Goal: Task Accomplishment & Management: Manage account settings

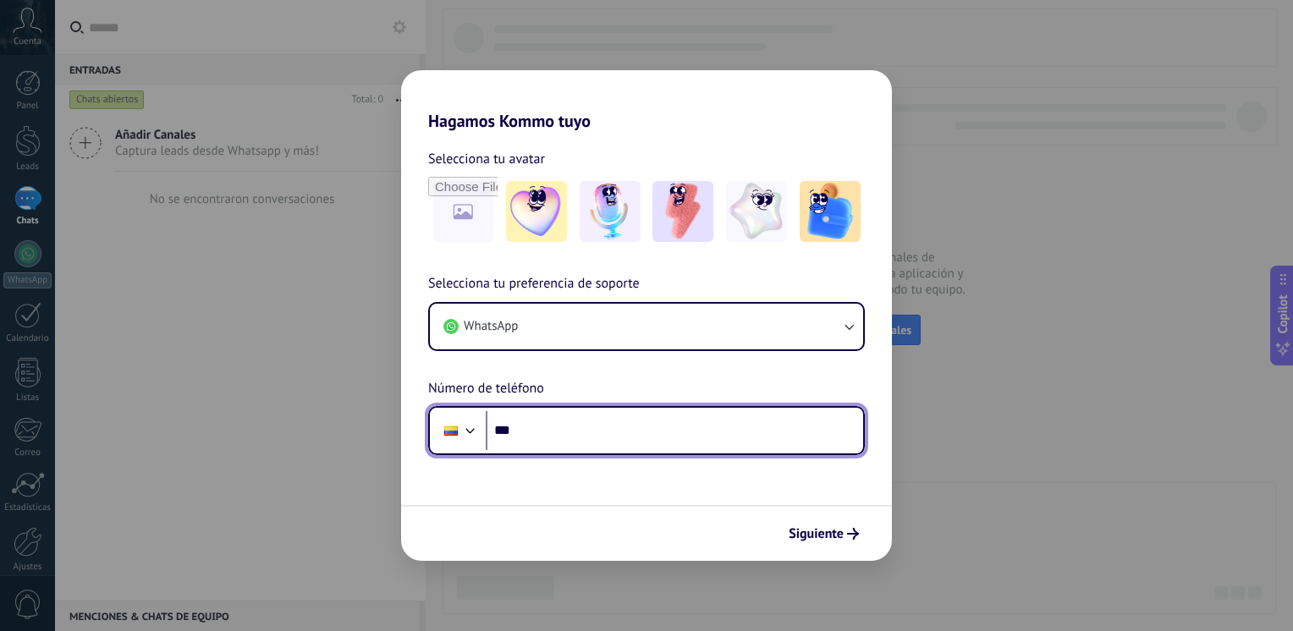
click at [542, 442] on input "***" at bounding box center [674, 430] width 377 height 39
type input "**********"
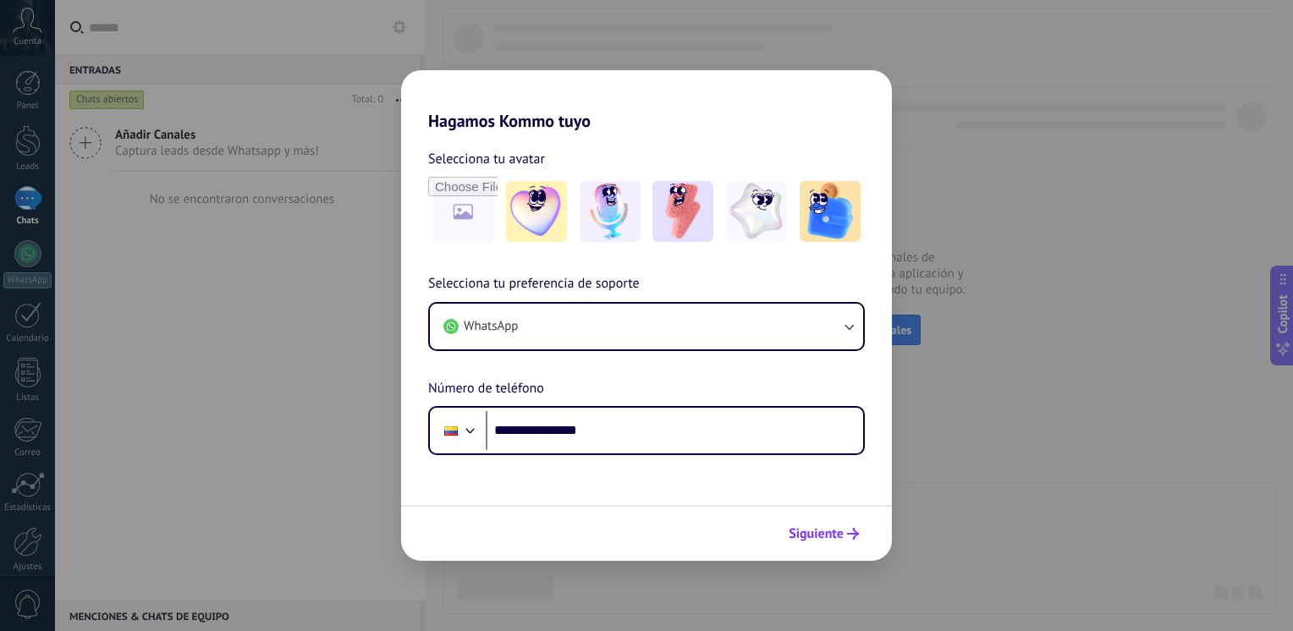
click at [814, 530] on span "Siguiente" at bounding box center [816, 534] width 55 height 12
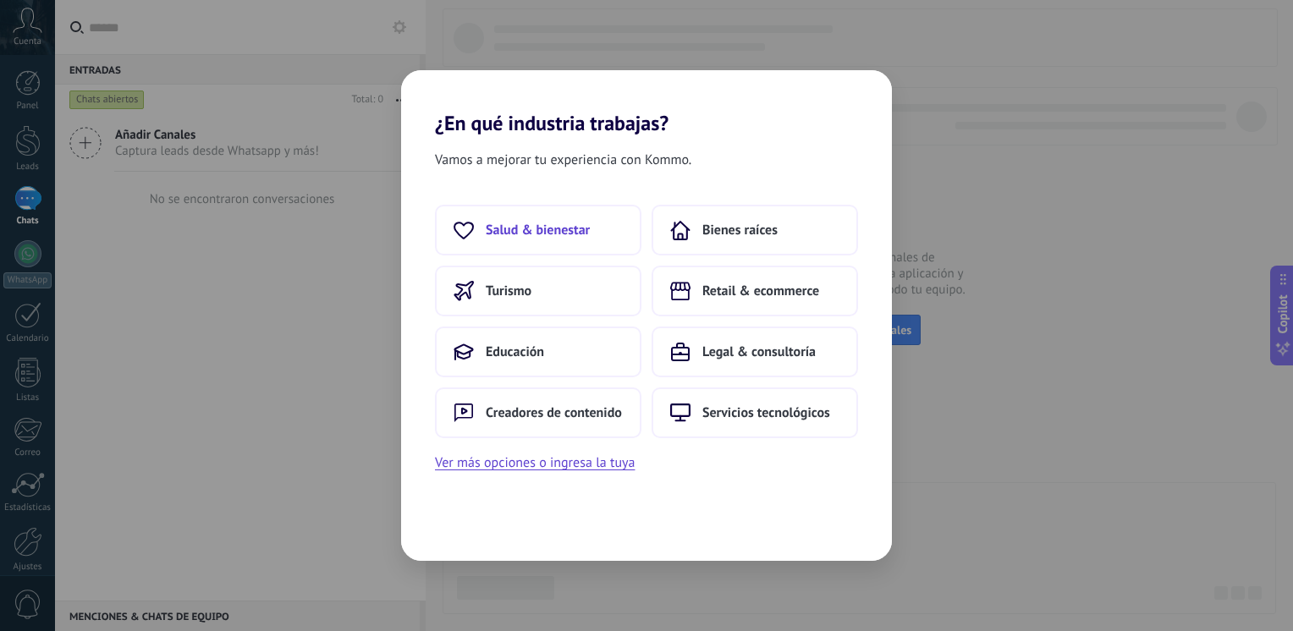
click at [578, 232] on span "Salud & bienestar" at bounding box center [538, 230] width 104 height 17
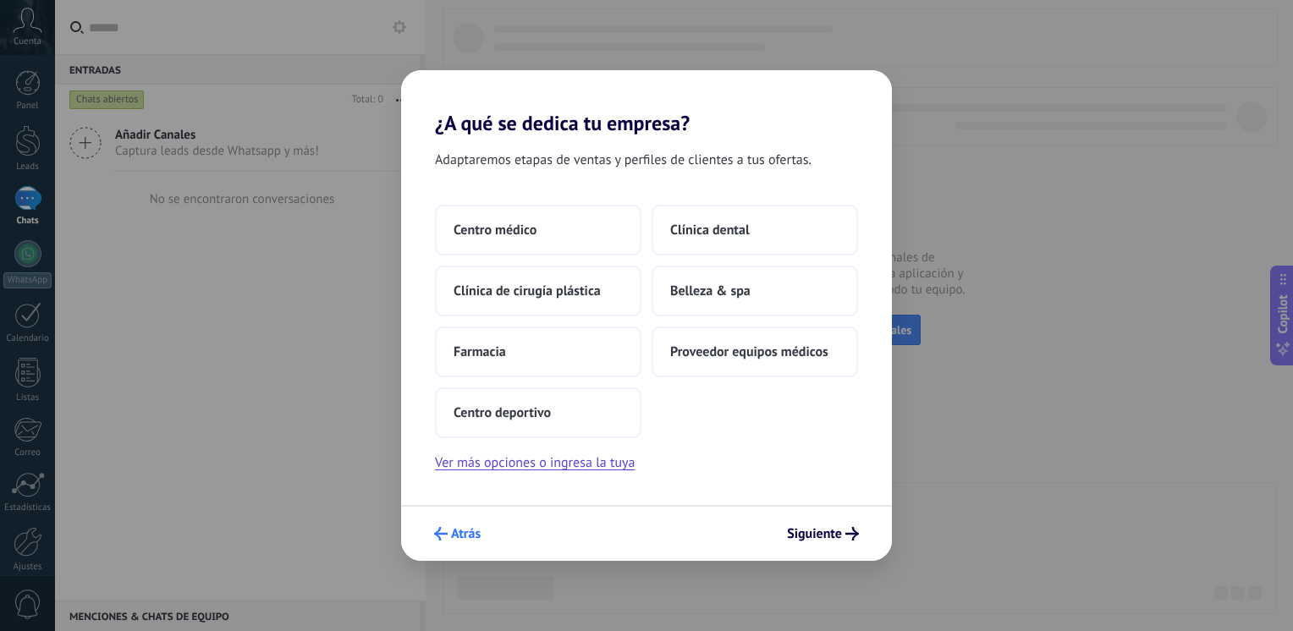
click at [456, 536] on span "Atrás" at bounding box center [466, 534] width 30 height 12
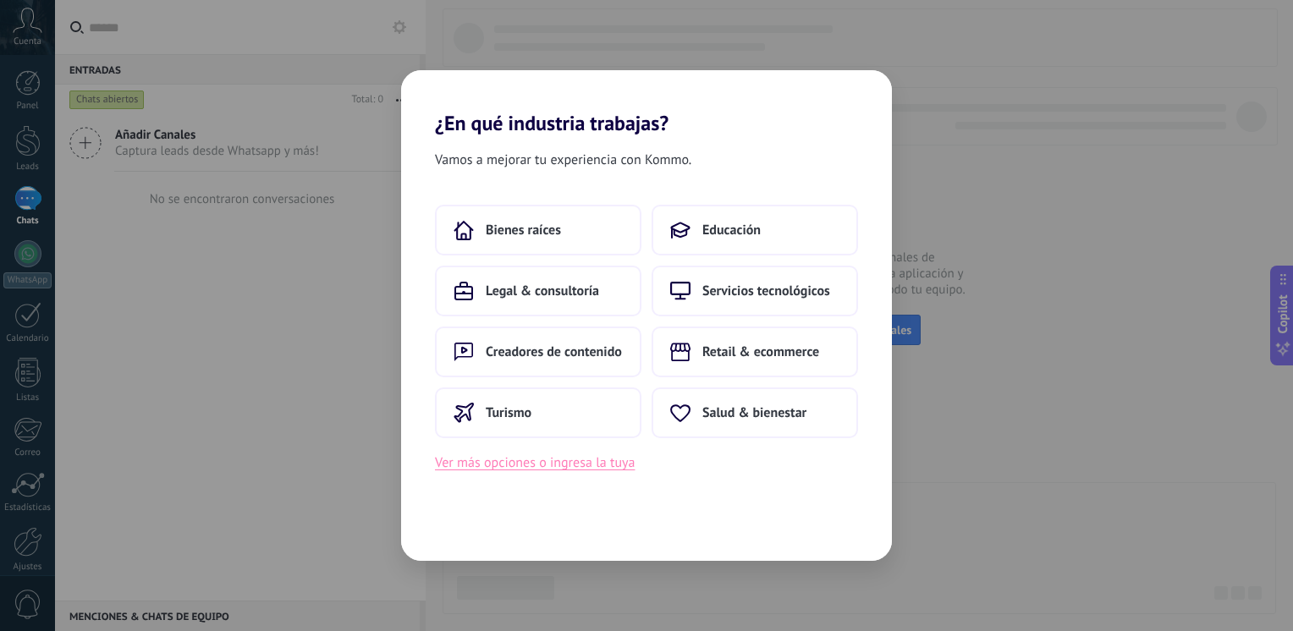
click at [589, 471] on button "Ver más opciones o ingresa la tuya" at bounding box center [535, 463] width 200 height 22
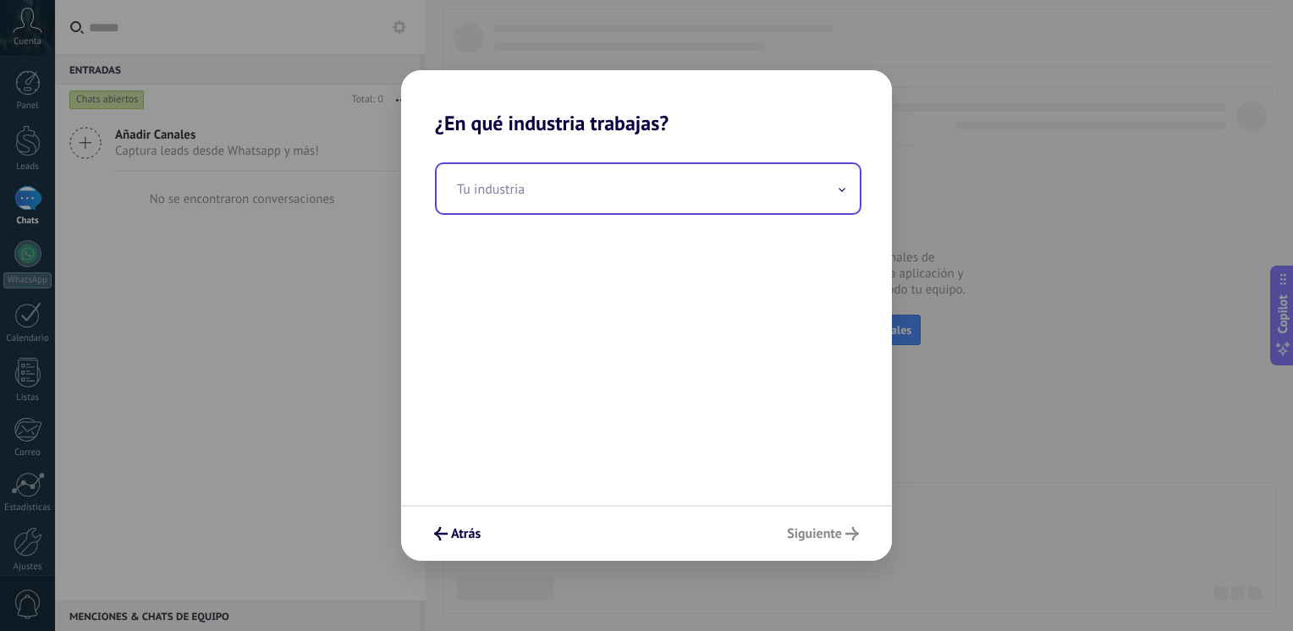
click at [599, 188] on input "text" at bounding box center [648, 188] width 423 height 49
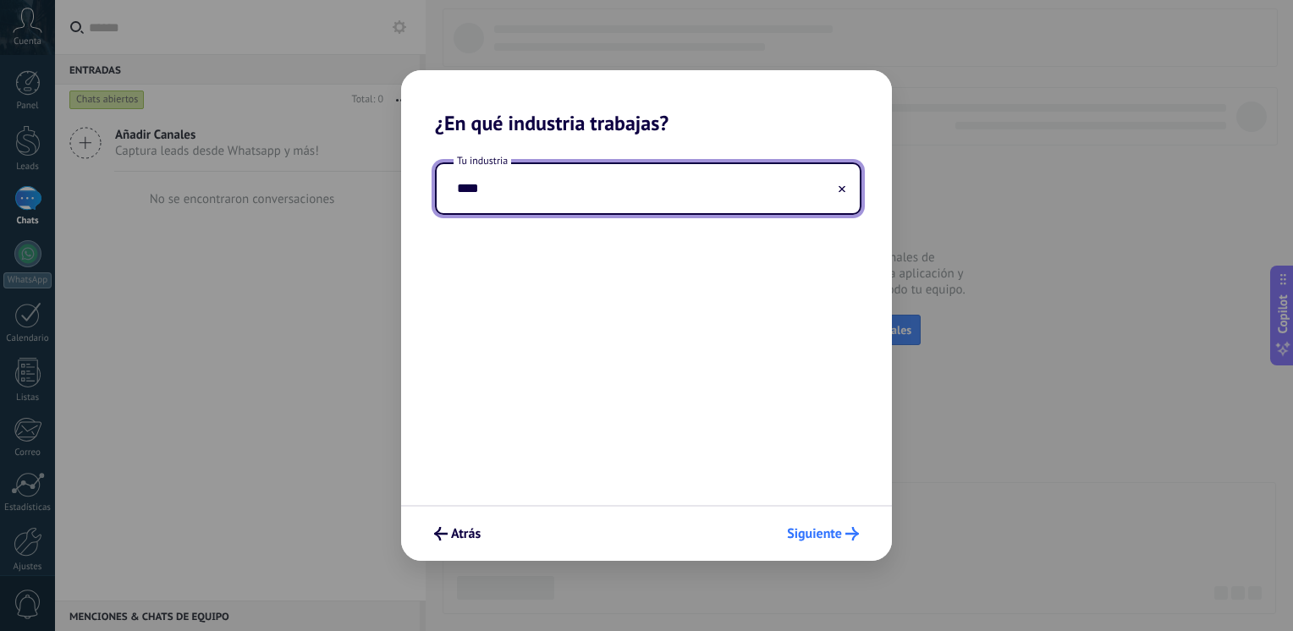
type input "****"
click at [811, 532] on span "Siguiente" at bounding box center [814, 534] width 55 height 12
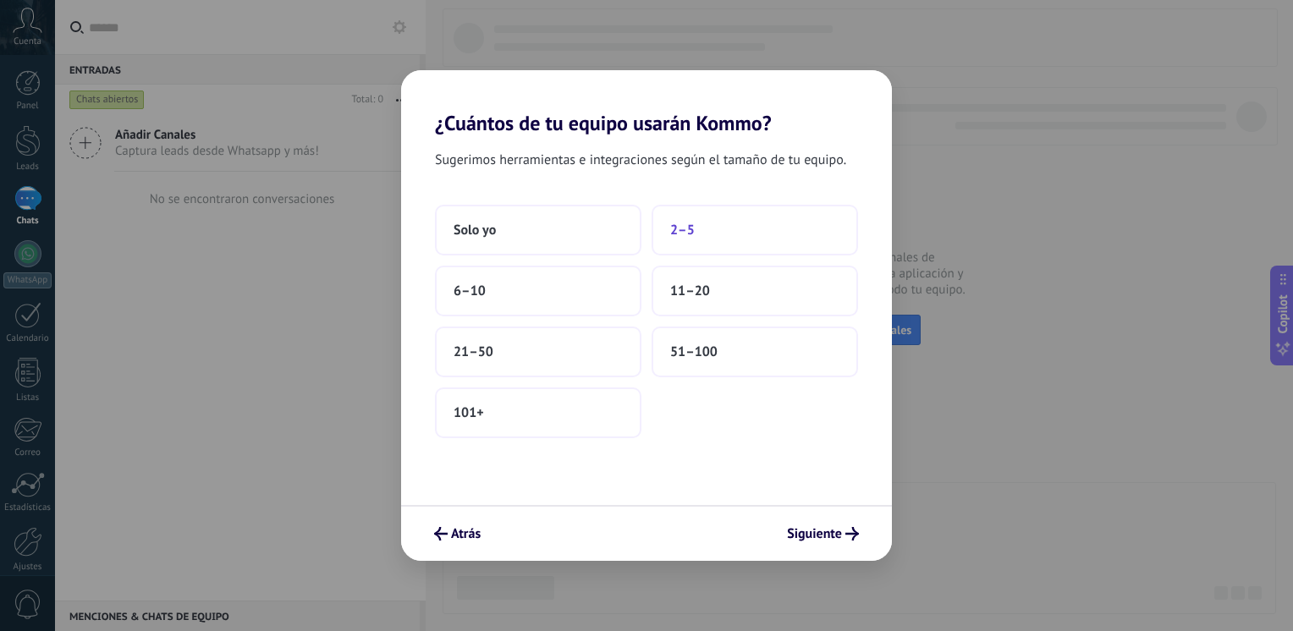
click at [684, 234] on span "2–5" at bounding box center [682, 230] width 25 height 17
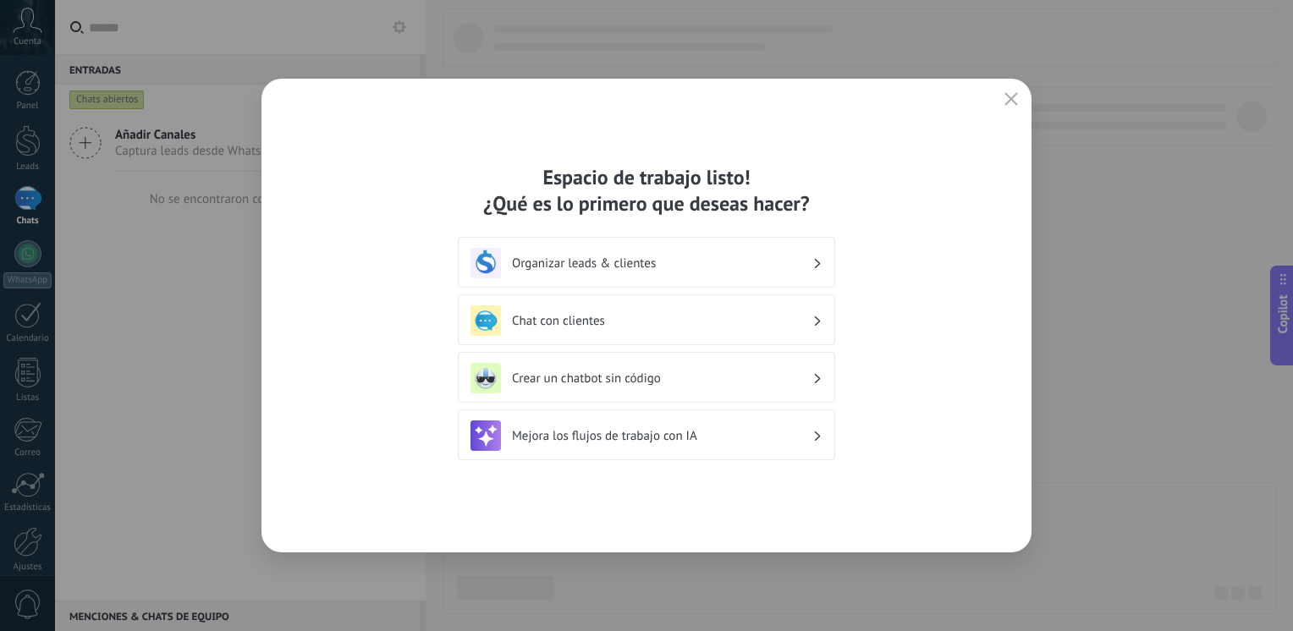
click at [998, 103] on div "Espacio de trabajo listo! ¿Qué es lo primero que deseas hacer? Organizar leads …" at bounding box center [646, 316] width 770 height 474
click at [1017, 96] on icon "button" at bounding box center [1011, 99] width 14 height 14
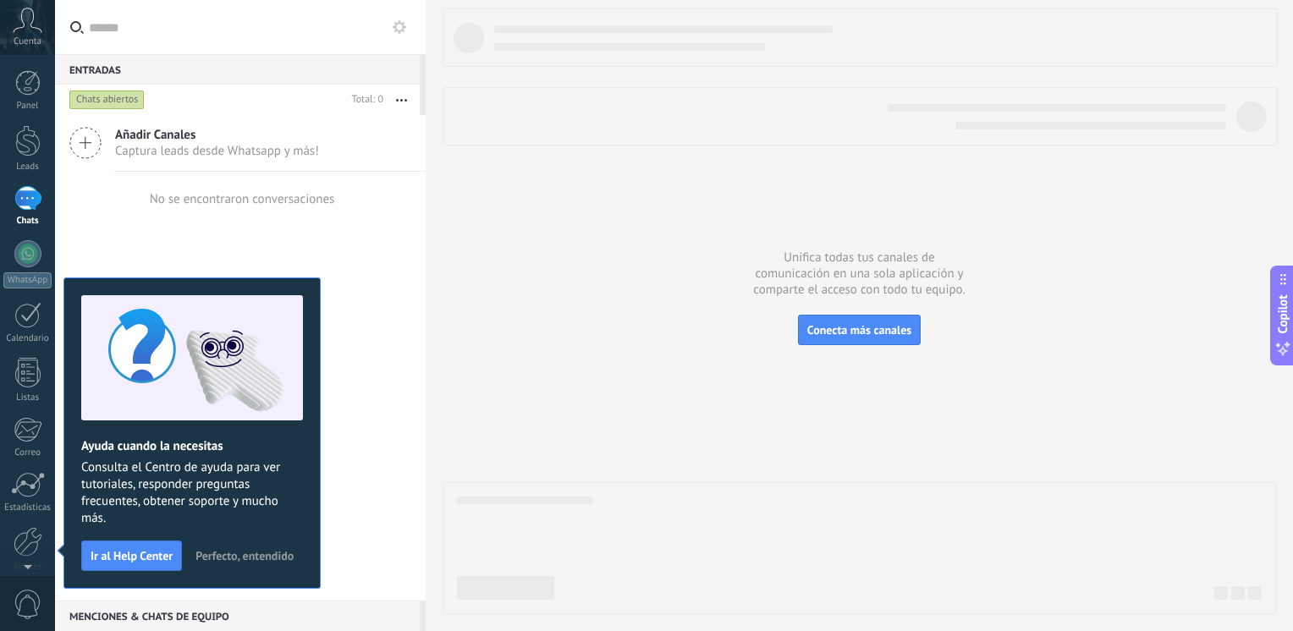
click at [281, 530] on div "Ayuda cuando la necesitas Consulta el Centro de ayuda para ver tutoriales, resp…" at bounding box center [191, 433] width 257 height 311
click at [256, 554] on span "Perfecto, entendido" at bounding box center [244, 556] width 98 height 12
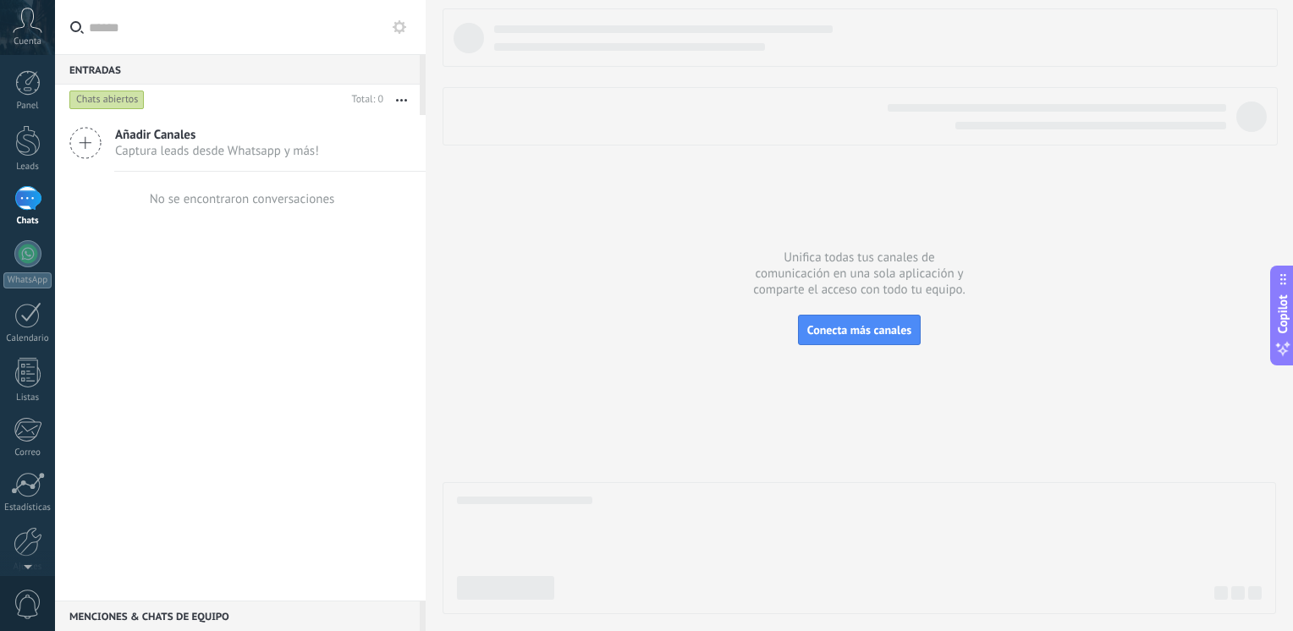
click at [39, 22] on icon at bounding box center [28, 20] width 30 height 25
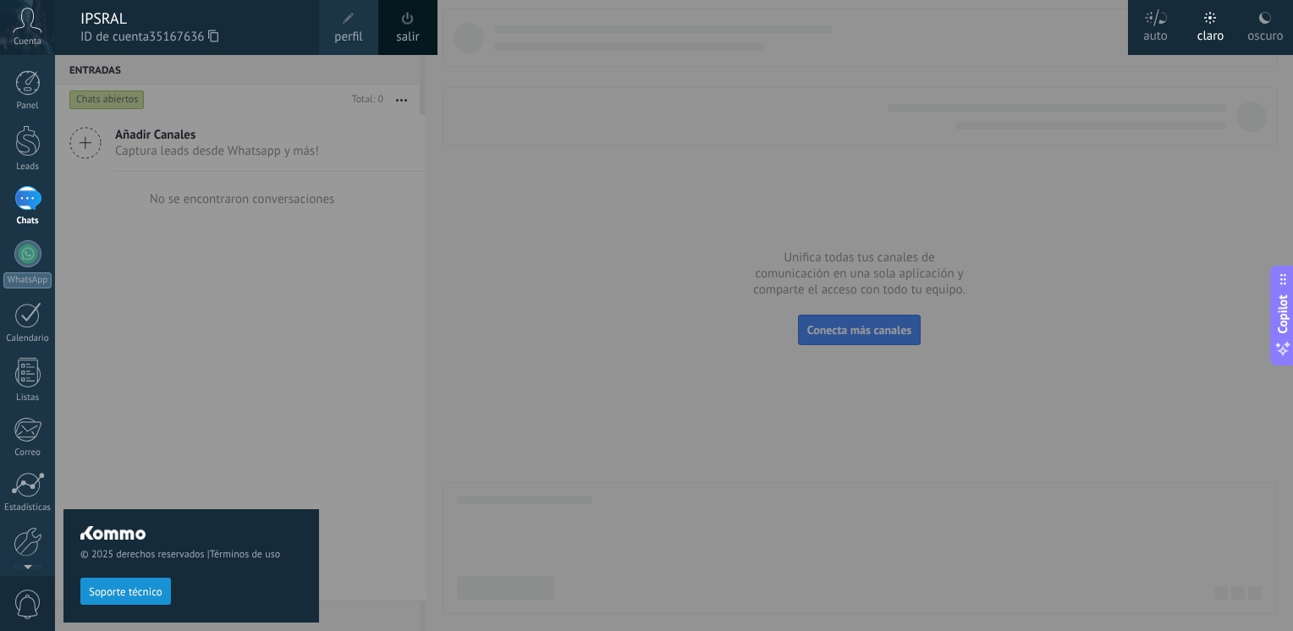
click at [343, 31] on span "perfil" at bounding box center [348, 37] width 28 height 19
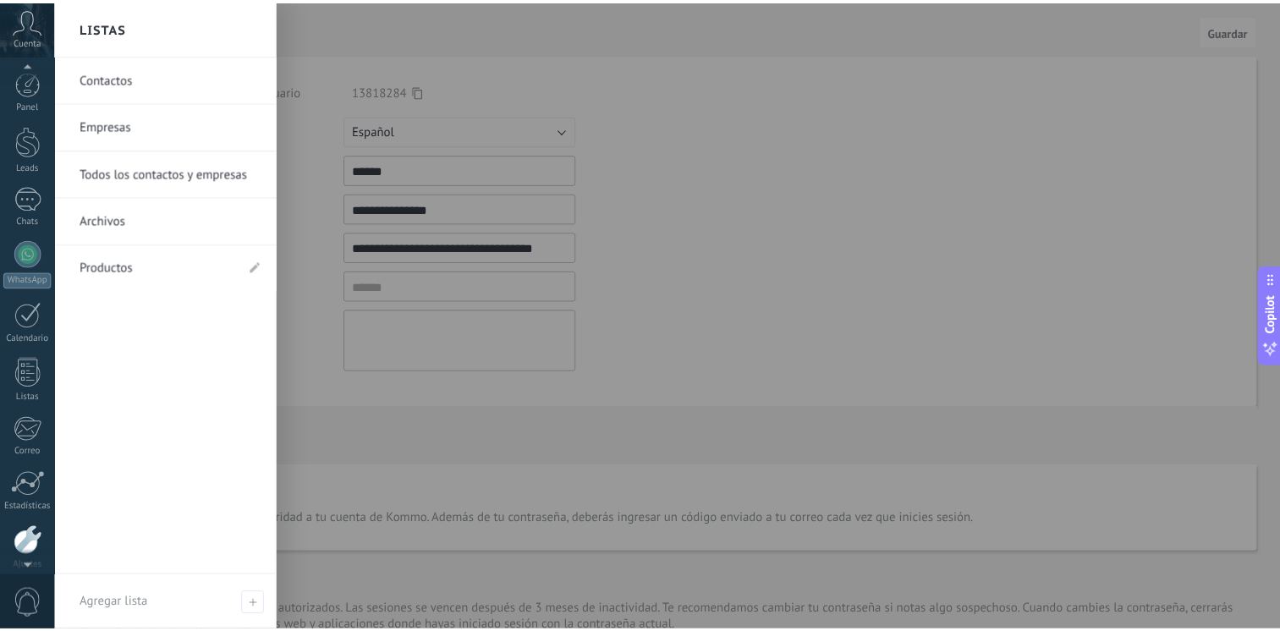
scroll to position [71, 0]
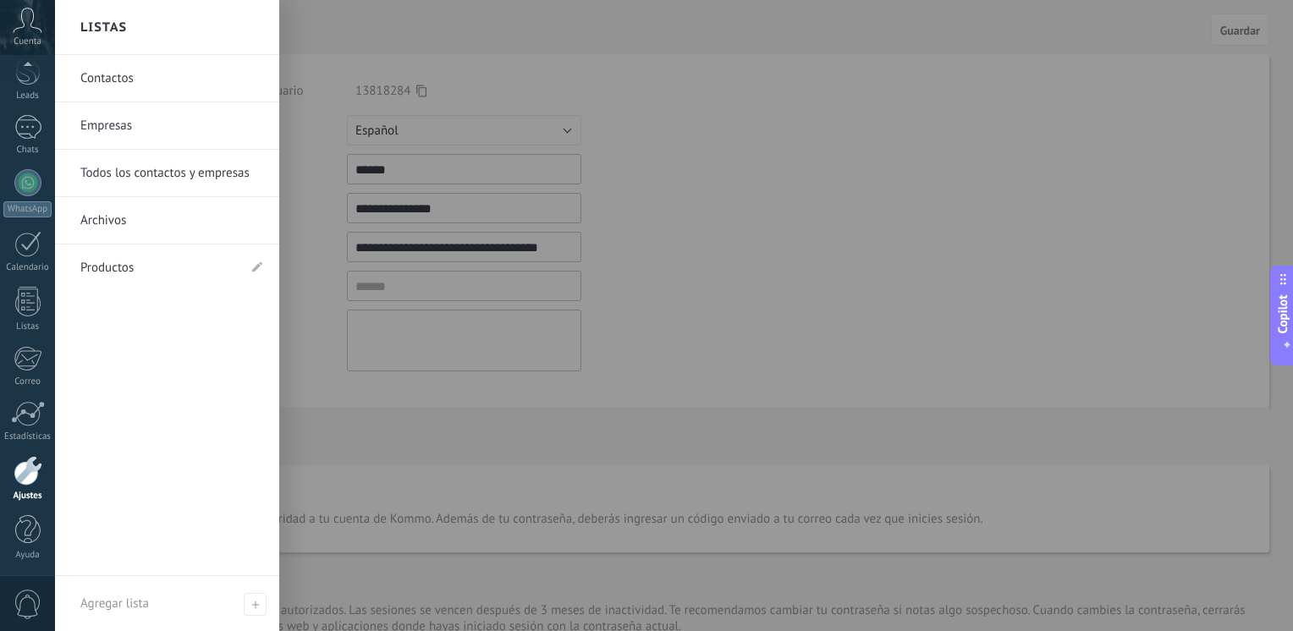
click at [31, 474] on div at bounding box center [28, 471] width 29 height 30
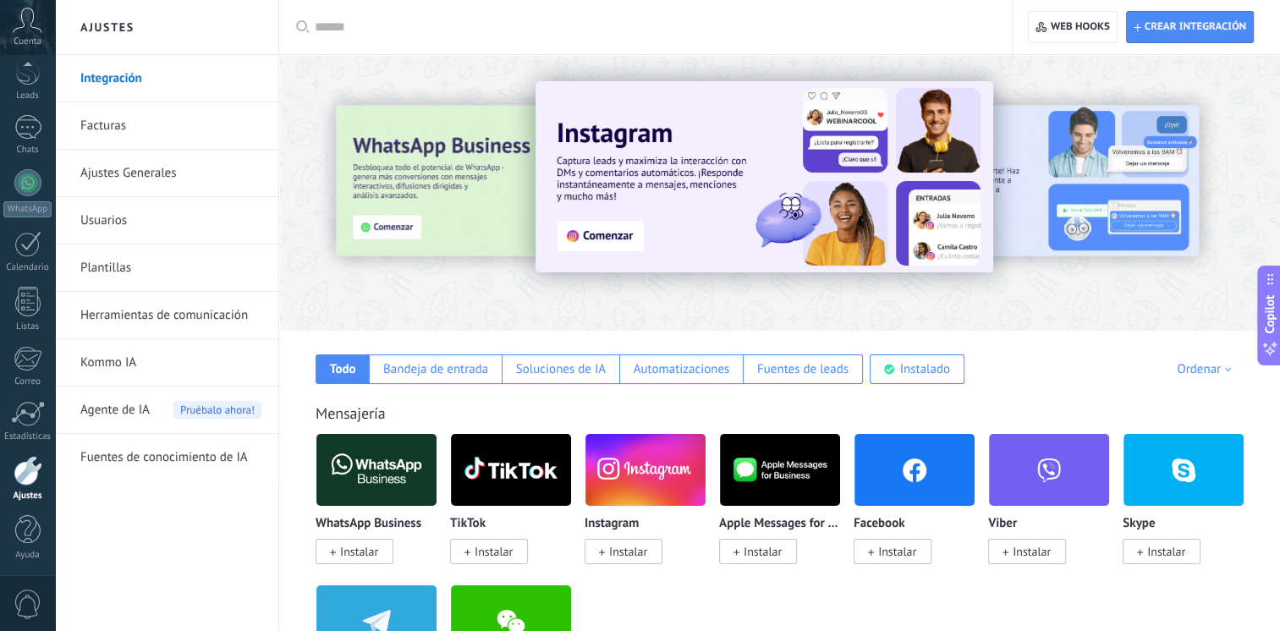
click at [129, 171] on link "Ajustes Generales" at bounding box center [170, 173] width 181 height 47
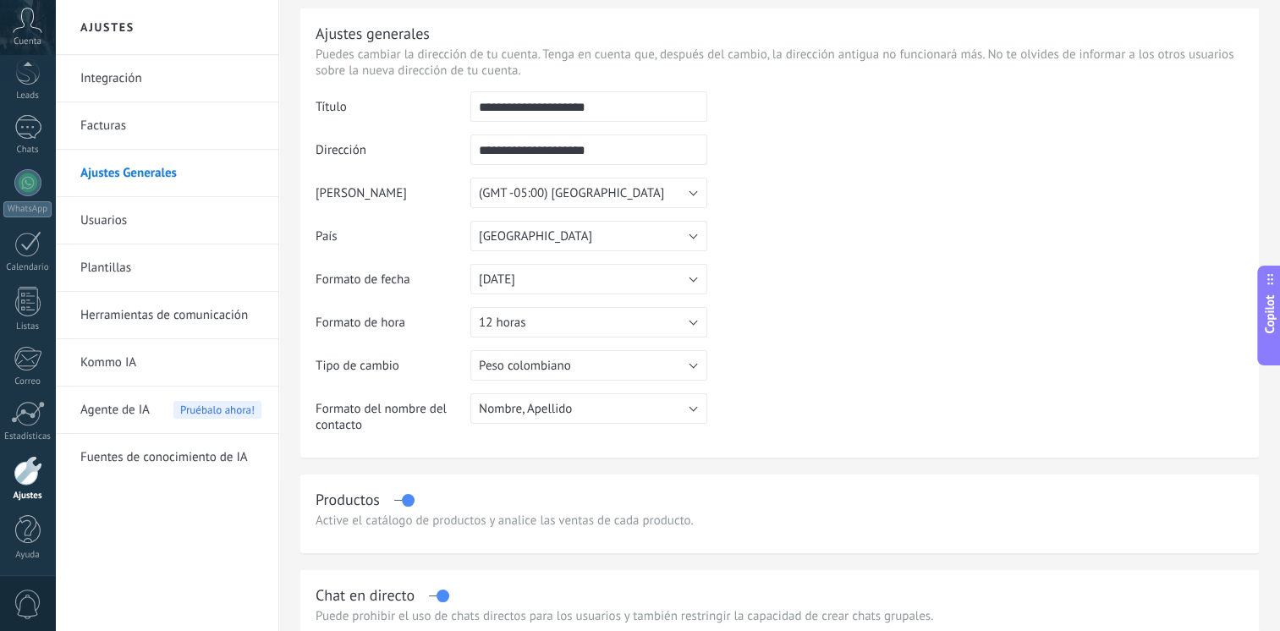
scroll to position [47, 0]
click at [564, 108] on input "**********" at bounding box center [588, 106] width 237 height 30
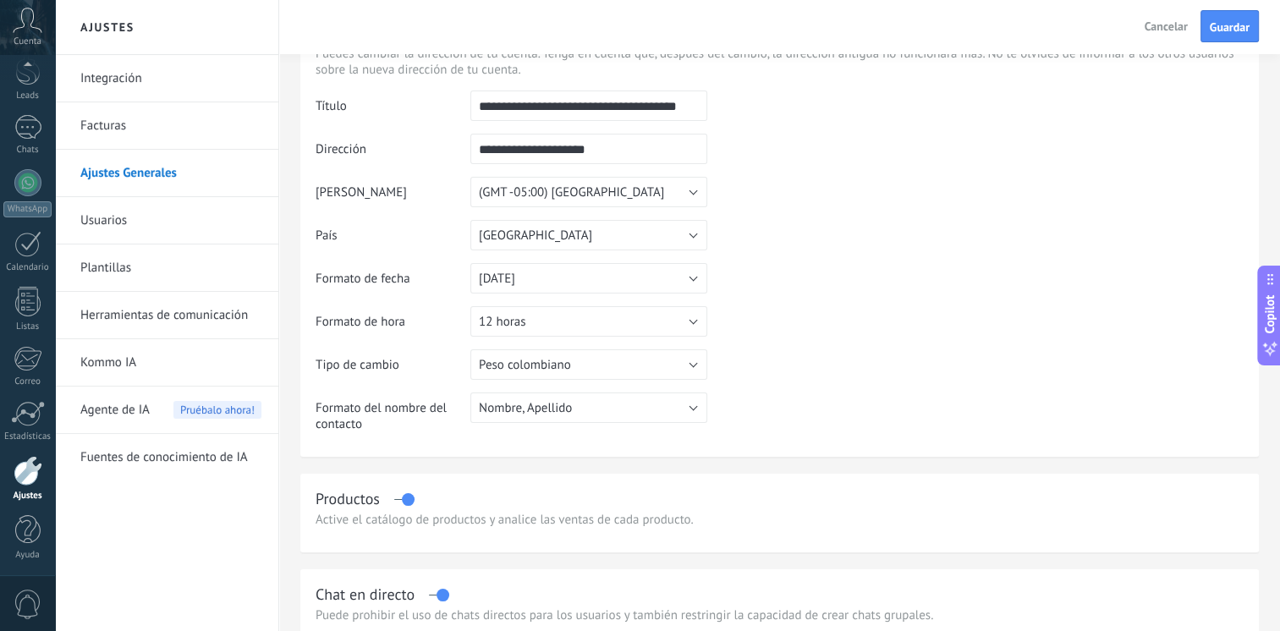
scroll to position [0, 36]
type input "**********"
click at [1237, 28] on span "Guardar" at bounding box center [1230, 27] width 40 height 12
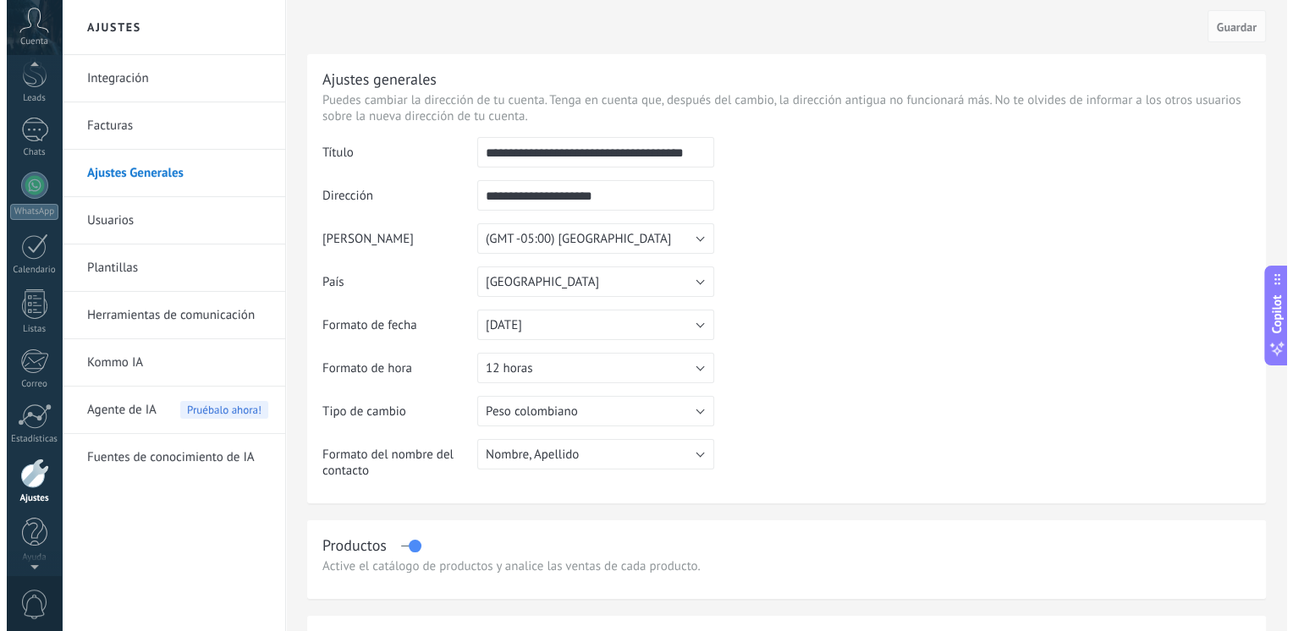
scroll to position [71, 0]
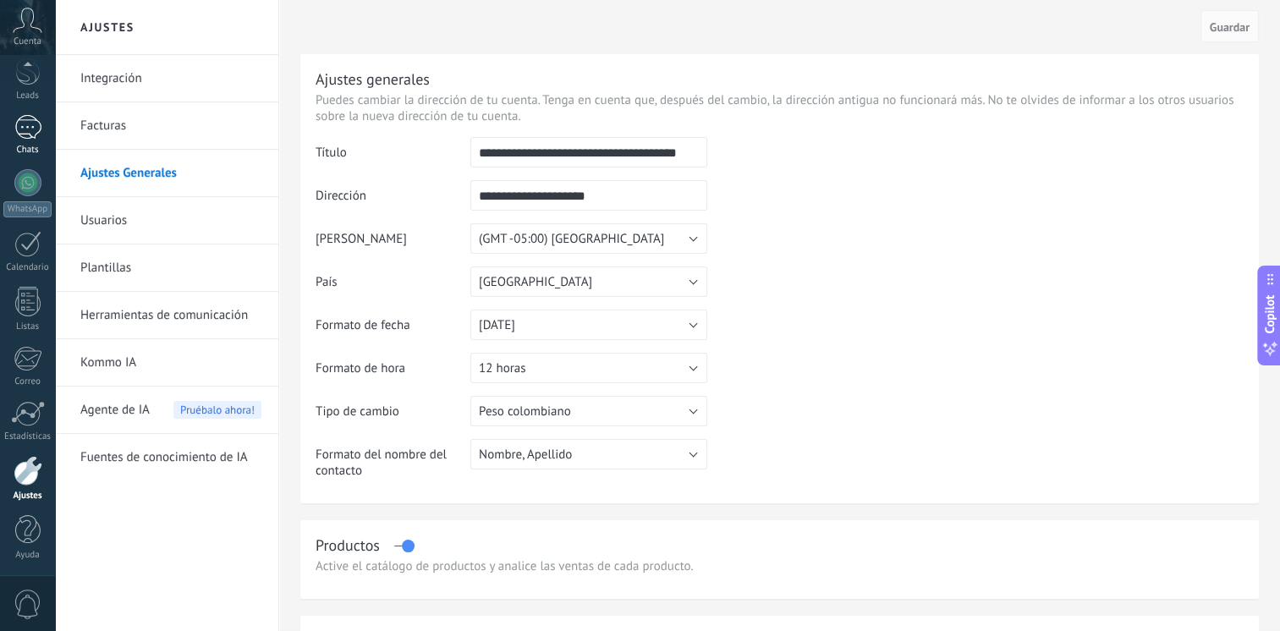
click at [23, 129] on div at bounding box center [27, 127] width 27 height 25
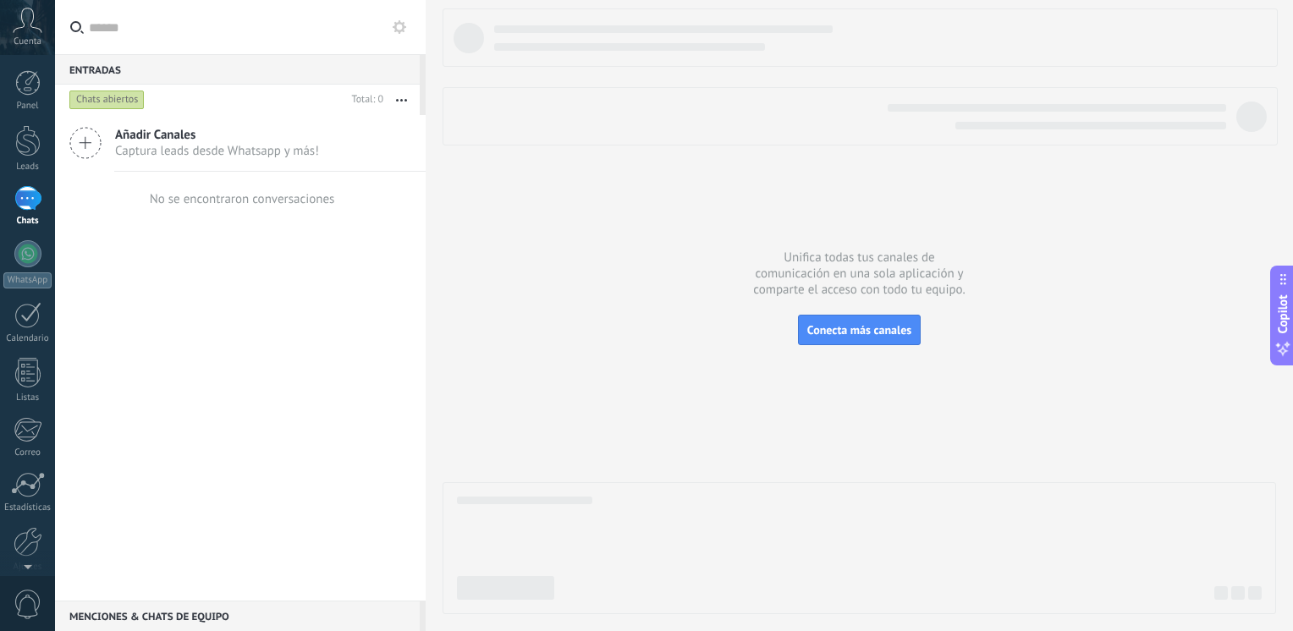
click at [399, 24] on use at bounding box center [400, 27] width 14 height 14
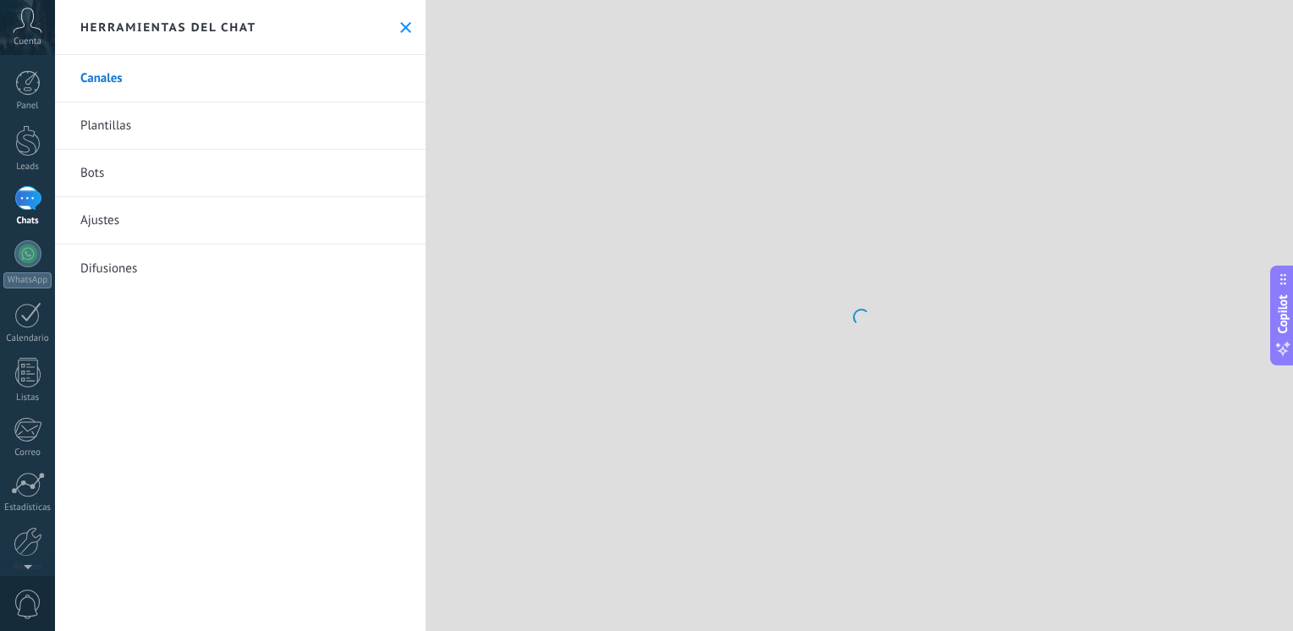
click at [400, 23] on use at bounding box center [405, 27] width 11 height 11
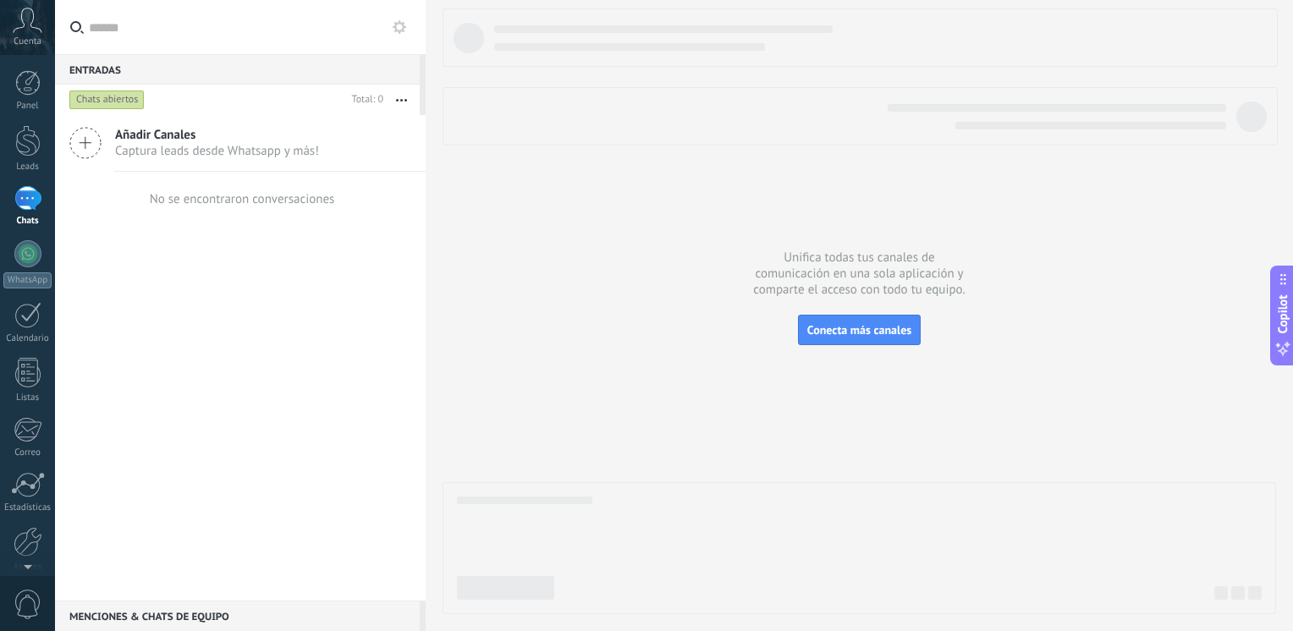
click at [395, 23] on use at bounding box center [400, 27] width 14 height 14
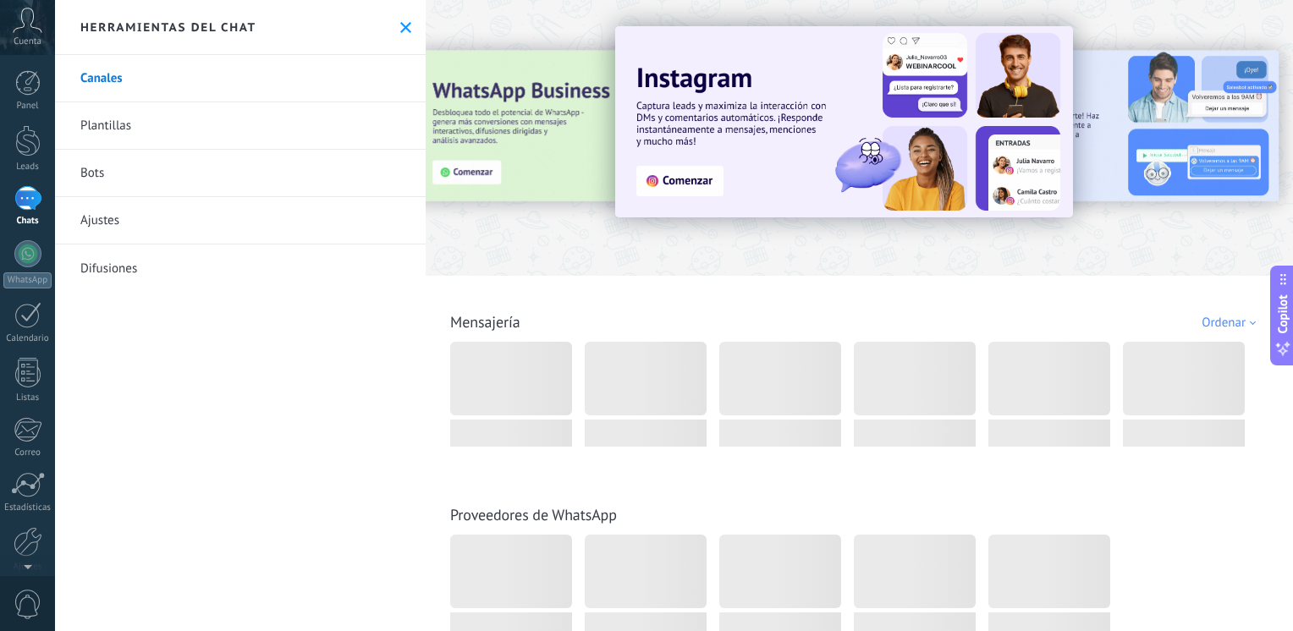
click at [400, 23] on use at bounding box center [405, 27] width 11 height 11
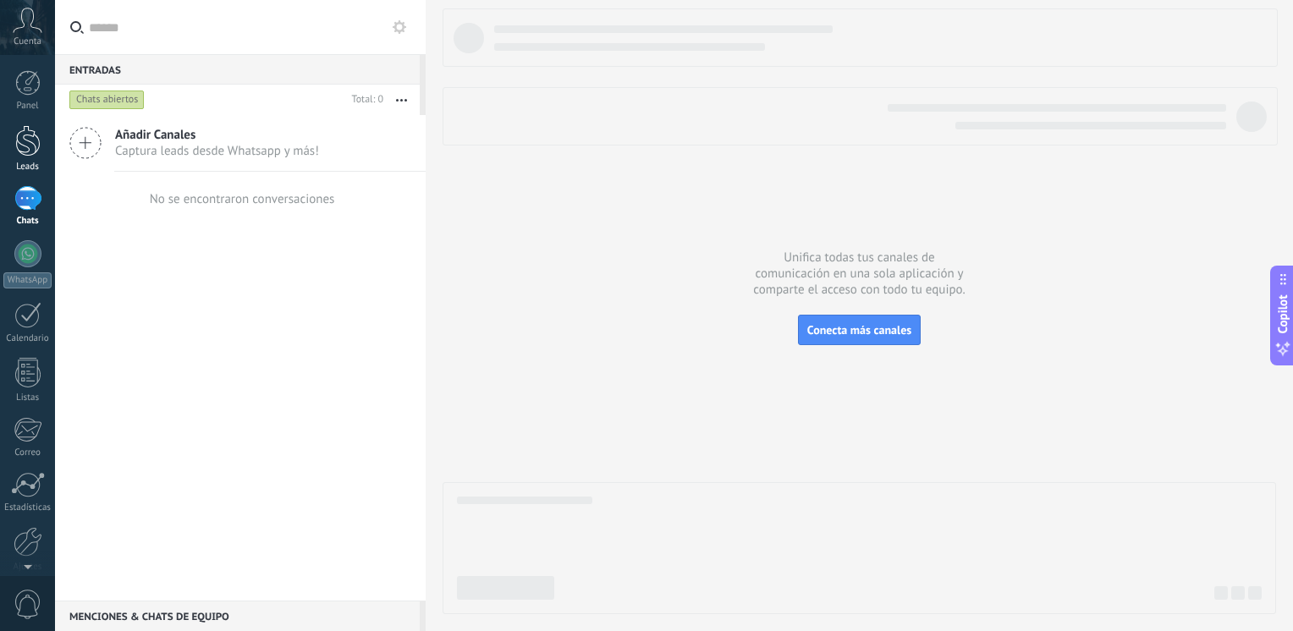
click at [21, 144] on div at bounding box center [27, 140] width 25 height 31
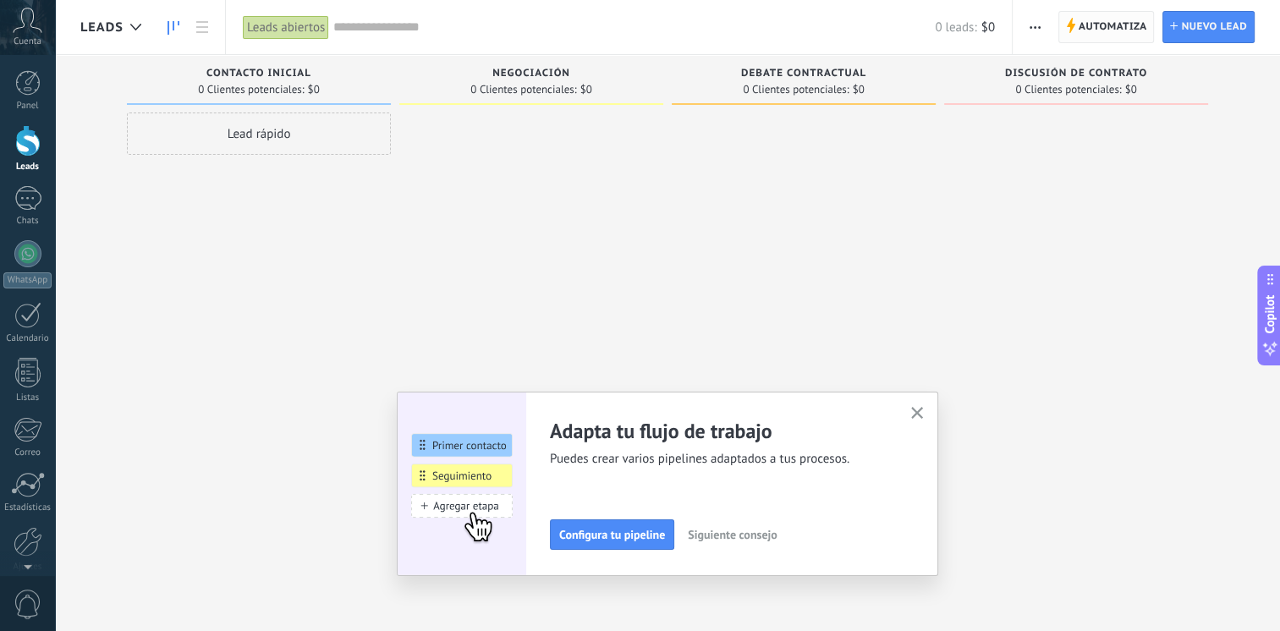
click at [1090, 21] on span "Automatiza" at bounding box center [1113, 27] width 69 height 30
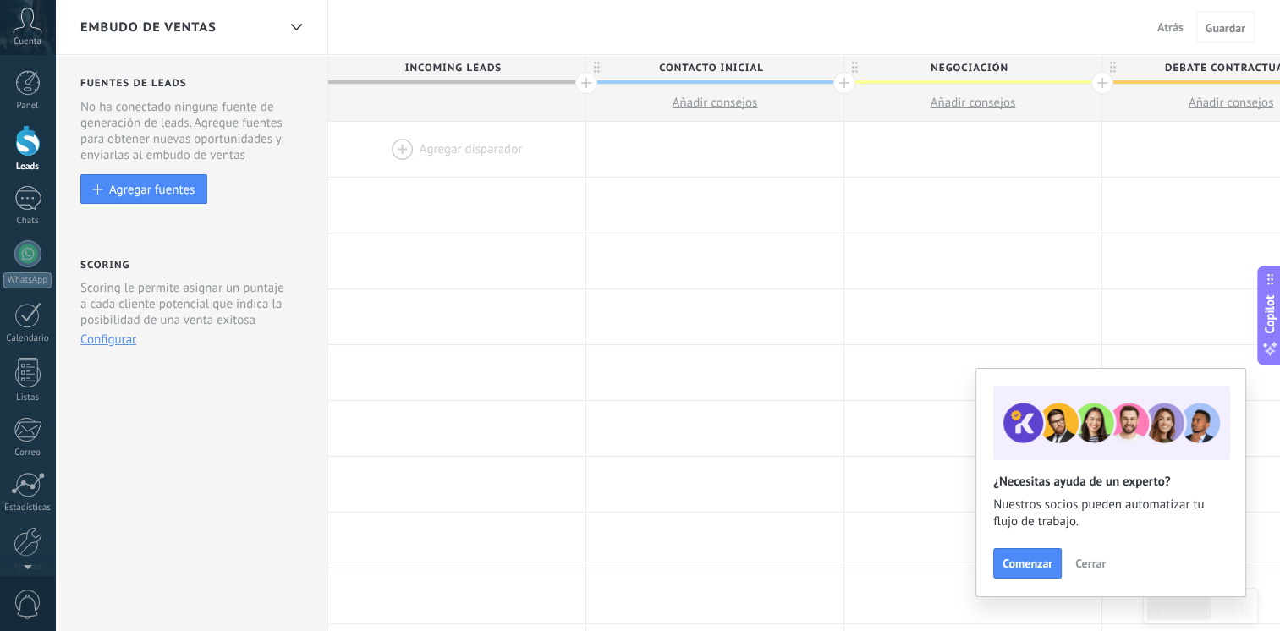
click at [774, 70] on span "Contacto inicial" at bounding box center [710, 68] width 249 height 26
type input "*"
type input "**********"
click at [1025, 66] on span "Negociación" at bounding box center [968, 68] width 249 height 26
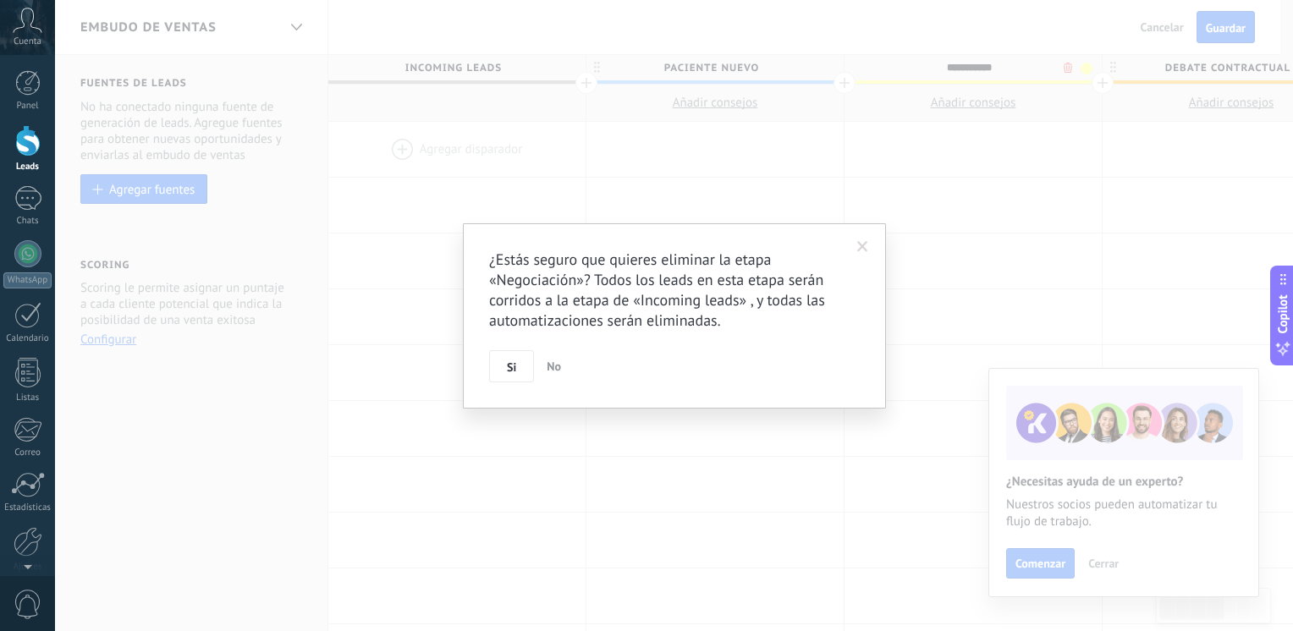
click at [1066, 66] on body ".abccls-1,.abccls-2{fill-rule:evenodd}.abccls-2{fill:#fff} .abfcls-1{fill:none}…" at bounding box center [646, 315] width 1293 height 631
click at [513, 370] on span "Si" at bounding box center [511, 367] width 9 height 12
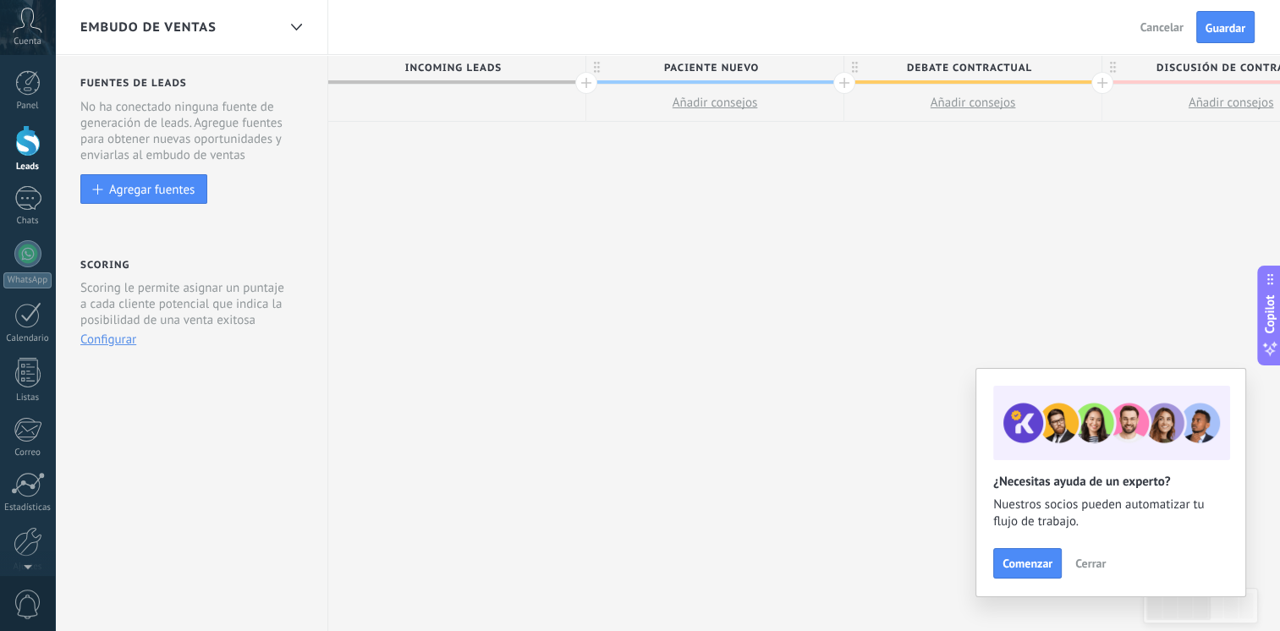
click at [1042, 63] on span "Debate contractual" at bounding box center [968, 68] width 249 height 26
type input "*"
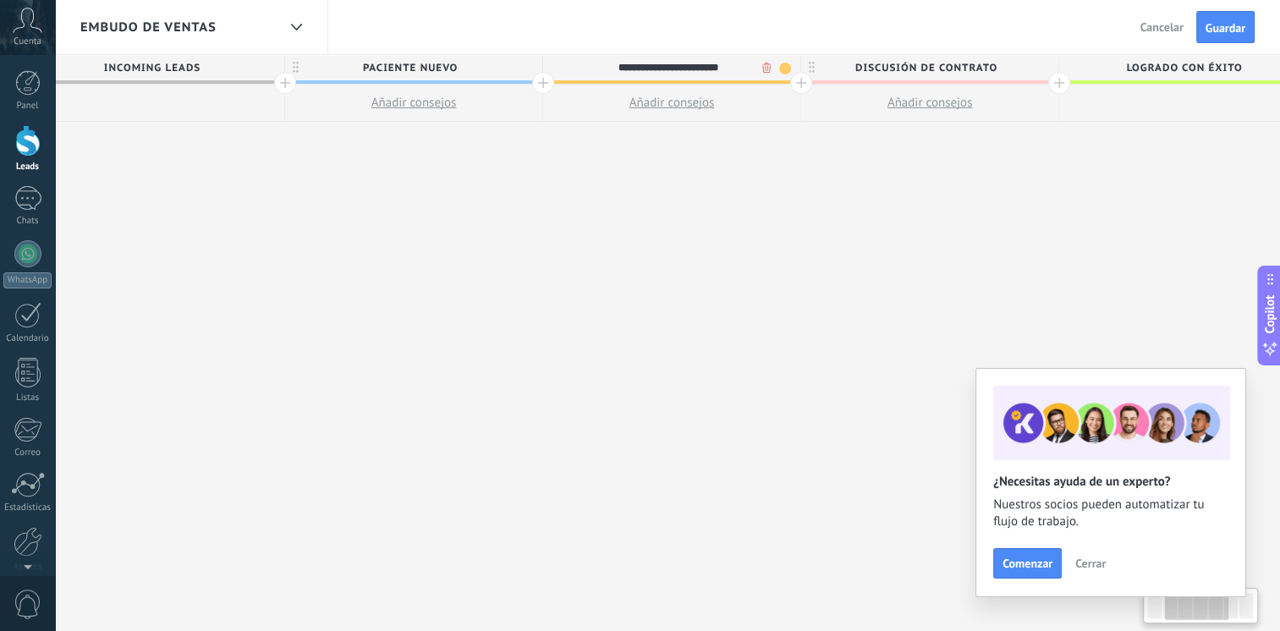
scroll to position [0, 305]
type input "**********"
click at [999, 66] on span "Discusión de contrato" at bounding box center [922, 68] width 249 height 26
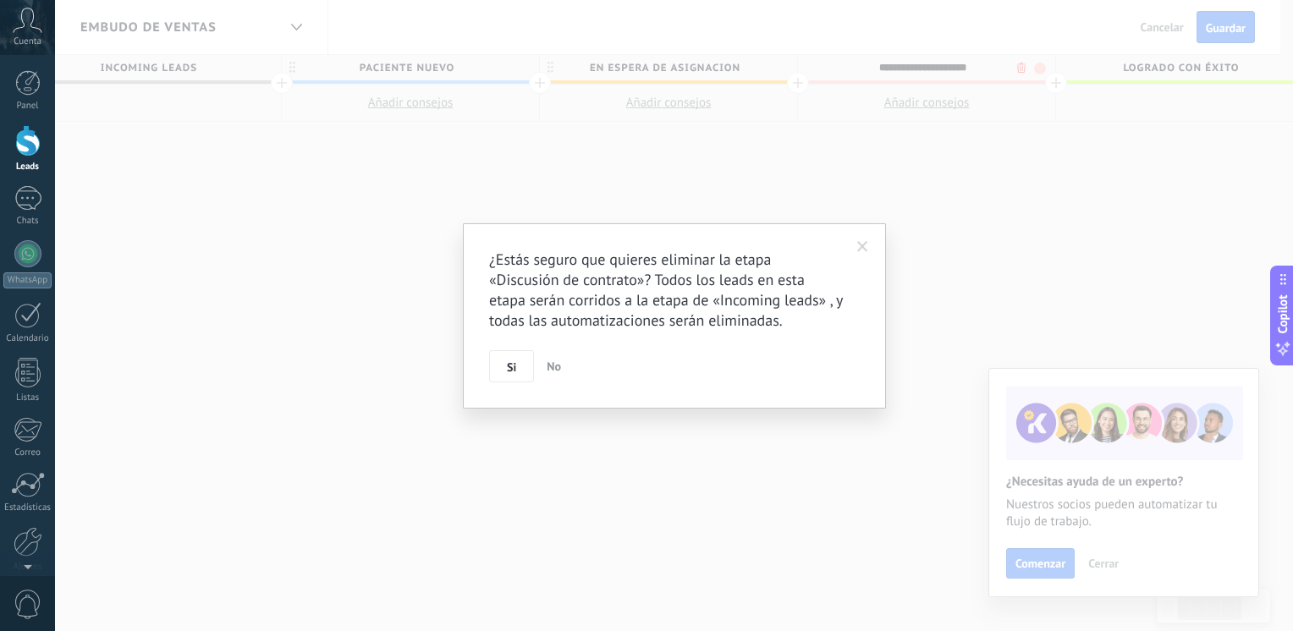
click at [1024, 69] on body ".abccls-1,.abccls-2{fill-rule:evenodd}.abccls-2{fill:#fff} .abfcls-1{fill:none}…" at bounding box center [646, 315] width 1293 height 631
click at [521, 374] on button "Si" at bounding box center [511, 366] width 45 height 32
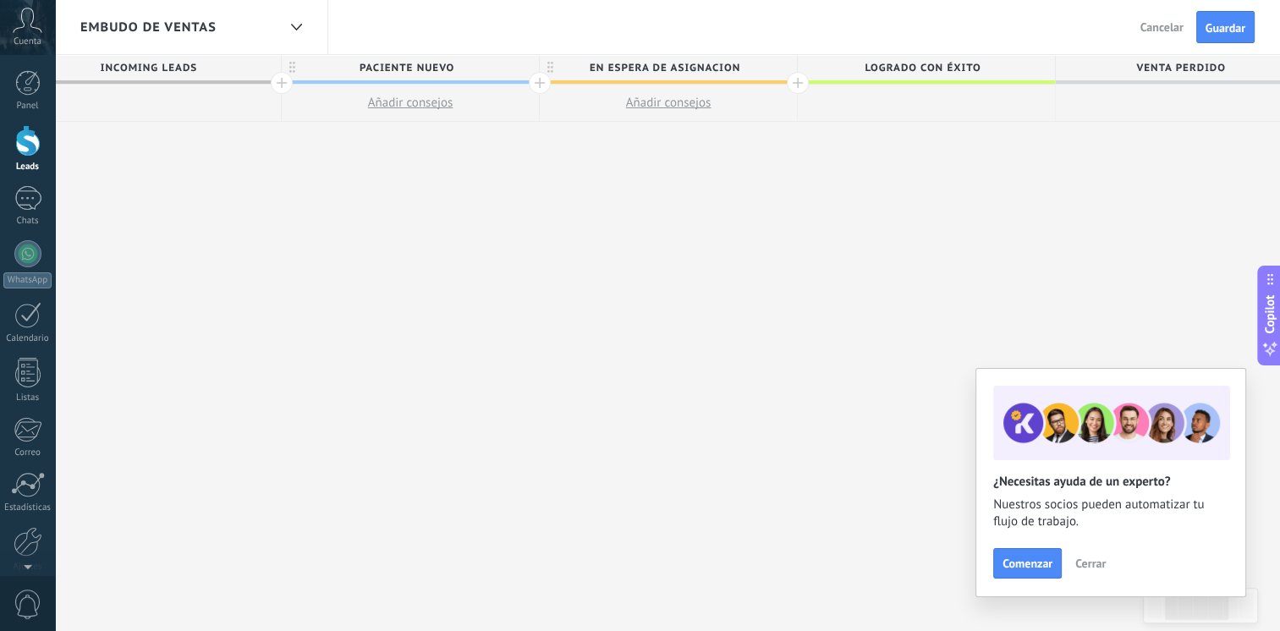
click at [987, 64] on span "Logrado con éxito" at bounding box center [922, 68] width 249 height 26
type input "*"
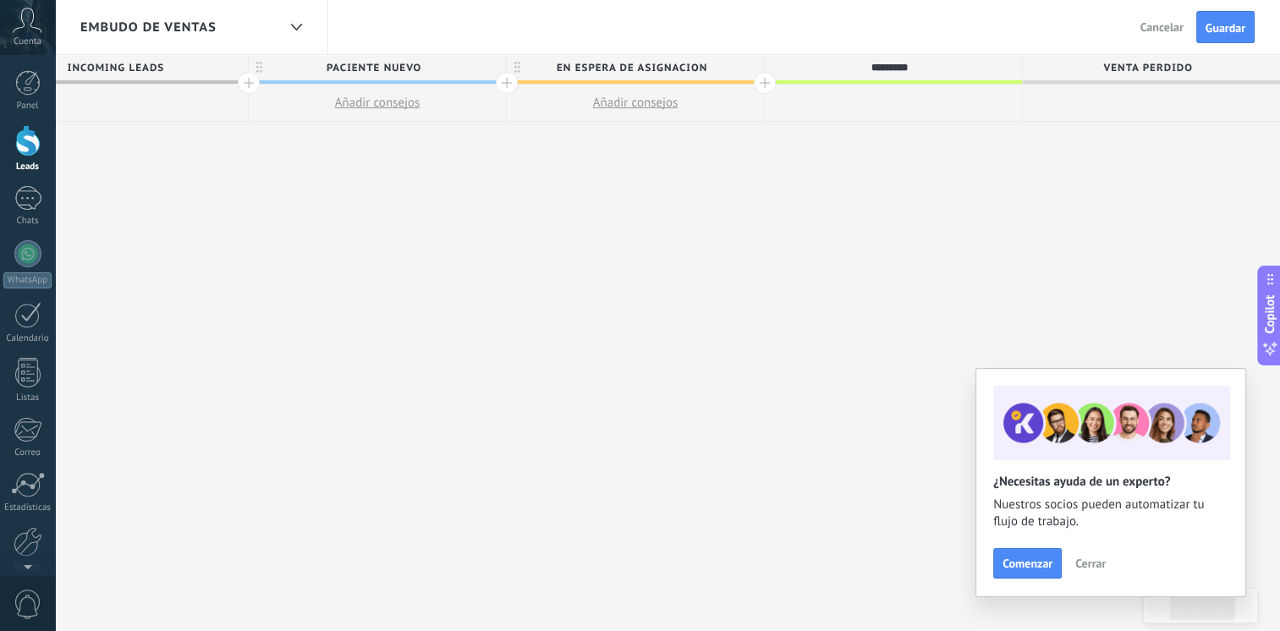
type input "********"
click at [1208, 66] on span "Venta Perdido" at bounding box center [1147, 68] width 249 height 26
type input "*"
type input "**********"
click at [1235, 25] on span "Guardar" at bounding box center [1226, 28] width 40 height 12
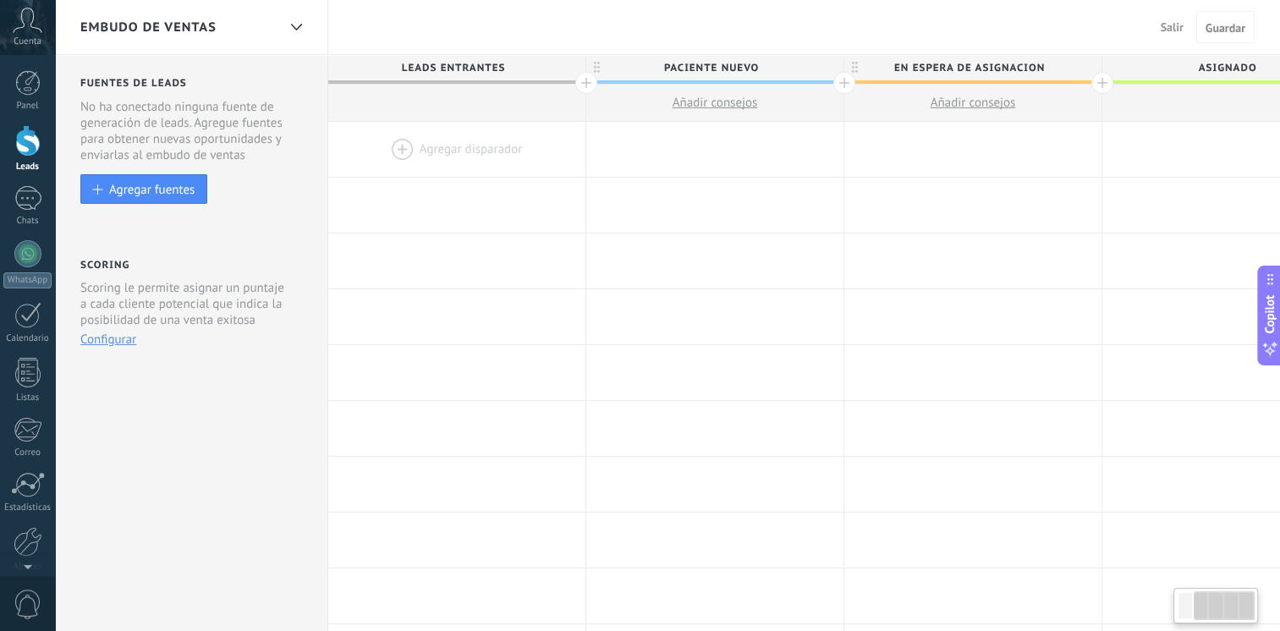
scroll to position [0, 338]
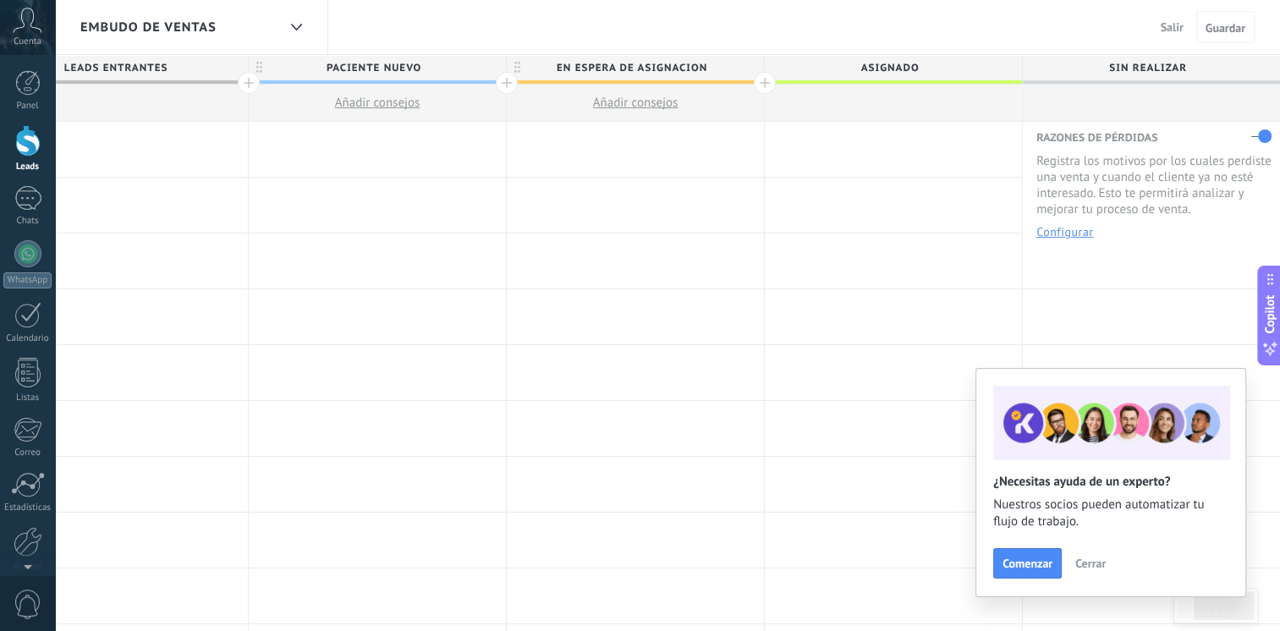
click at [1262, 137] on label at bounding box center [1261, 136] width 20 height 27
click at [1218, 32] on span "Guardar" at bounding box center [1226, 28] width 40 height 12
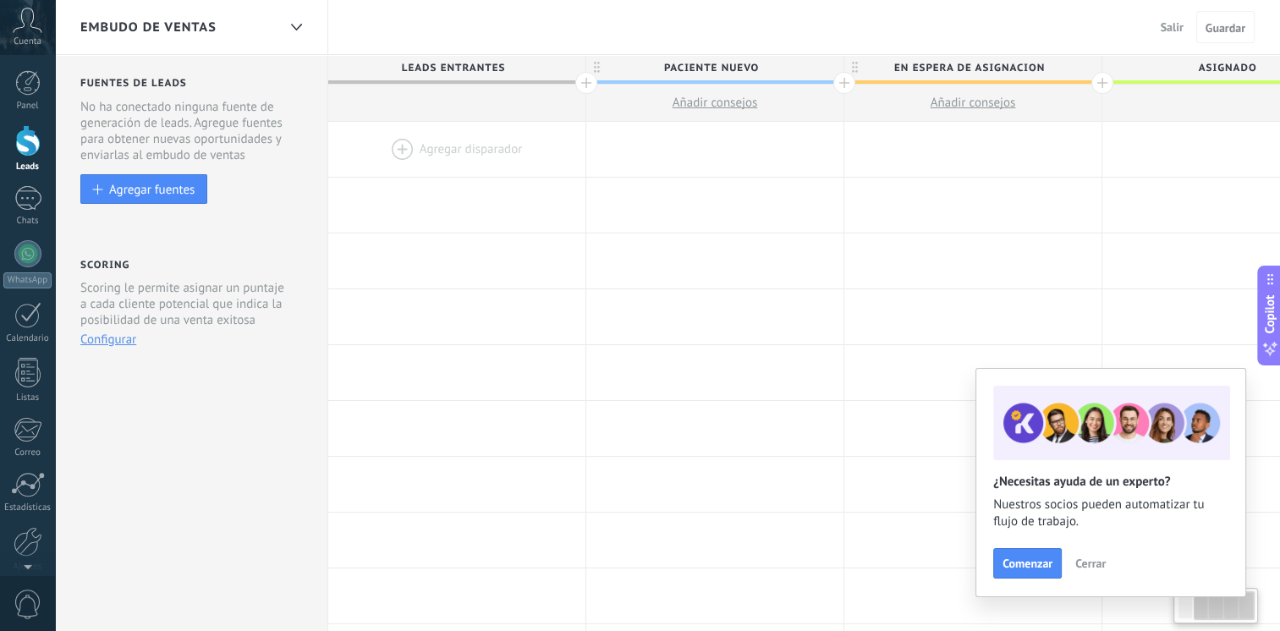
scroll to position [0, 338]
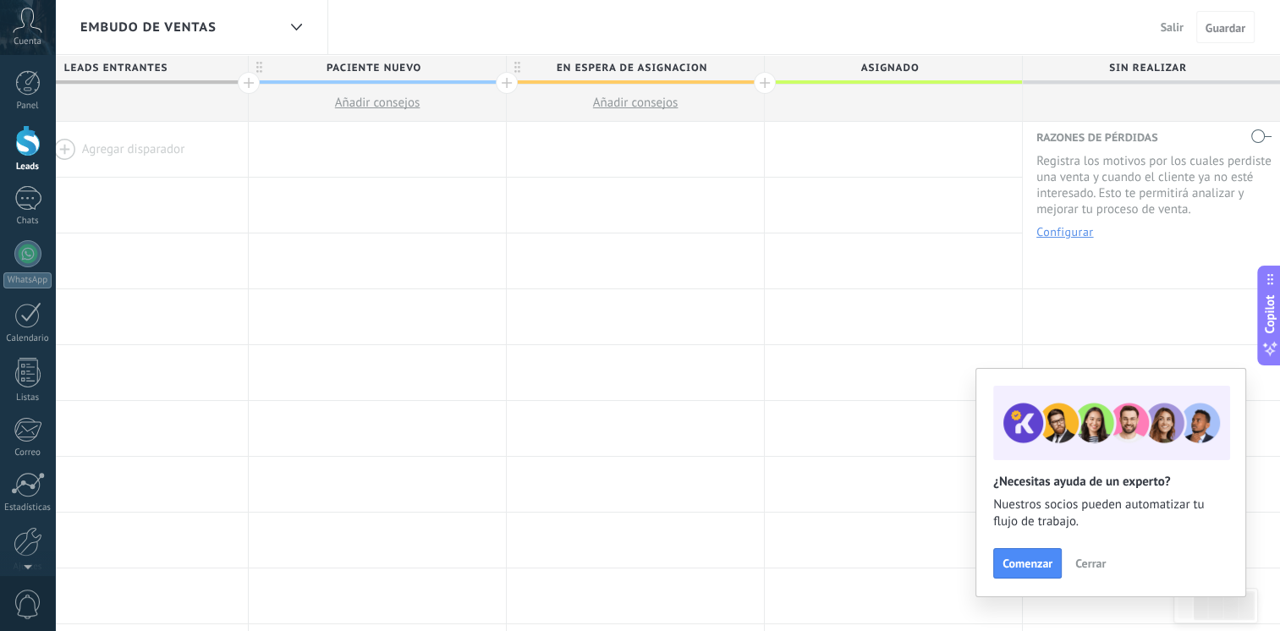
click at [1093, 558] on span "Cerrar" at bounding box center [1090, 564] width 30 height 12
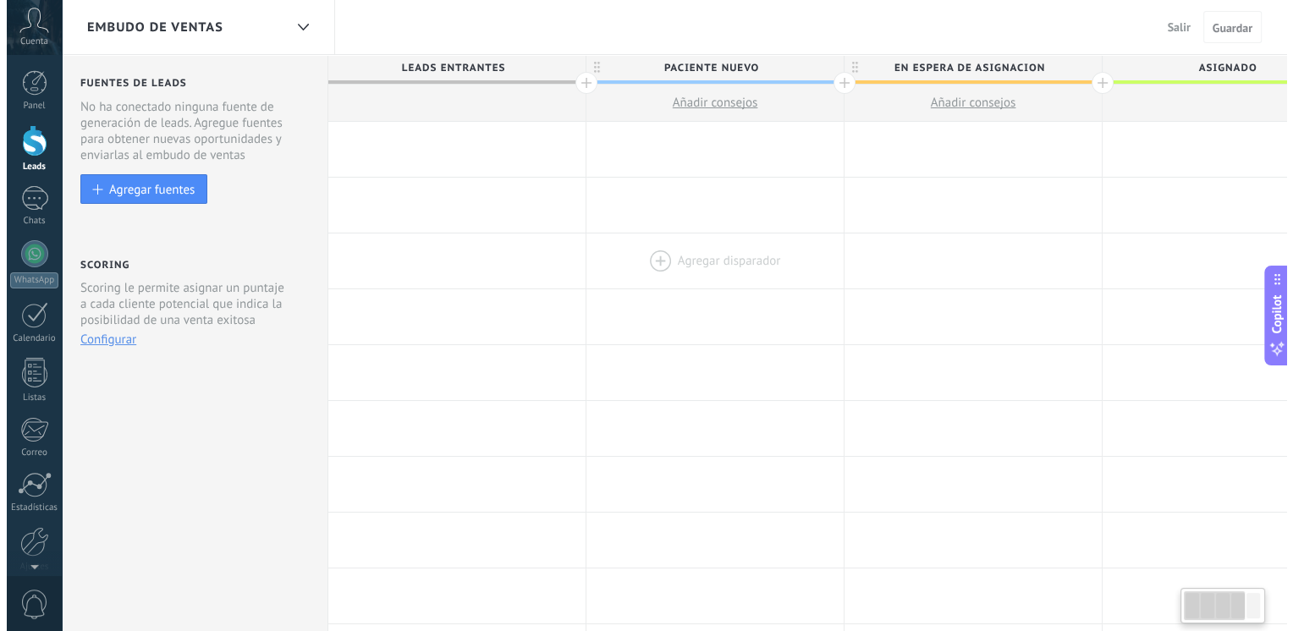
scroll to position [0, 0]
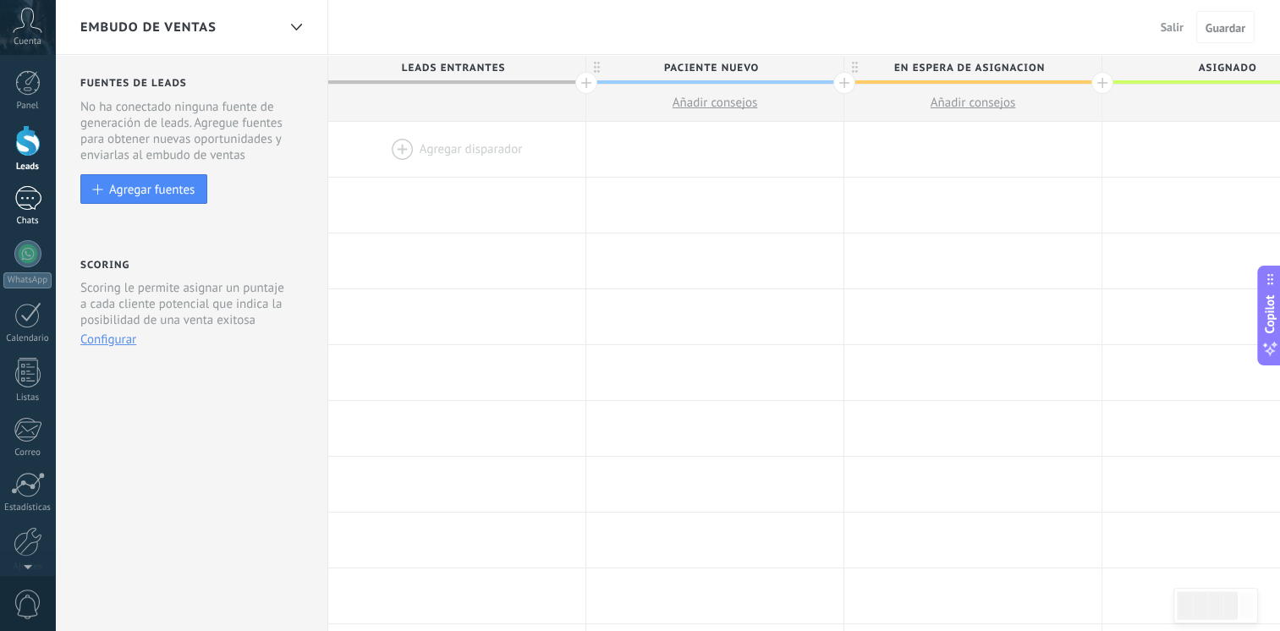
click at [27, 205] on div at bounding box center [27, 198] width 27 height 25
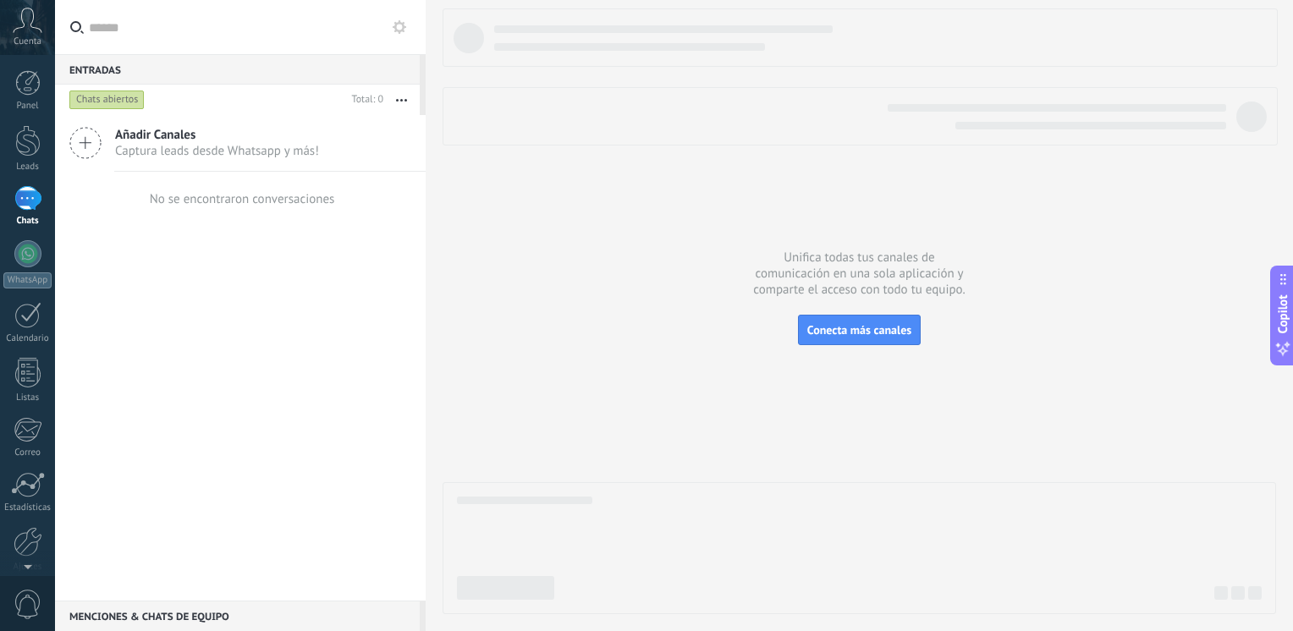
click at [401, 30] on use at bounding box center [400, 27] width 14 height 14
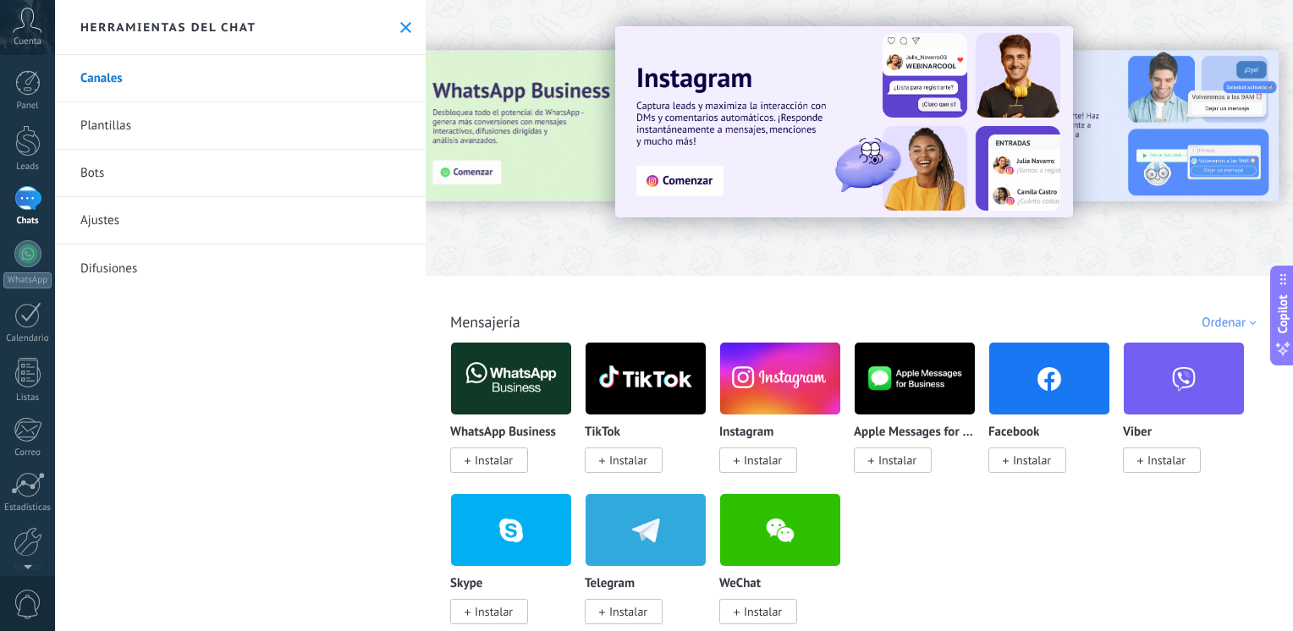
click at [92, 174] on link "Bots" at bounding box center [240, 173] width 371 height 47
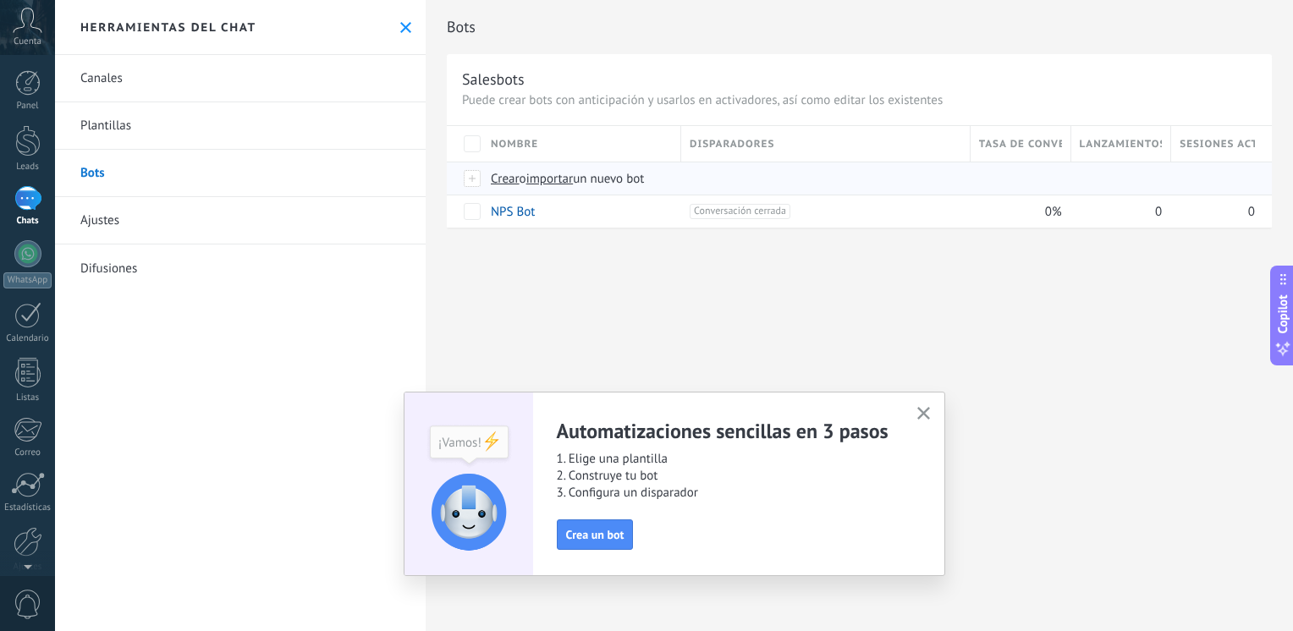
click at [564, 179] on span "importar" at bounding box center [549, 179] width 47 height 16
click at [0, 0] on input "importar un nuevo bot" at bounding box center [0, 0] width 0 height 0
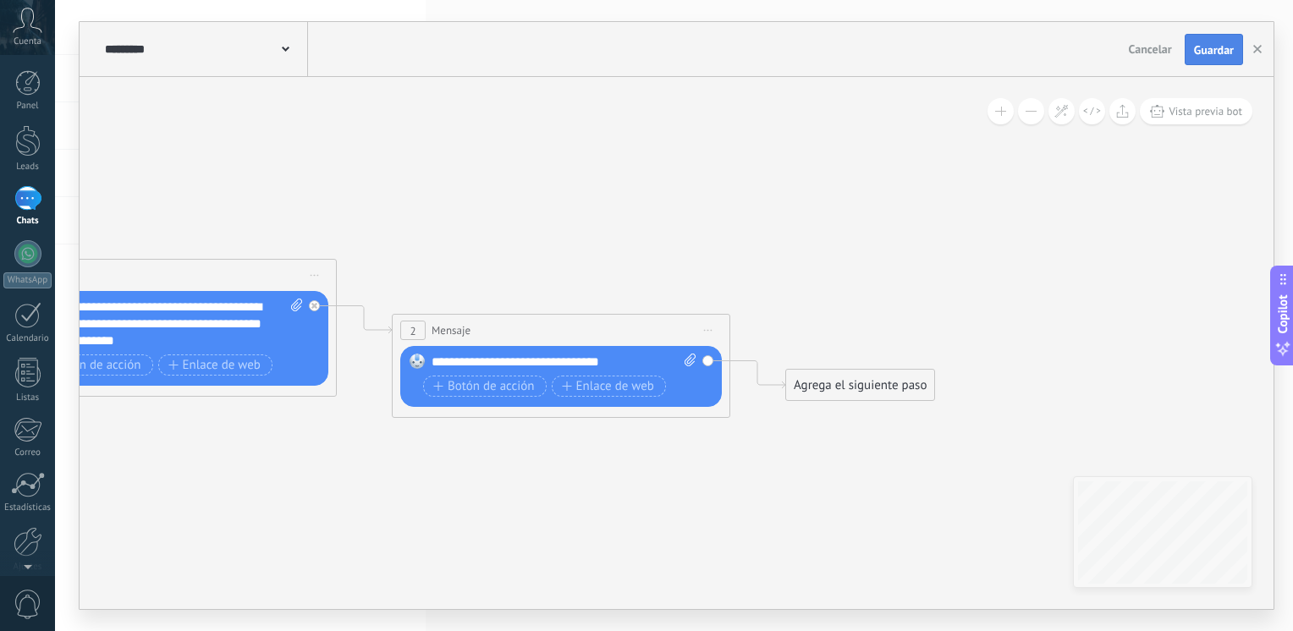
click at [1212, 46] on span "Guardar" at bounding box center [1214, 50] width 40 height 12
click at [1262, 51] on button "button" at bounding box center [1257, 50] width 25 height 32
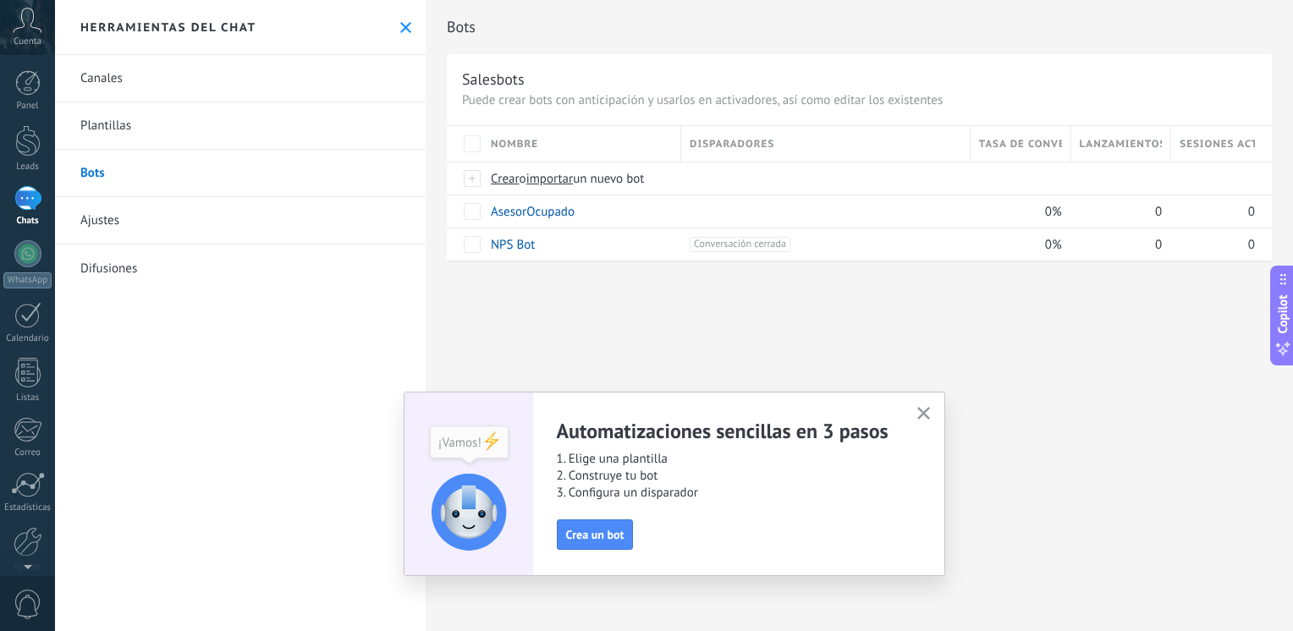
click at [922, 415] on icon "button" at bounding box center [923, 413] width 13 height 13
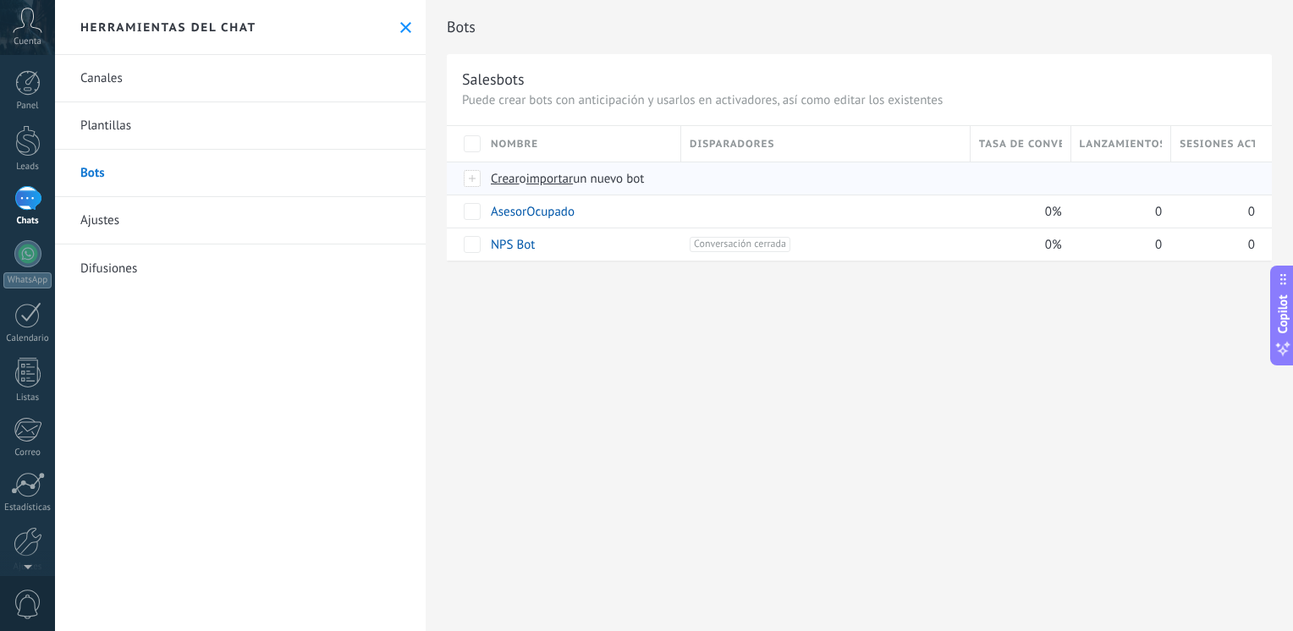
click at [561, 182] on span "importar" at bounding box center [549, 179] width 47 height 16
click at [0, 0] on input "importar un nuevo bot" at bounding box center [0, 0] width 0 height 0
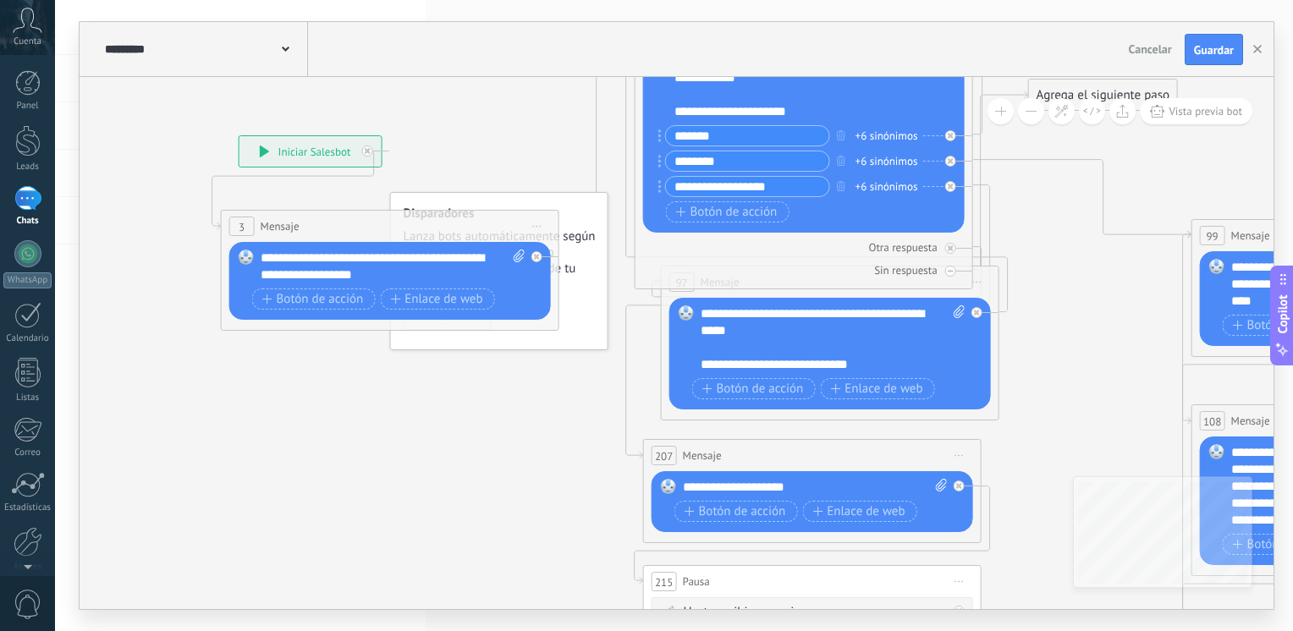
click at [351, 256] on div "**********" at bounding box center [394, 267] width 266 height 34
click at [418, 276] on div "**********" at bounding box center [394, 267] width 266 height 34
click at [519, 259] on icon at bounding box center [519, 256] width 11 height 13
click input "Subir" at bounding box center [0, 0] width 0 height 0
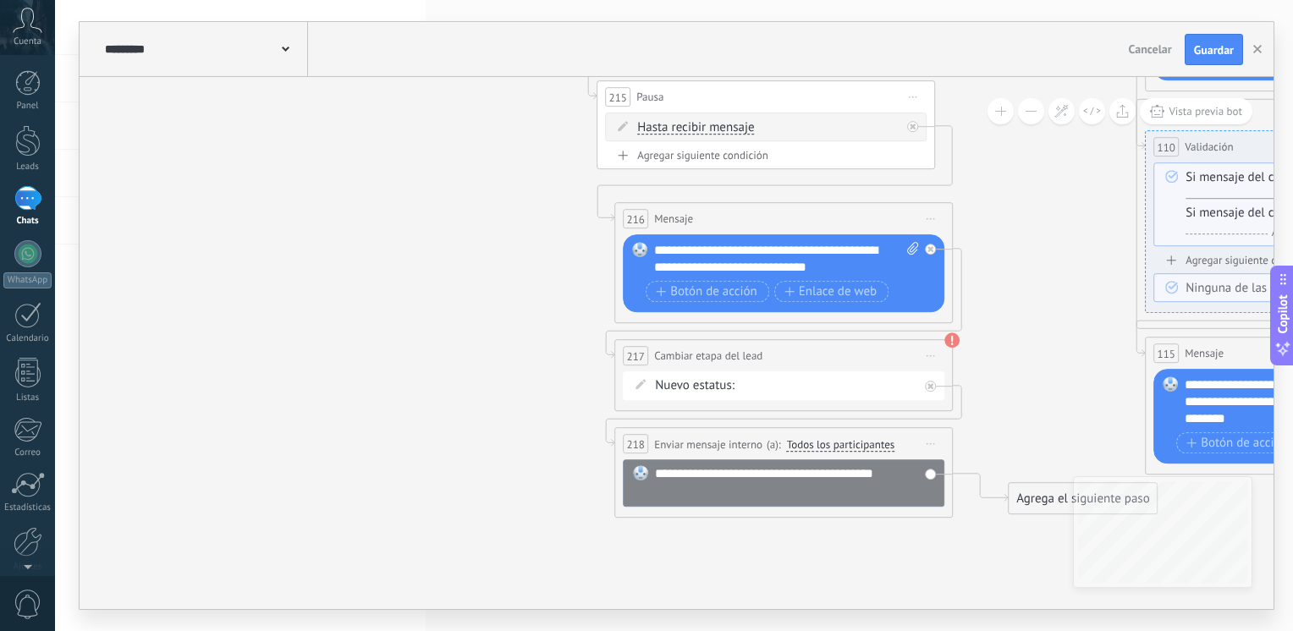
click at [0, 0] on div "PACIENTE NUEVO EN ESPERA DE ASIGNACION ASIGNADO SIN REALIZAR" at bounding box center [0, 0] width 0 height 0
click at [0, 0] on label "EN ESPERA DE ASIGNACION" at bounding box center [0, 0] width 0 height 0
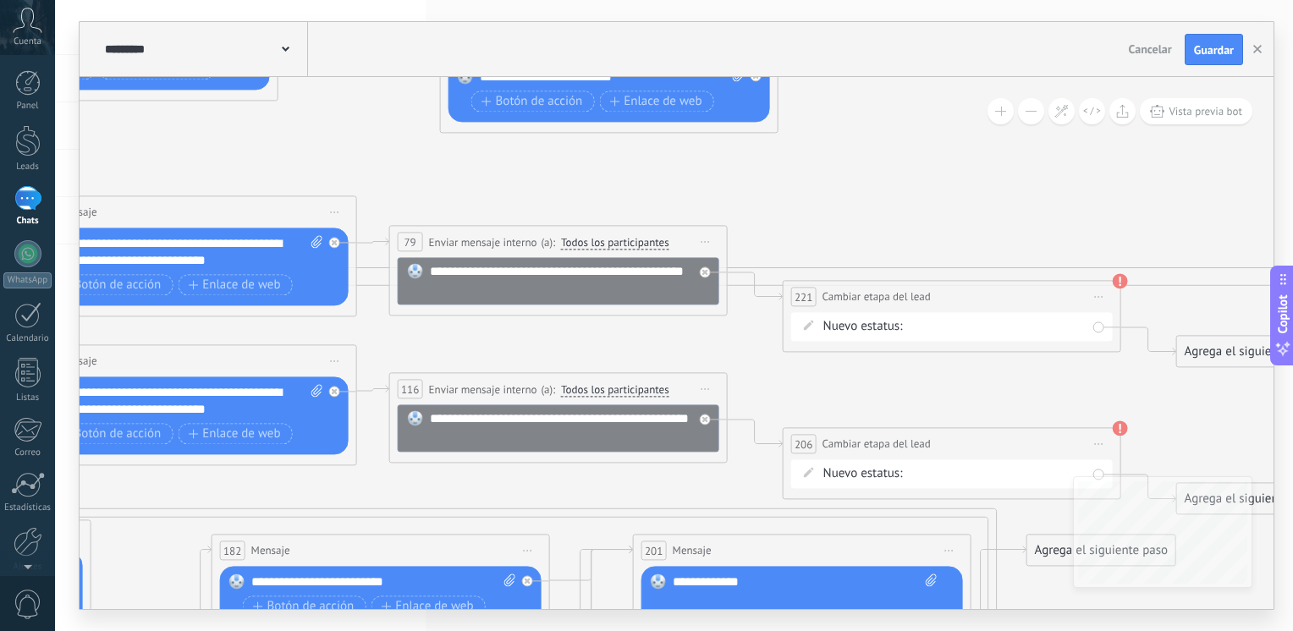
click at [0, 0] on div "PACIENTE NUEVO EN ESPERA DE ASIGNACION ASIGNADO SIN REALIZAR" at bounding box center [0, 0] width 0 height 0
click at [0, 0] on label "EN ESPERA DE ASIGNACION" at bounding box center [0, 0] width 0 height 0
click at [0, 0] on div "PACIENTE NUEVO EN ESPERA DE ASIGNACION ASIGNADO SIN REALIZAR" at bounding box center [0, 0] width 0 height 0
click at [0, 0] on label "EN ESPERA DE ASIGNACION" at bounding box center [0, 0] width 0 height 0
click at [1213, 52] on span "Guardar" at bounding box center [1214, 50] width 40 height 12
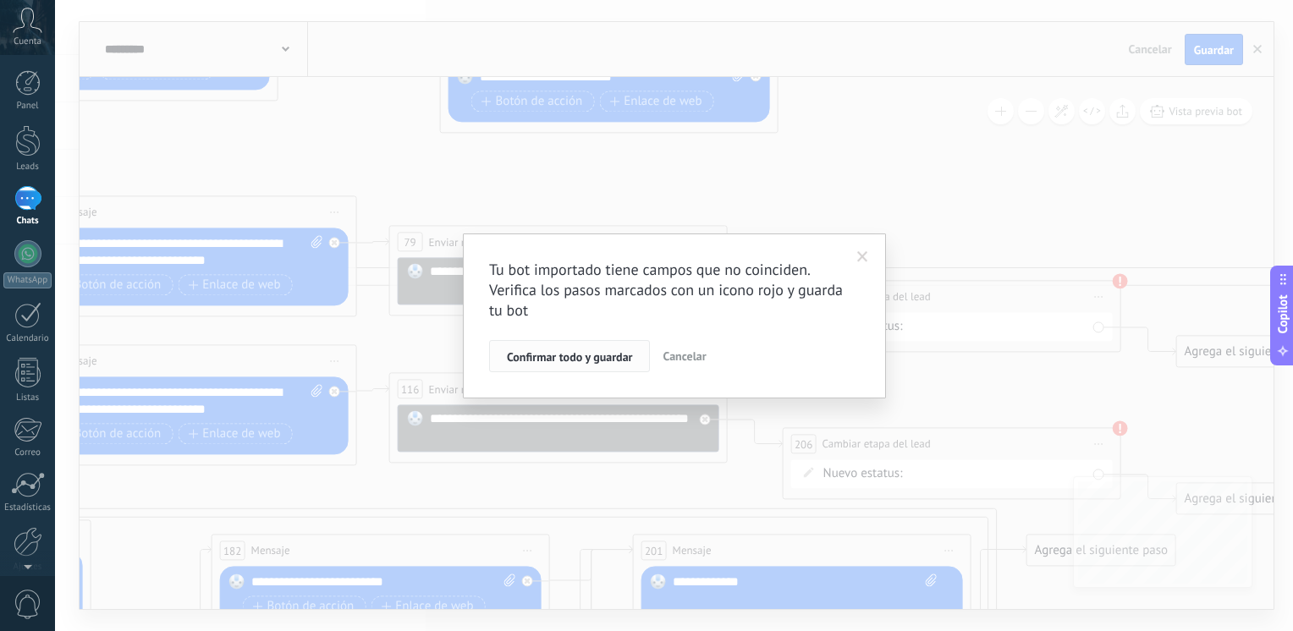
click at [593, 352] on span "Confirmar todo y guardar" at bounding box center [569, 357] width 125 height 12
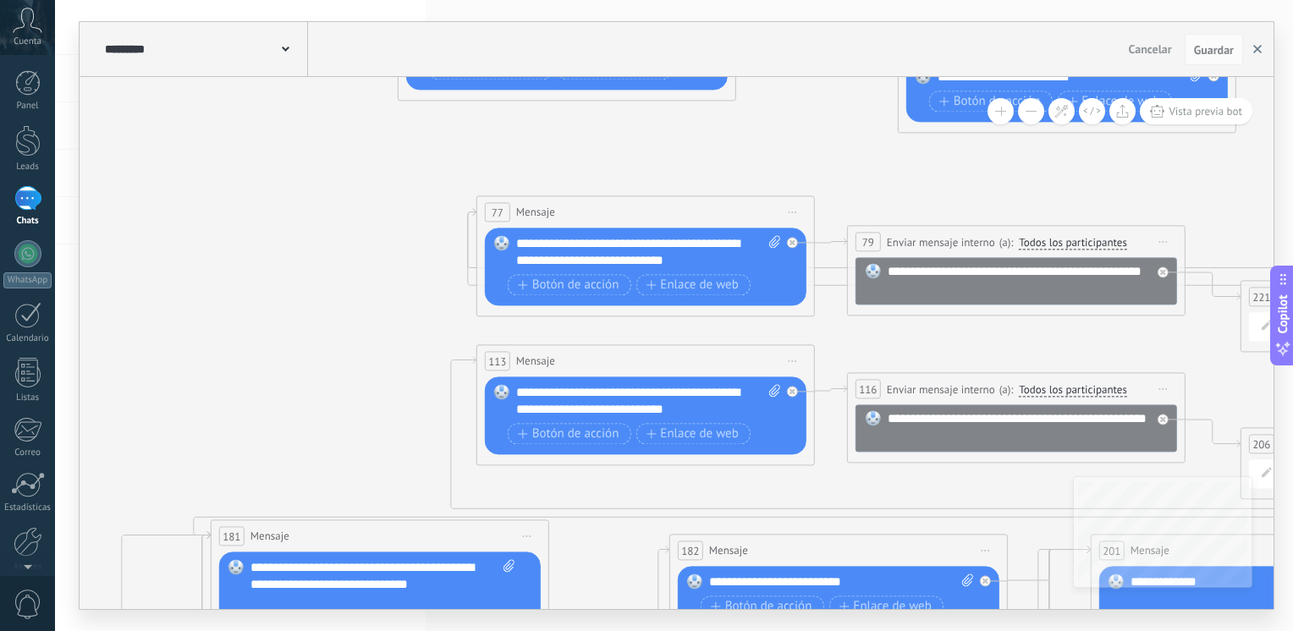
click at [1256, 46] on icon "button" at bounding box center [1257, 49] width 8 height 8
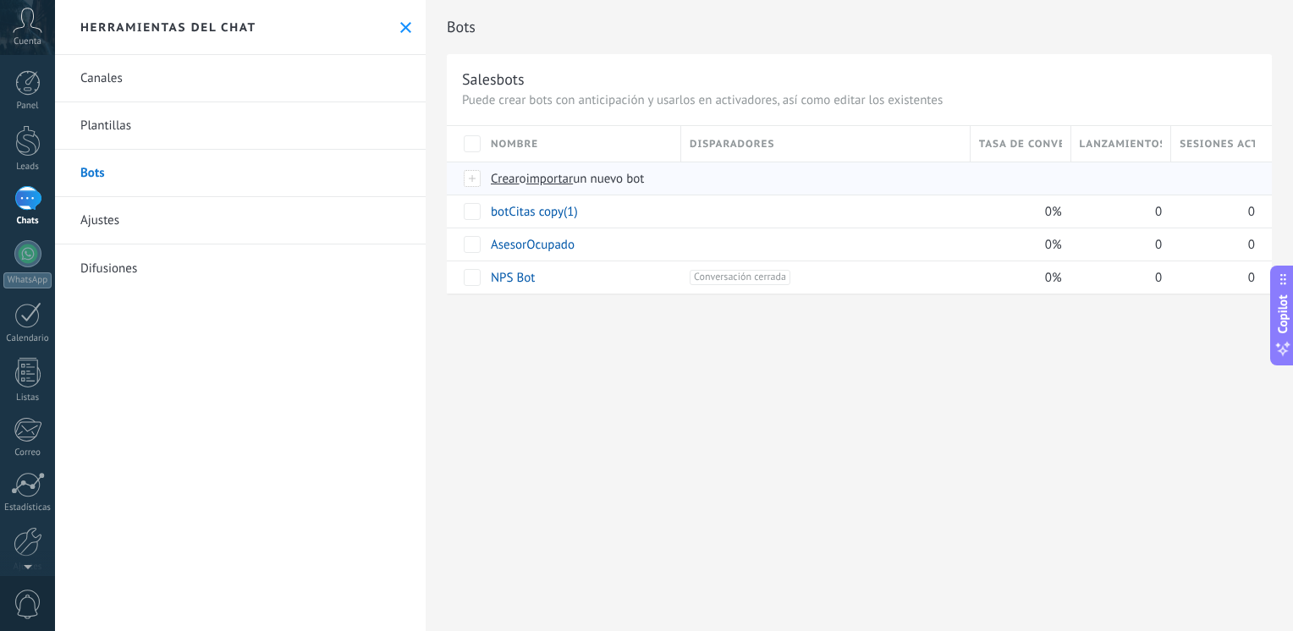
click at [548, 177] on span "importar" at bounding box center [549, 179] width 47 height 16
click at [0, 0] on input "importar un nuevo bot" at bounding box center [0, 0] width 0 height 0
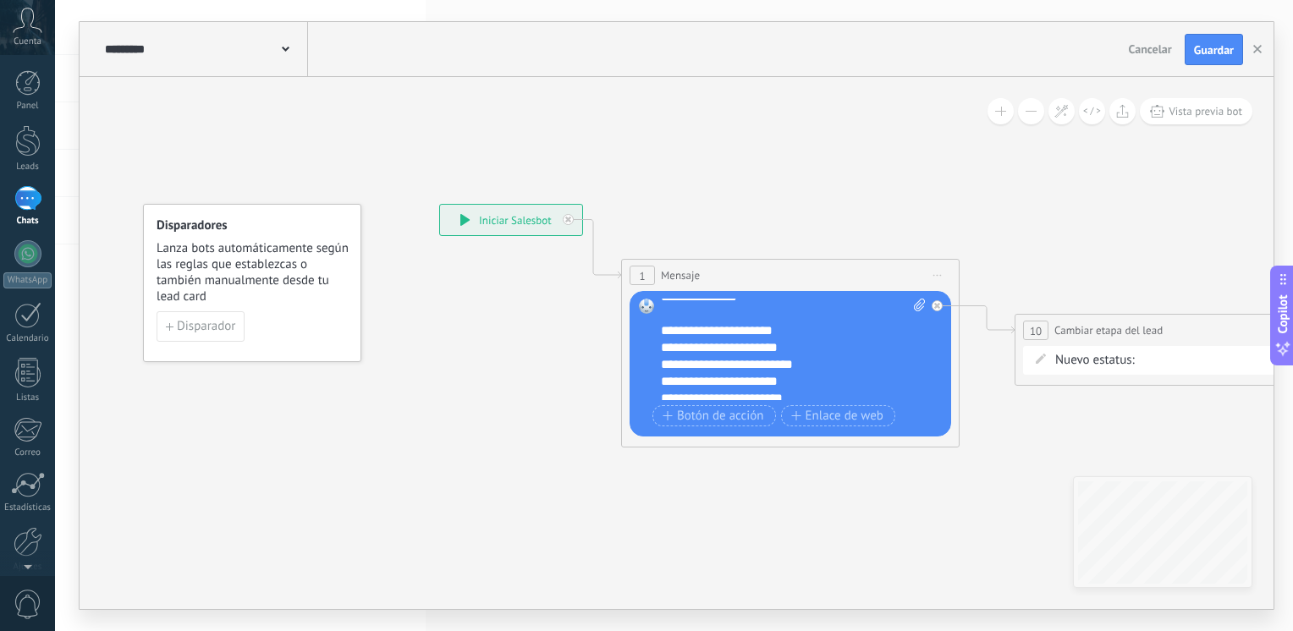
scroll to position [135, 0]
click at [763, 376] on div "**********" at bounding box center [794, 350] width 266 height 102
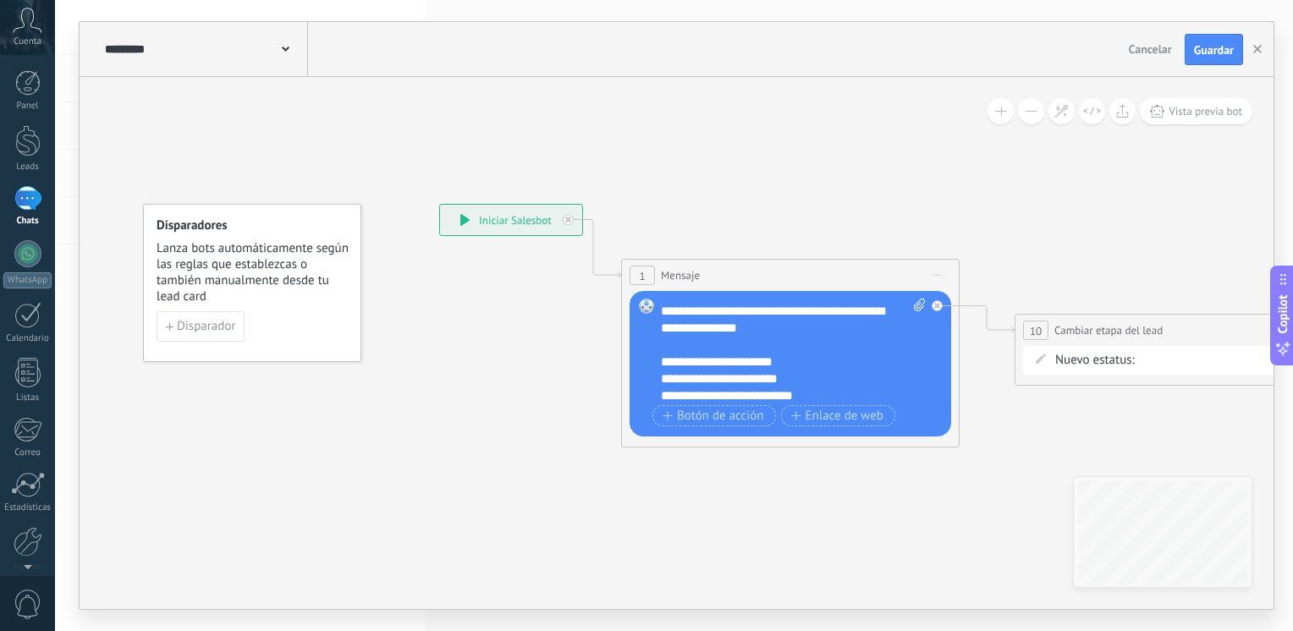
click at [758, 355] on div "**********" at bounding box center [794, 350] width 266 height 102
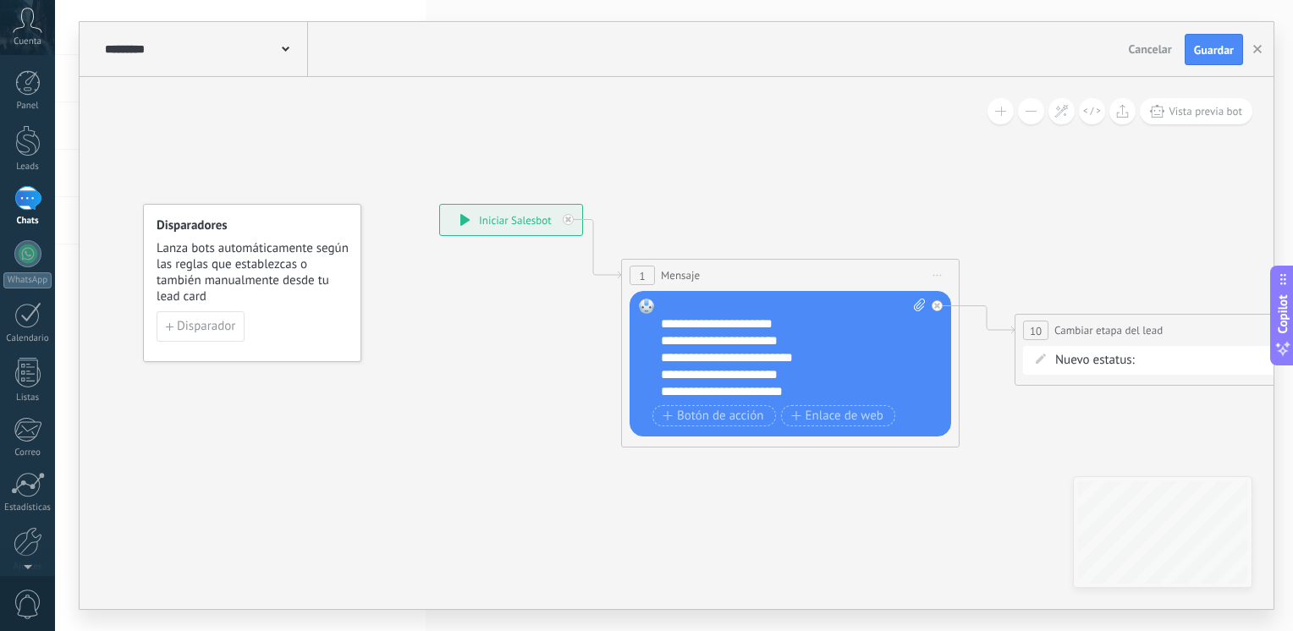
scroll to position [135, 0]
click at [1213, 45] on span "Guardar" at bounding box center [1214, 50] width 40 height 12
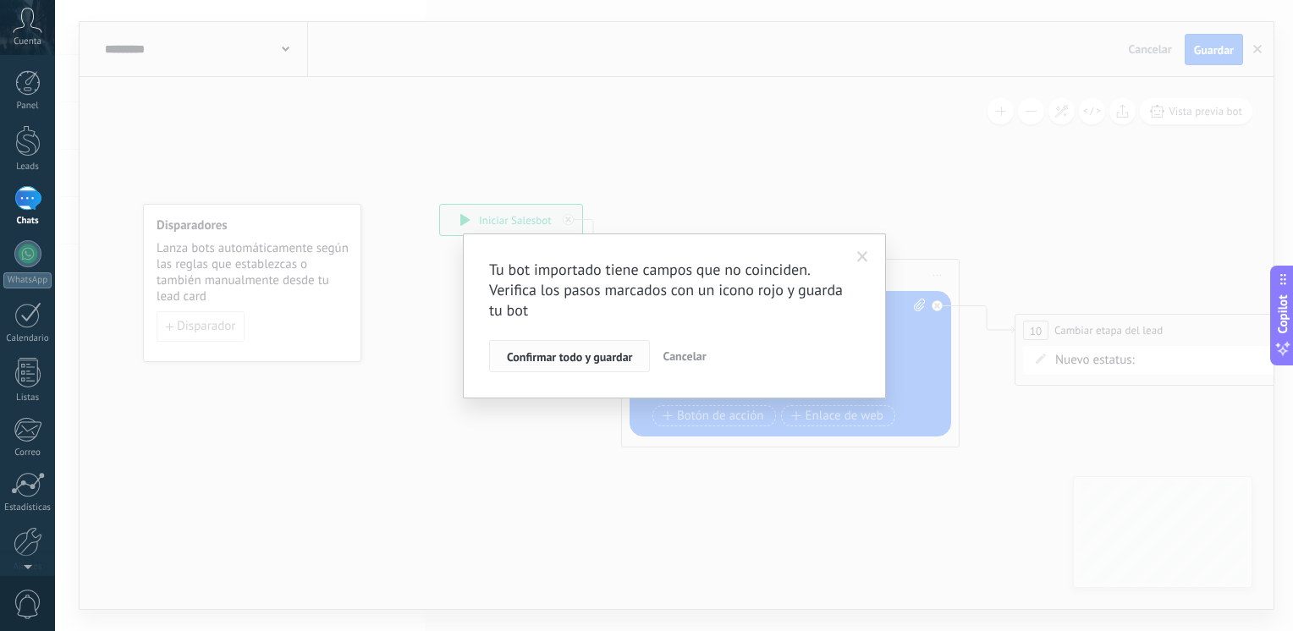
click at [599, 360] on span "Confirmar todo y guardar" at bounding box center [569, 357] width 125 height 12
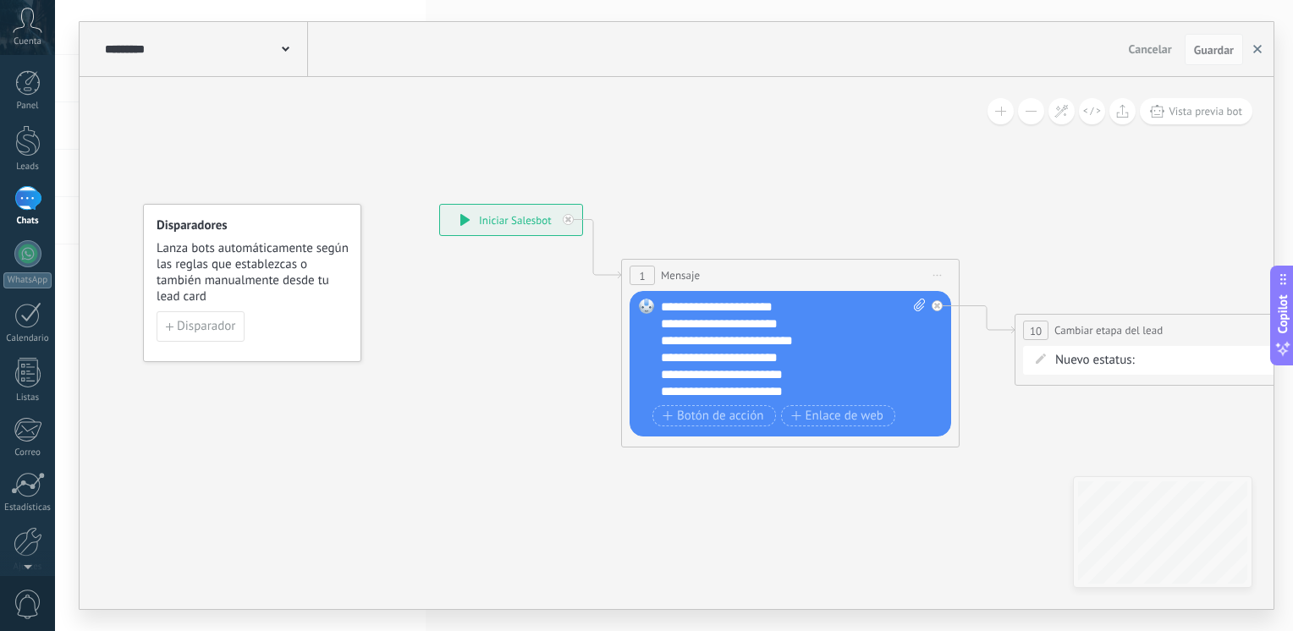
click at [1256, 45] on button "button" at bounding box center [1257, 50] width 25 height 32
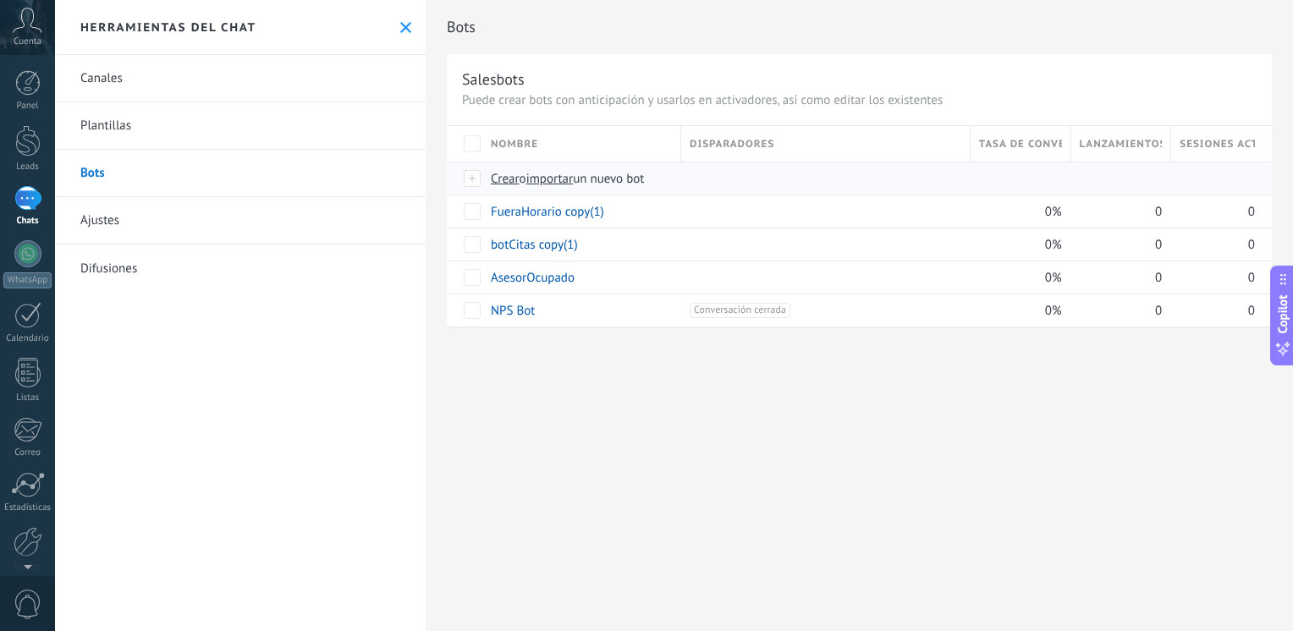
click at [559, 182] on span "importar" at bounding box center [549, 179] width 47 height 16
click at [0, 0] on input "importar un nuevo bot" at bounding box center [0, 0] width 0 height 0
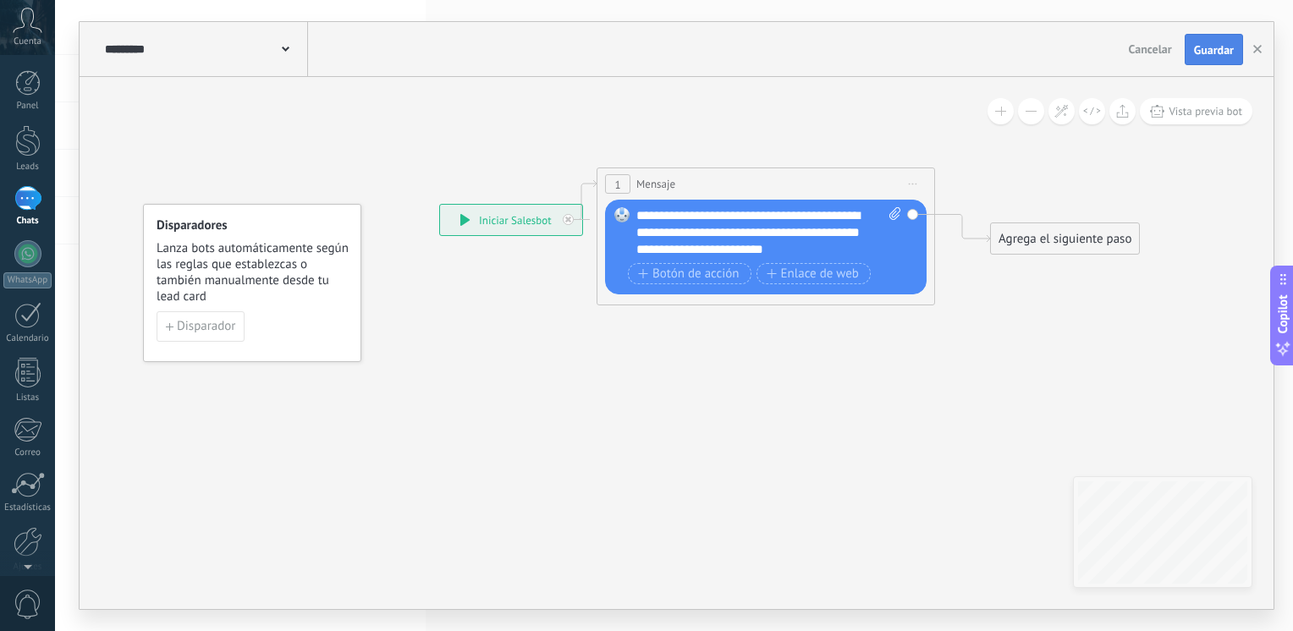
click at [1218, 46] on span "Guardar" at bounding box center [1214, 50] width 40 height 12
click at [1262, 50] on button "button" at bounding box center [1257, 50] width 25 height 32
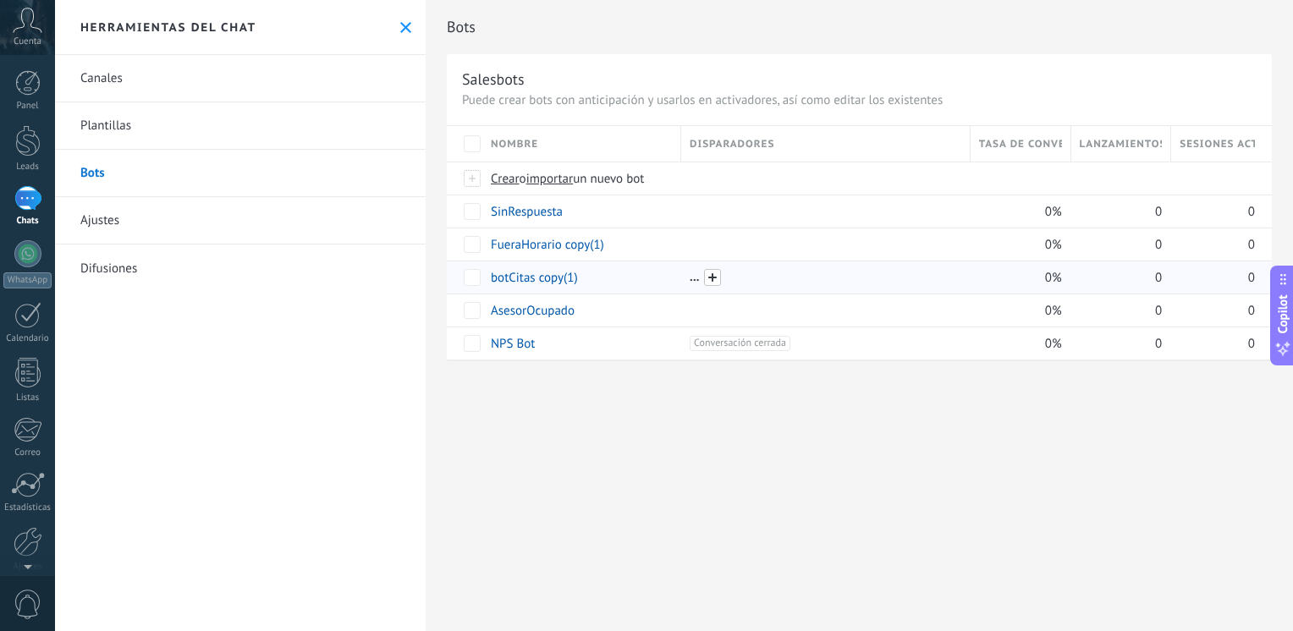
click at [706, 279] on span at bounding box center [712, 277] width 17 height 17
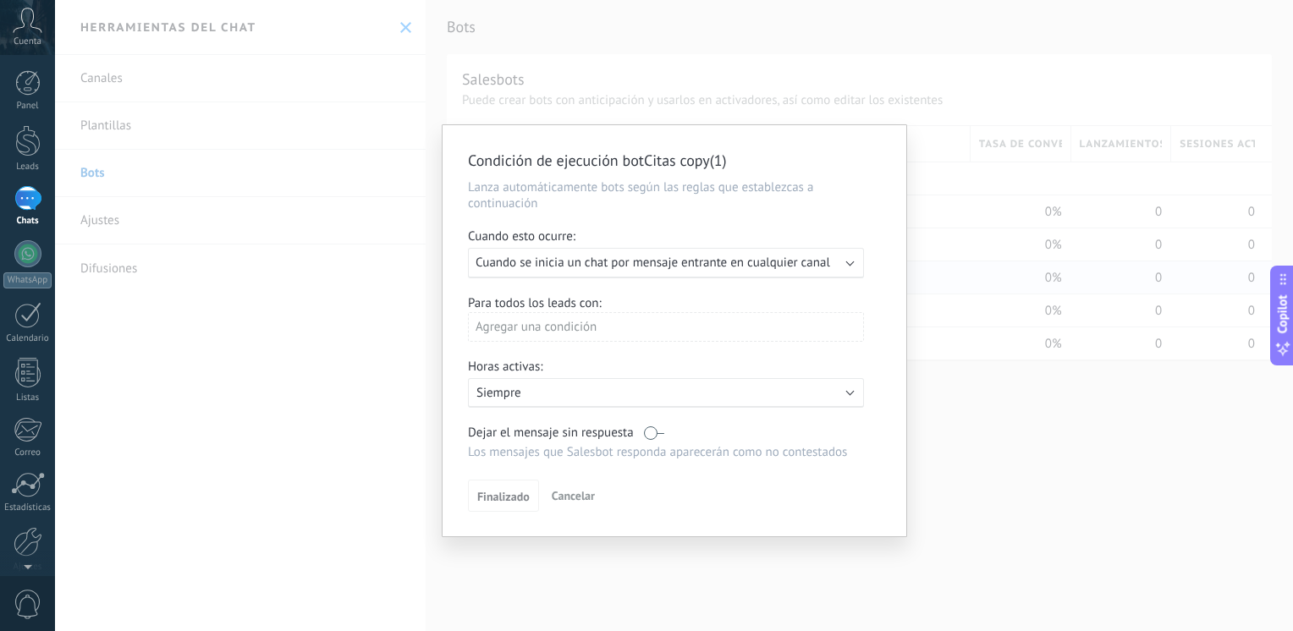
click at [598, 389] on p "Siempre" at bounding box center [624, 393] width 296 height 16
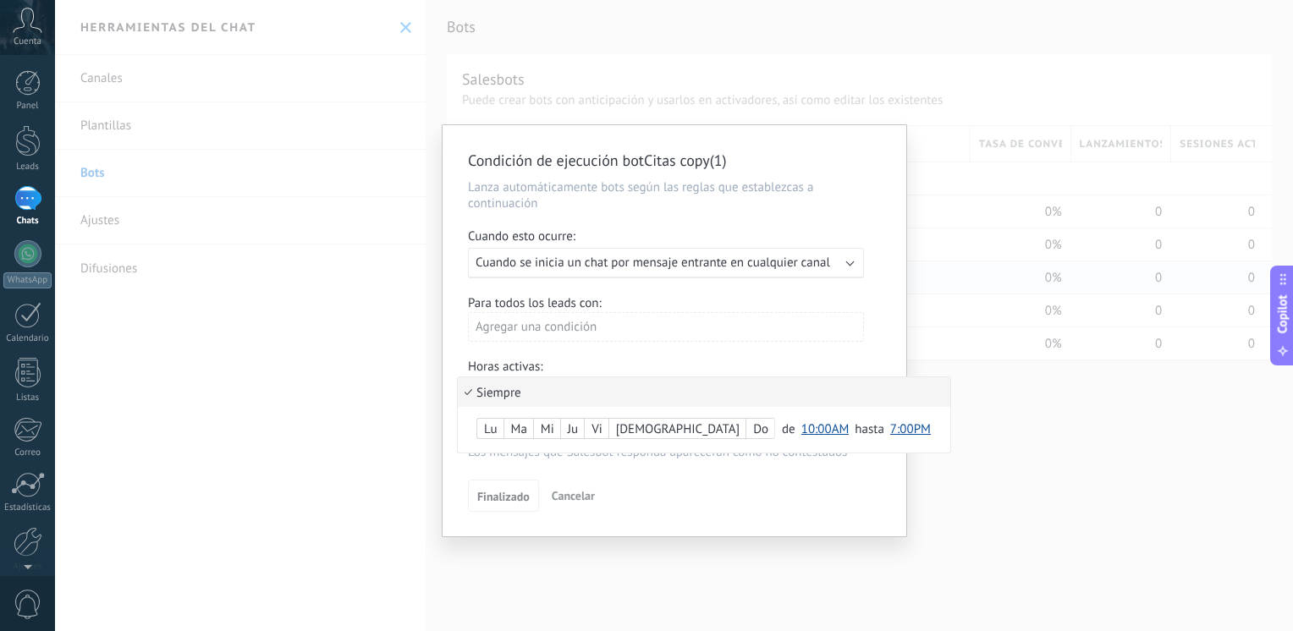
click at [494, 426] on div "Lu" at bounding box center [490, 430] width 26 height 24
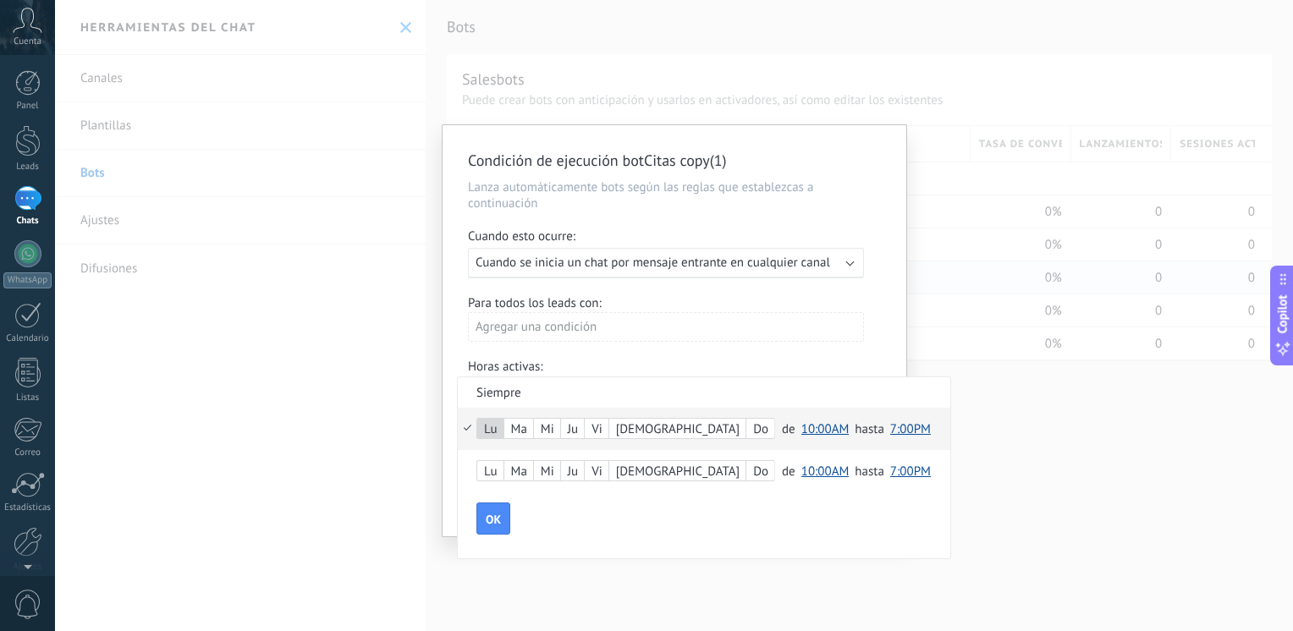
click at [521, 428] on div "Ma" at bounding box center [518, 430] width 29 height 24
click at [577, 428] on div "Ju" at bounding box center [572, 430] width 23 height 24
click at [801, 433] on span "10:00AM" at bounding box center [825, 429] width 48 height 16
click at [795, 434] on span "7:00AM" at bounding box center [827, 426] width 65 height 16
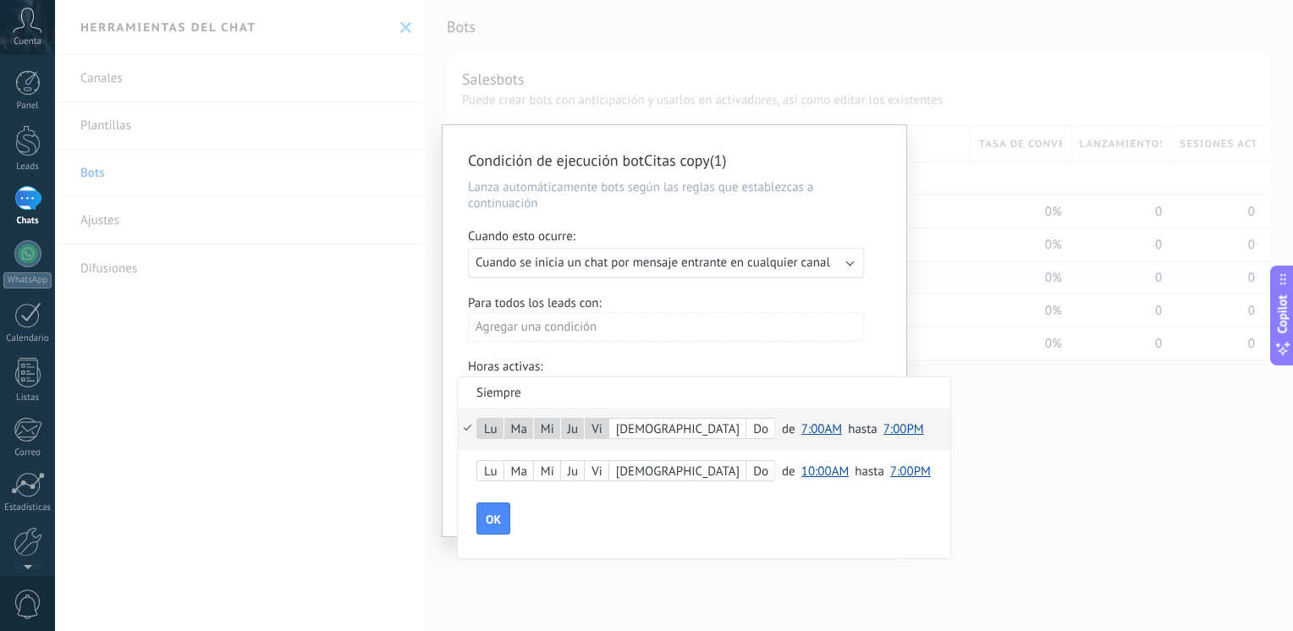
click at [883, 426] on span "7:00PM" at bounding box center [903, 429] width 41 height 16
click at [877, 446] on span "4:00PM" at bounding box center [906, 445] width 58 height 16
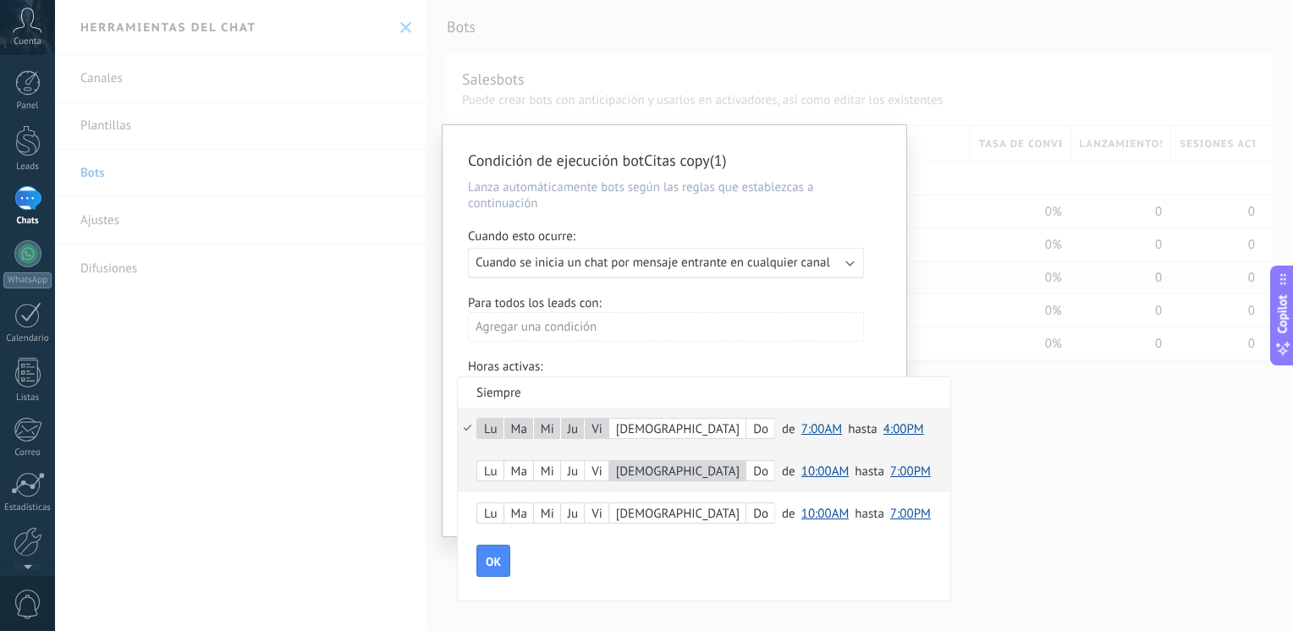
click at [801, 472] on span "10:00AM" at bounding box center [825, 472] width 48 height 16
click at [795, 352] on span "8:00AM" at bounding box center [827, 357] width 65 height 16
click at [883, 472] on span "7:00PM" at bounding box center [903, 472] width 41 height 16
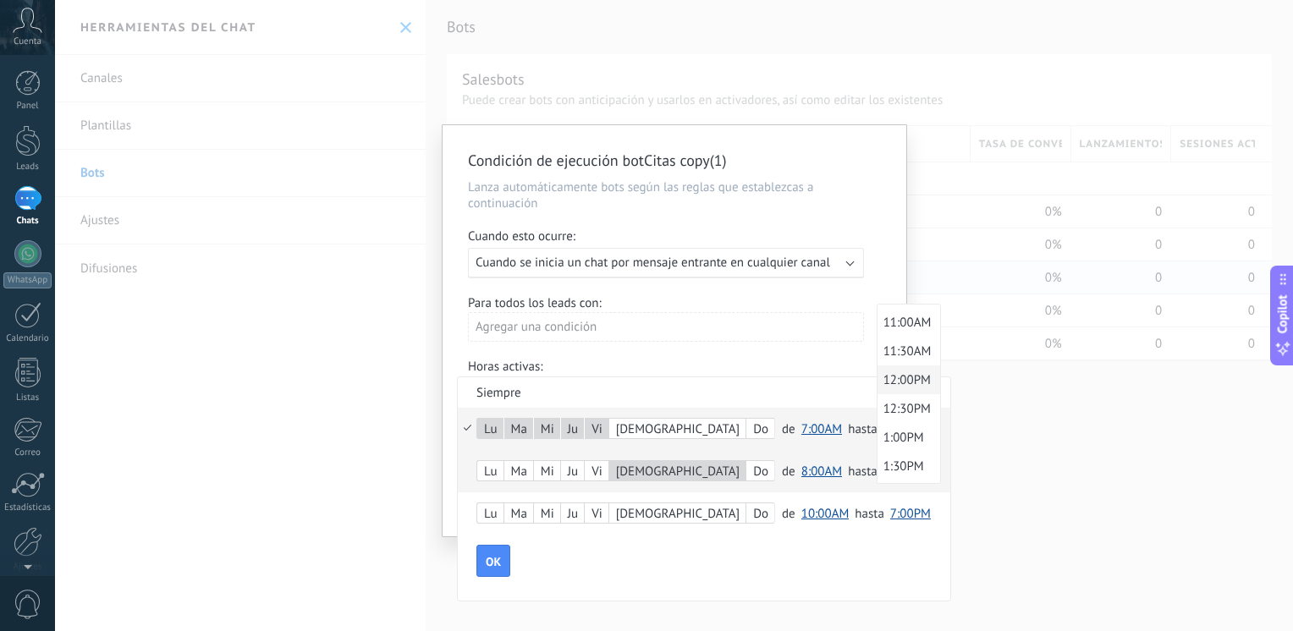
click at [877, 380] on span "12:00PM" at bounding box center [906, 380] width 58 height 16
click at [883, 477] on span "12:00PM" at bounding box center [906, 472] width 47 height 16
click at [877, 477] on span "1:30PM" at bounding box center [909, 475] width 64 height 16
click at [883, 476] on span "1:30PM" at bounding box center [903, 472] width 41 height 16
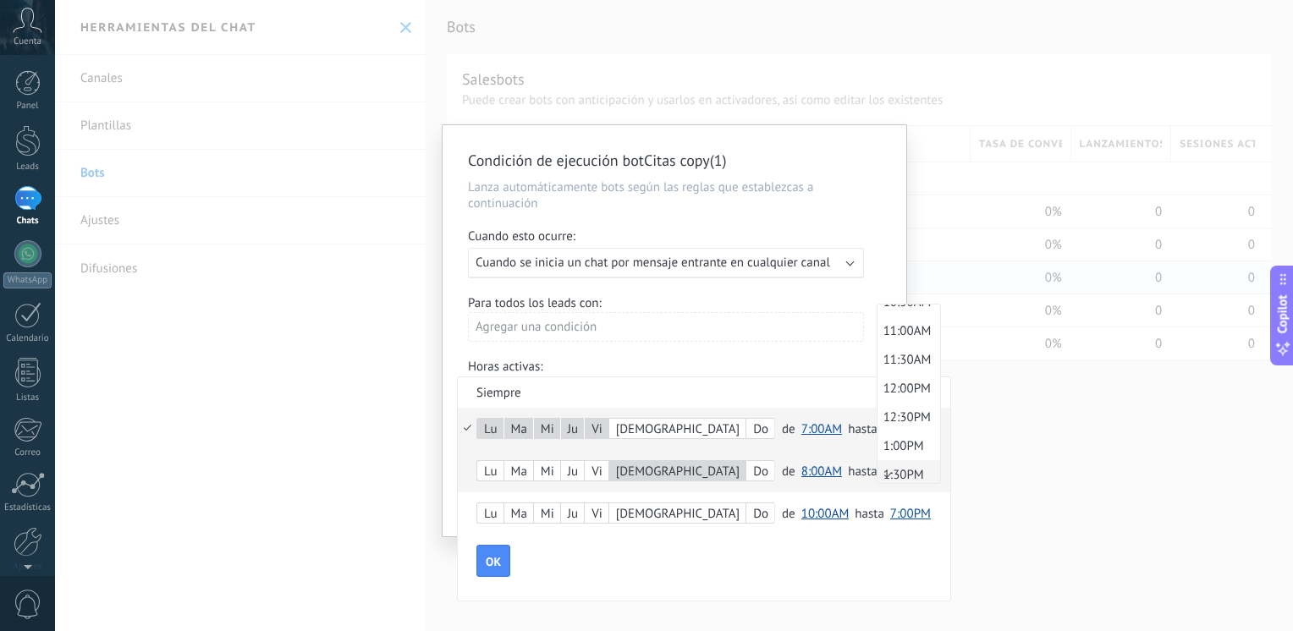
scroll to position [707, 0]
click at [877, 310] on span "12:00PM" at bounding box center [906, 302] width 58 height 16
click at [490, 560] on span "OK" at bounding box center [493, 562] width 15 height 12
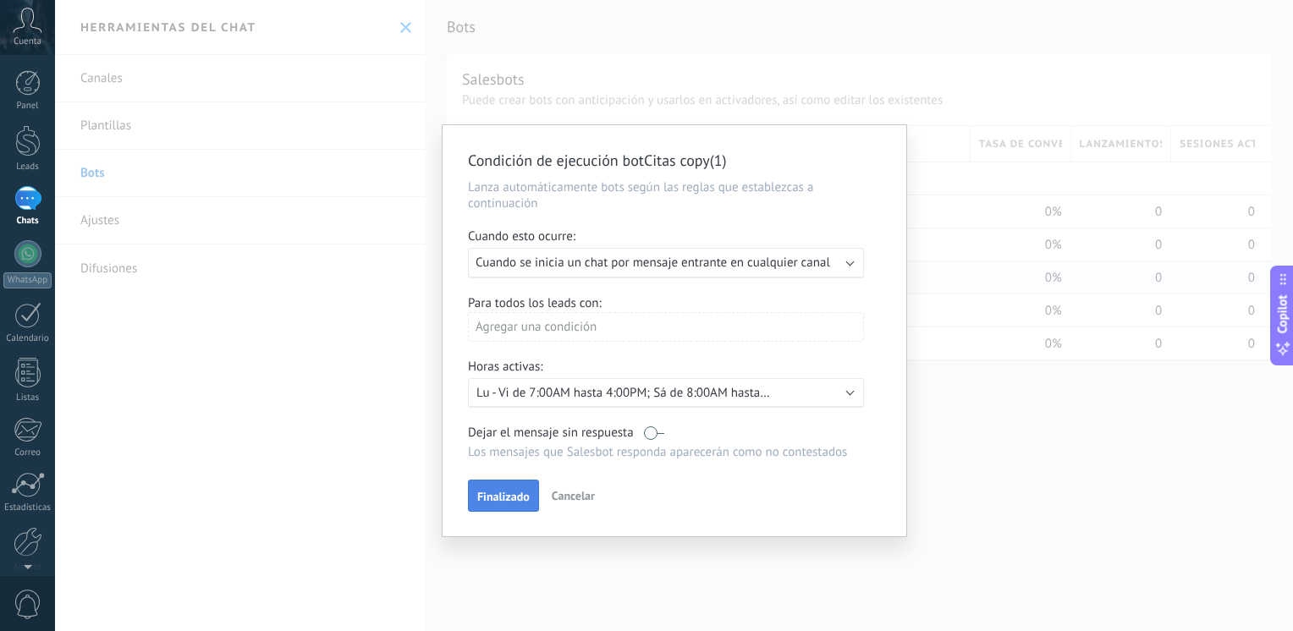
click at [501, 493] on span "Finalizado" at bounding box center [503, 497] width 52 height 12
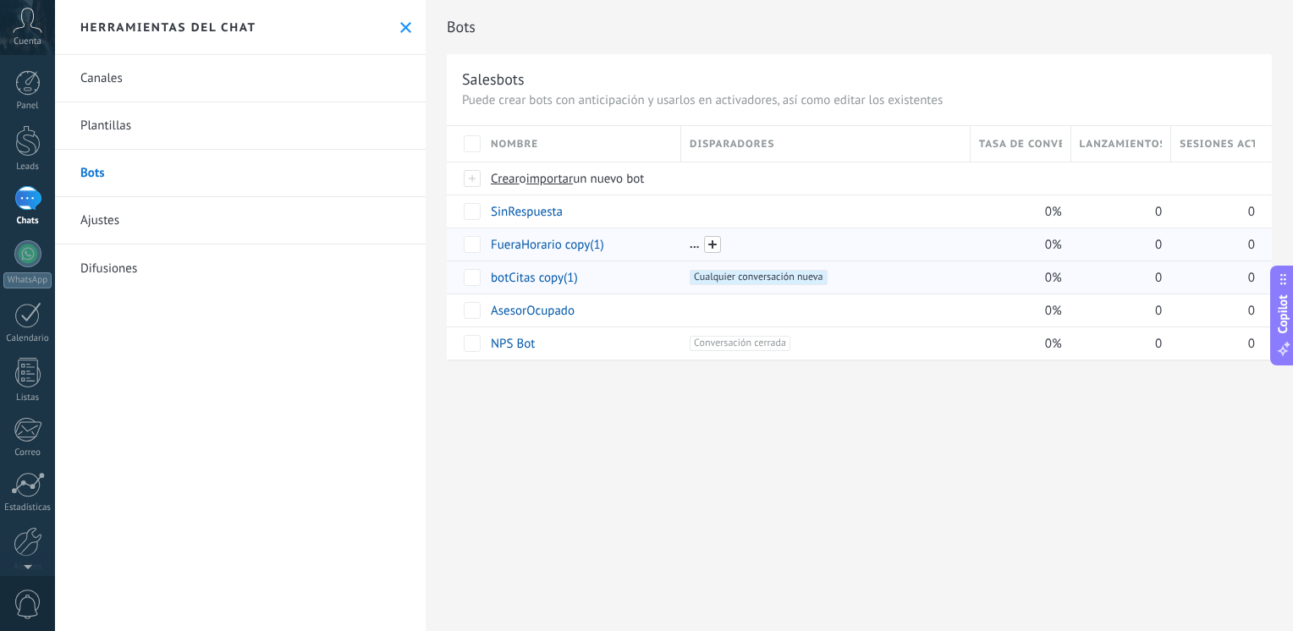
click at [716, 250] on span at bounding box center [712, 244] width 17 height 17
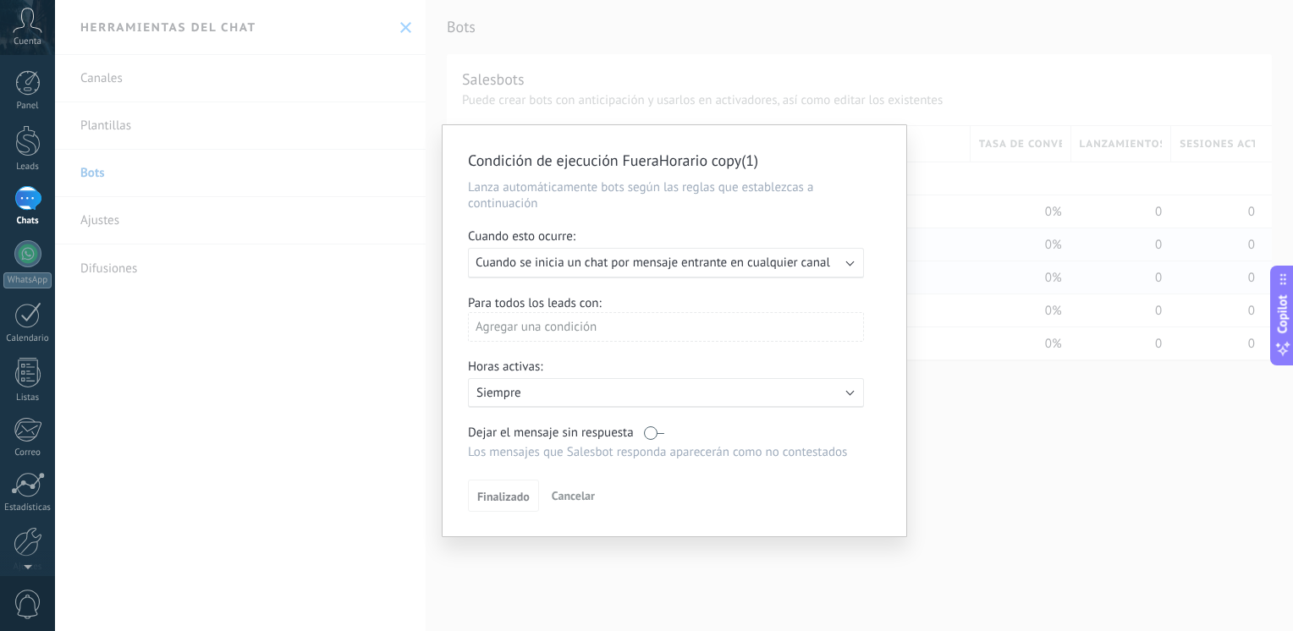
click at [503, 402] on div "Activo: Siempre" at bounding box center [666, 393] width 396 height 30
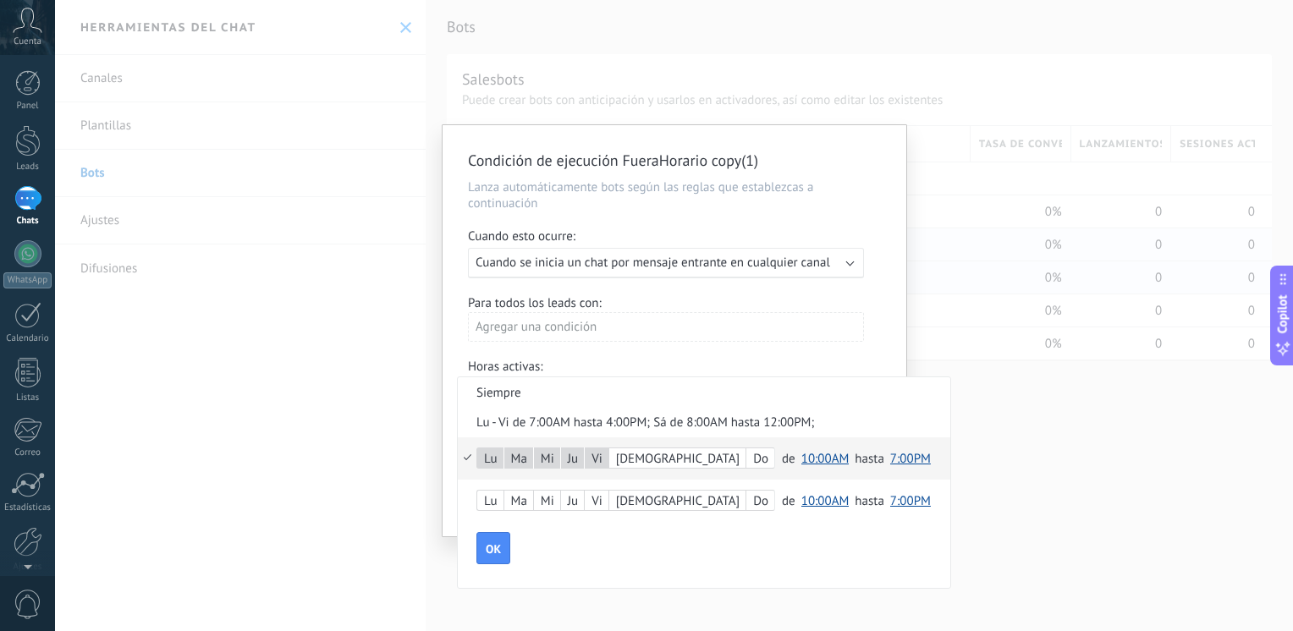
click at [801, 465] on span "10:00AM" at bounding box center [825, 459] width 48 height 16
click at [795, 570] on span "4:00PM" at bounding box center [827, 562] width 65 height 16
click at [882, 466] on span "7:00PM" at bounding box center [902, 459] width 41 height 16
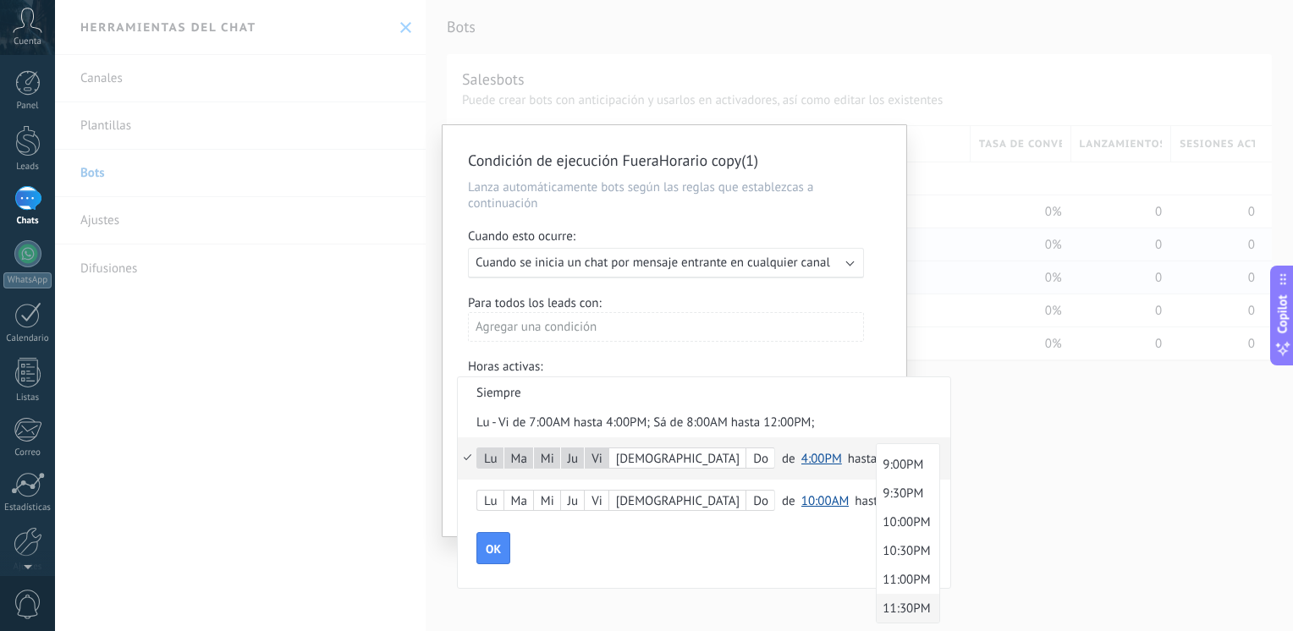
click at [877, 613] on span "11:30PM" at bounding box center [906, 609] width 58 height 16
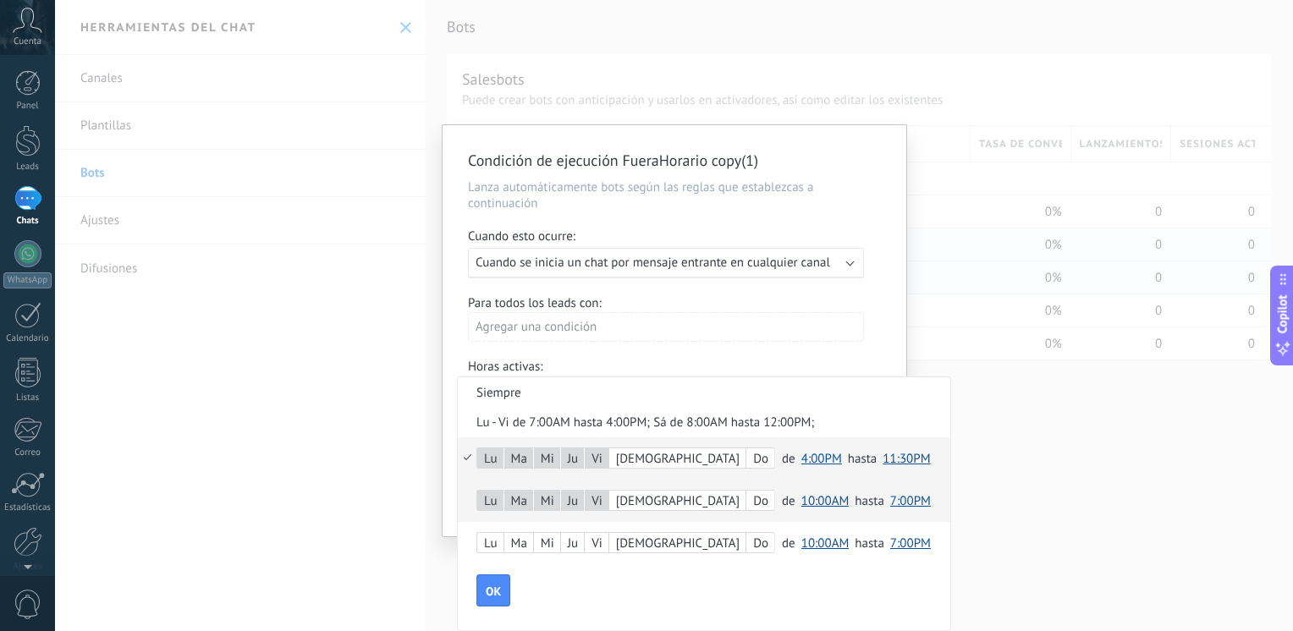
click at [801, 504] on span "10:00AM" at bounding box center [825, 501] width 48 height 16
click at [795, 346] on span "12:00AM" at bounding box center [827, 349] width 65 height 16
click at [890, 503] on span "7:00PM" at bounding box center [910, 501] width 41 height 16
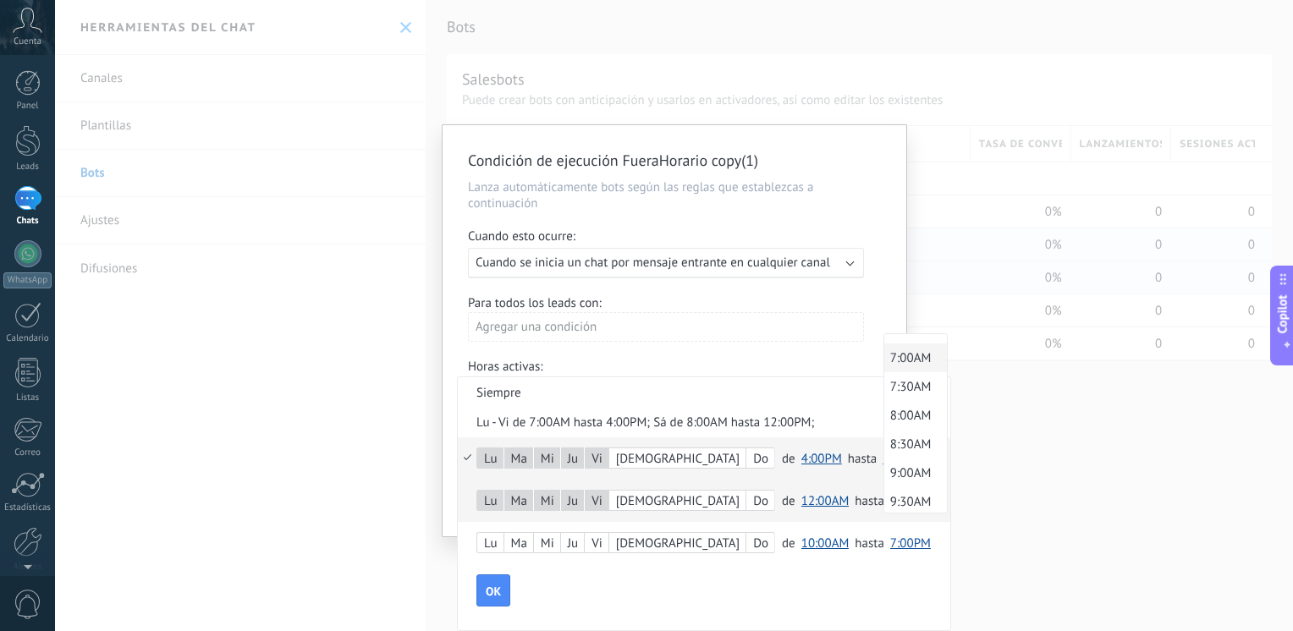
click at [884, 366] on span "7:00AM" at bounding box center [913, 358] width 58 height 16
click at [628, 536] on div "[DEMOGRAPHIC_DATA]" at bounding box center [677, 544] width 136 height 24
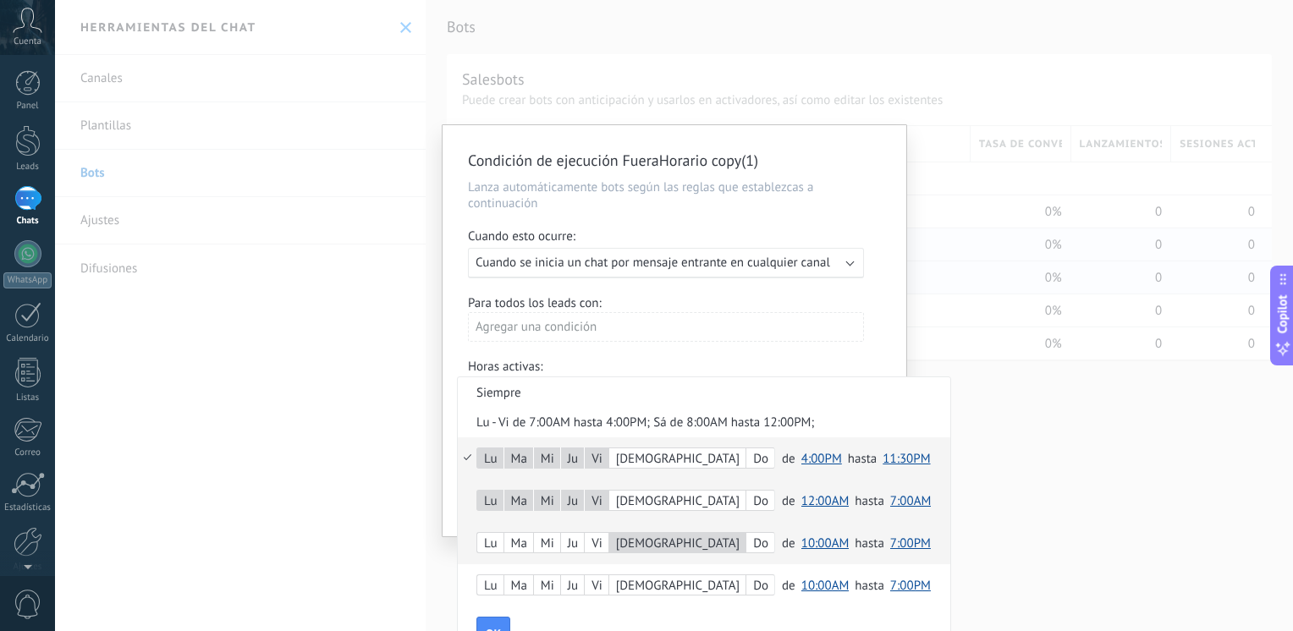
click at [801, 541] on span "10:00AM" at bounding box center [825, 544] width 48 height 16
click at [795, 432] on span "12:00PM" at bounding box center [827, 435] width 65 height 16
click at [889, 546] on span "7:00PM" at bounding box center [909, 544] width 41 height 16
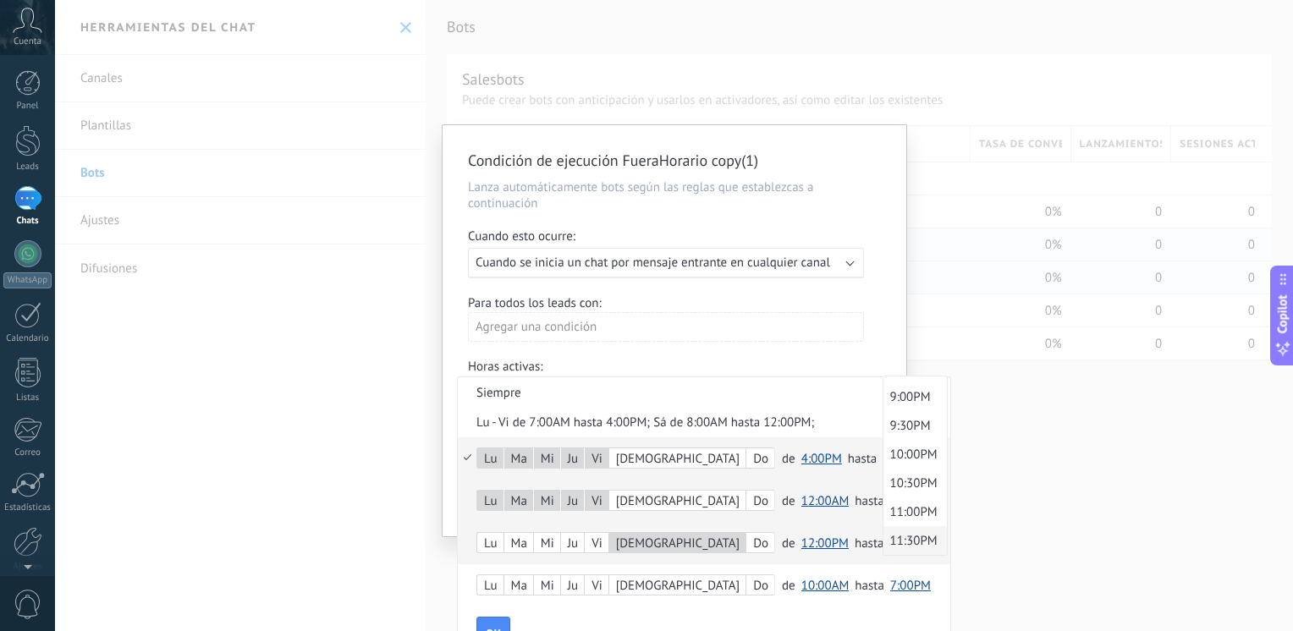
click at [883, 546] on span "11:30PM" at bounding box center [912, 541] width 58 height 16
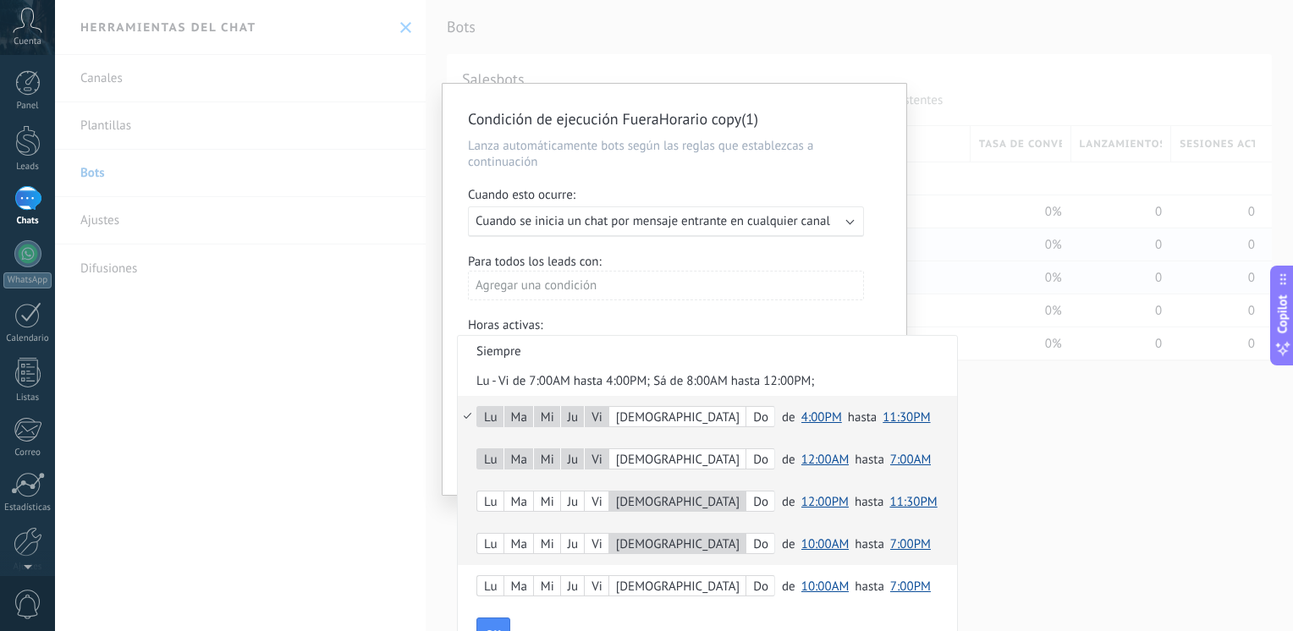
click at [801, 544] on span "10:00AM" at bounding box center [825, 544] width 48 height 16
click at [795, 389] on span "12:00AM" at bounding box center [827, 392] width 65 height 16
click at [890, 542] on span "7:00PM" at bounding box center [910, 544] width 41 height 16
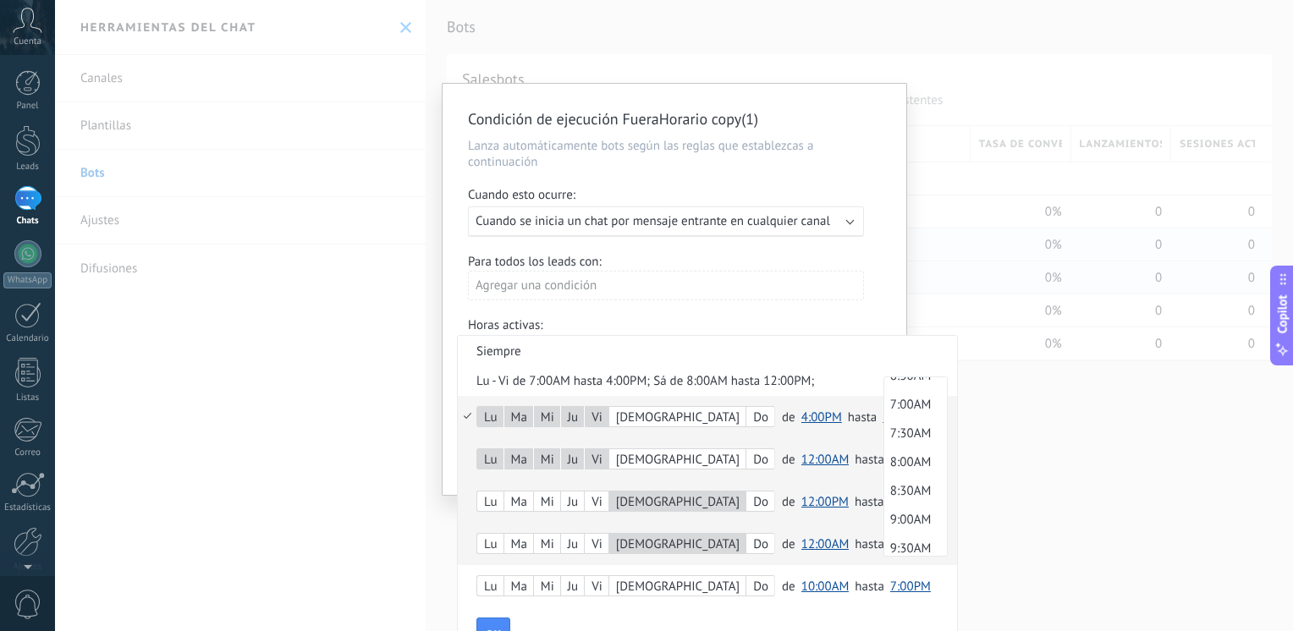
click at [884, 402] on span "7:00AM" at bounding box center [913, 405] width 58 height 16
click at [494, 629] on span "OK" at bounding box center [493, 635] width 15 height 12
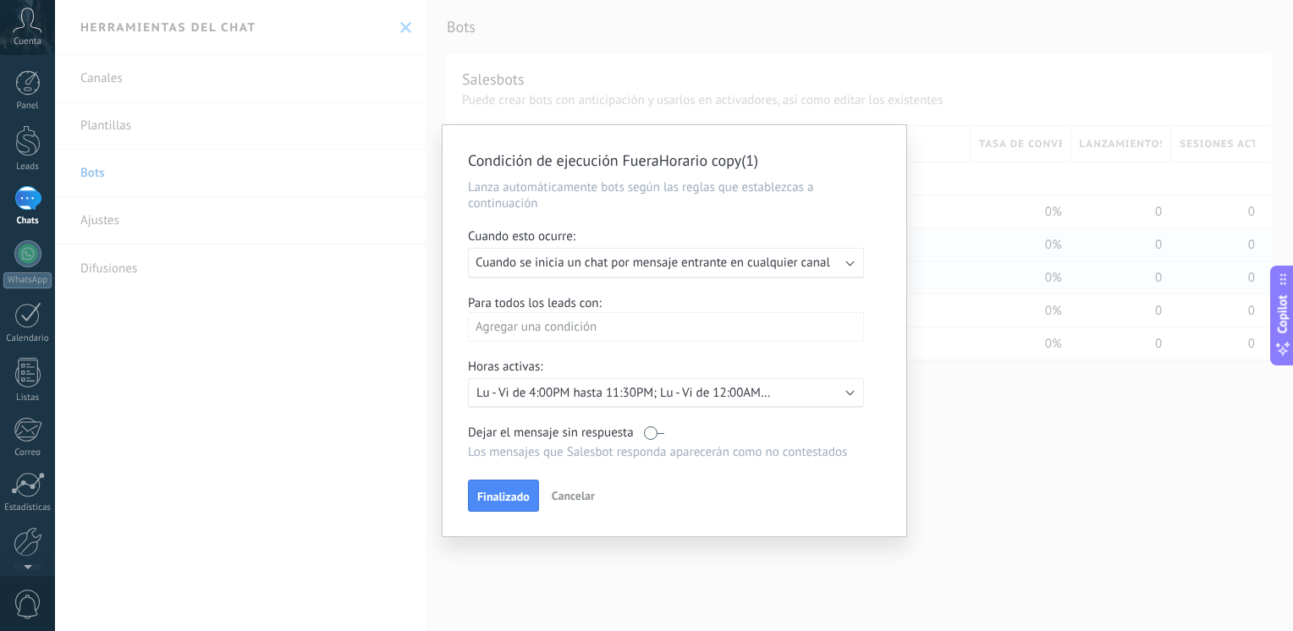
scroll to position [0, 0]
click at [817, 393] on div "Activo: Lu - Vi de 4:00PM hasta 11:30PM; Lu - Vi de 12:00AM hasta 7:00AM; Sá de…" at bounding box center [666, 393] width 380 height 16
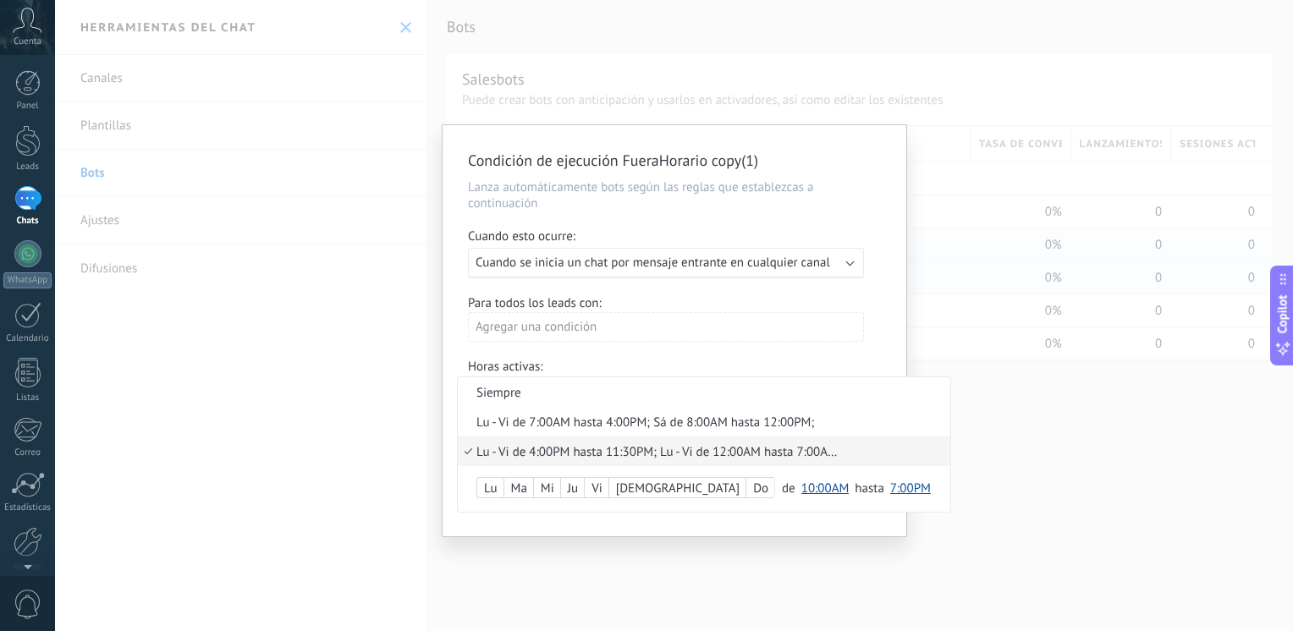
click at [1016, 421] on div "Condición de ejecución FueraHorario copy(1) Lanza automáticamente bots según la…" at bounding box center [674, 315] width 1238 height 631
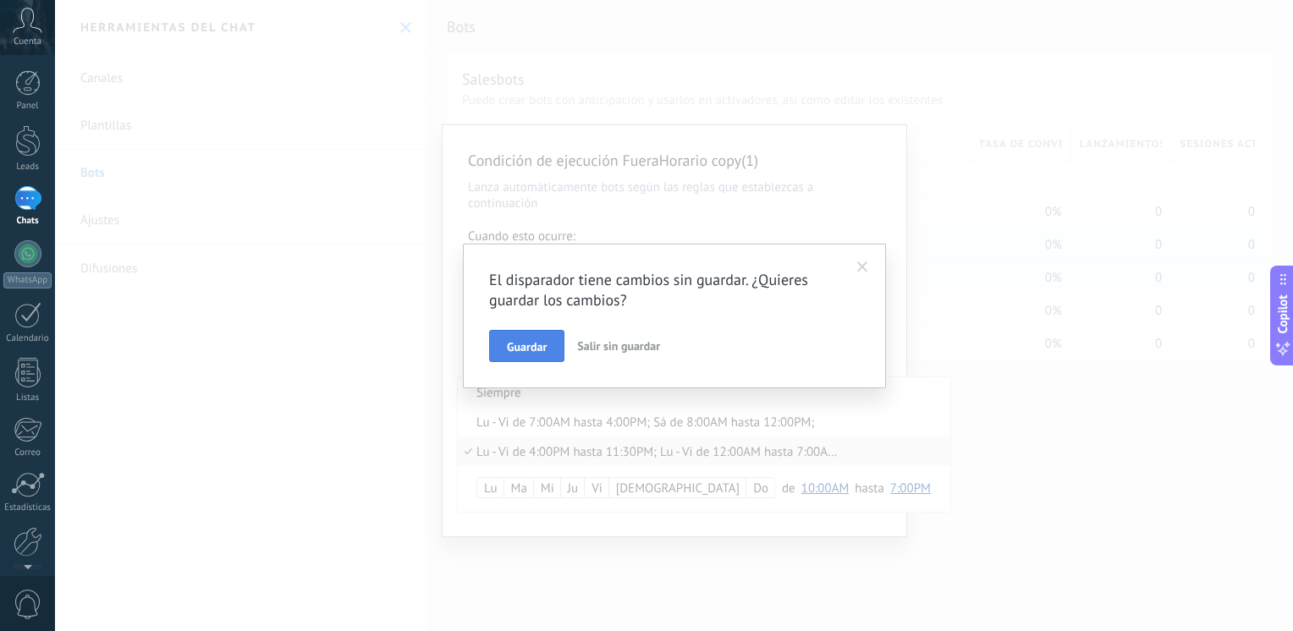
click at [542, 350] on span "Guardar" at bounding box center [527, 347] width 40 height 12
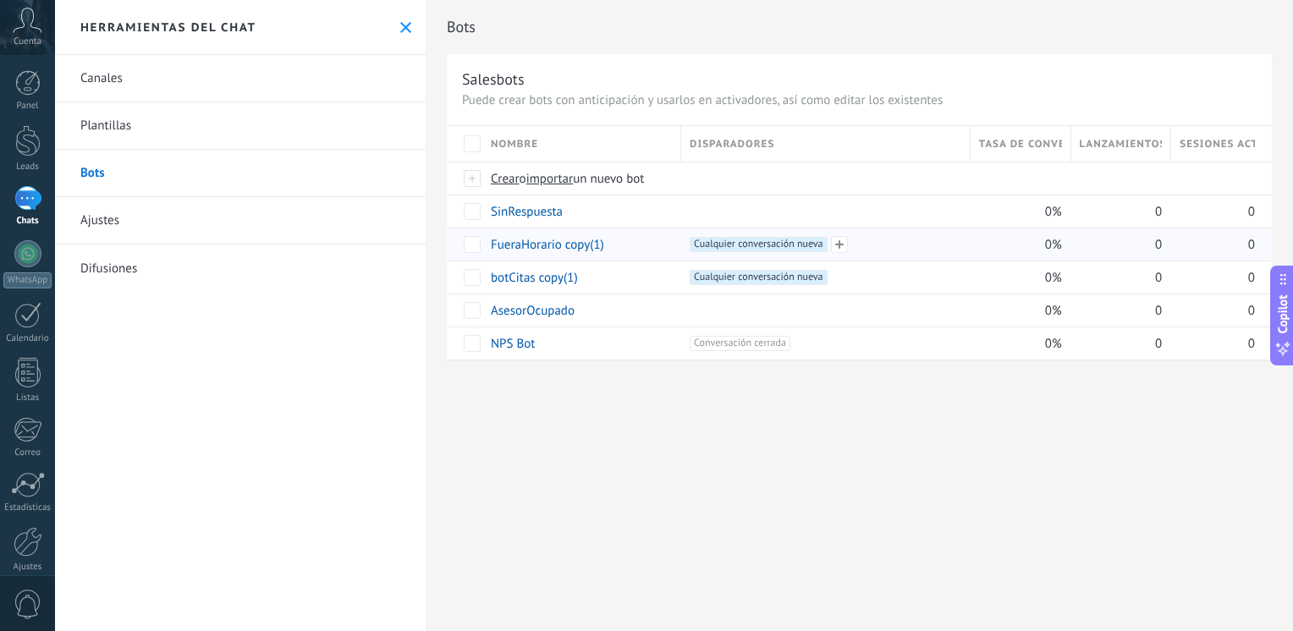
click at [724, 241] on span "Cualquier conversación nueva +0" at bounding box center [758, 244] width 137 height 15
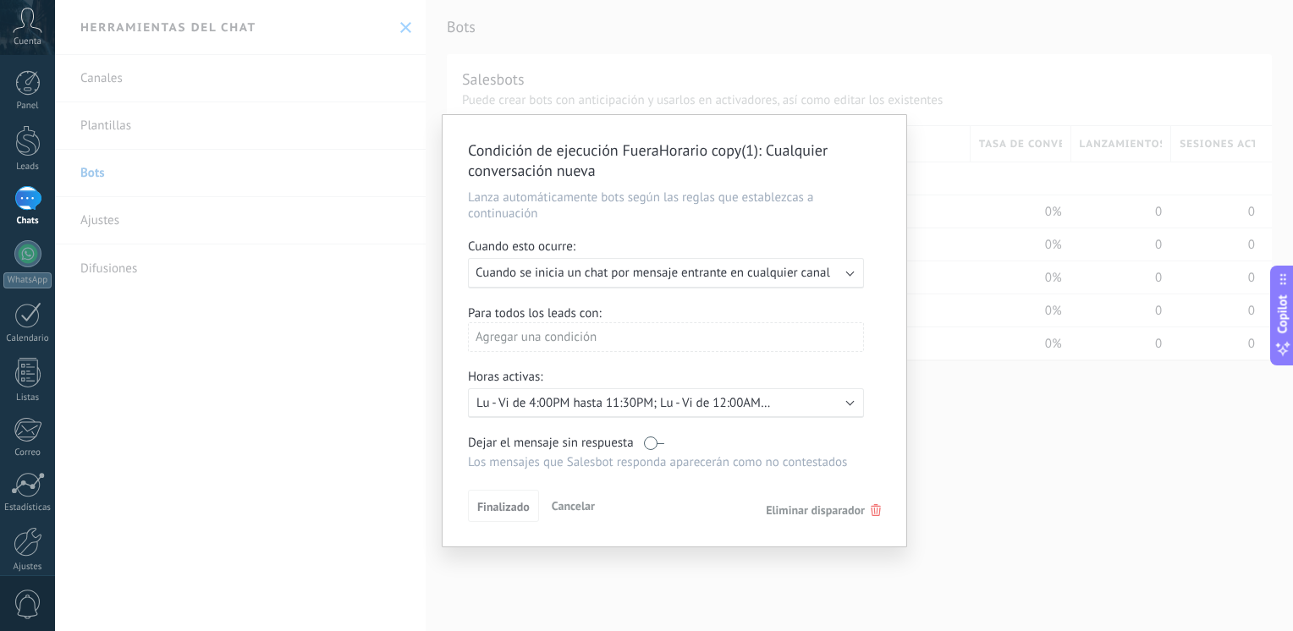
click at [811, 408] on div "Activo: Lu - Vi de 4:00PM hasta 11:30PM; Lu - Vi de 12:00AM hasta 7:00AM; Sá de…" at bounding box center [666, 403] width 380 height 16
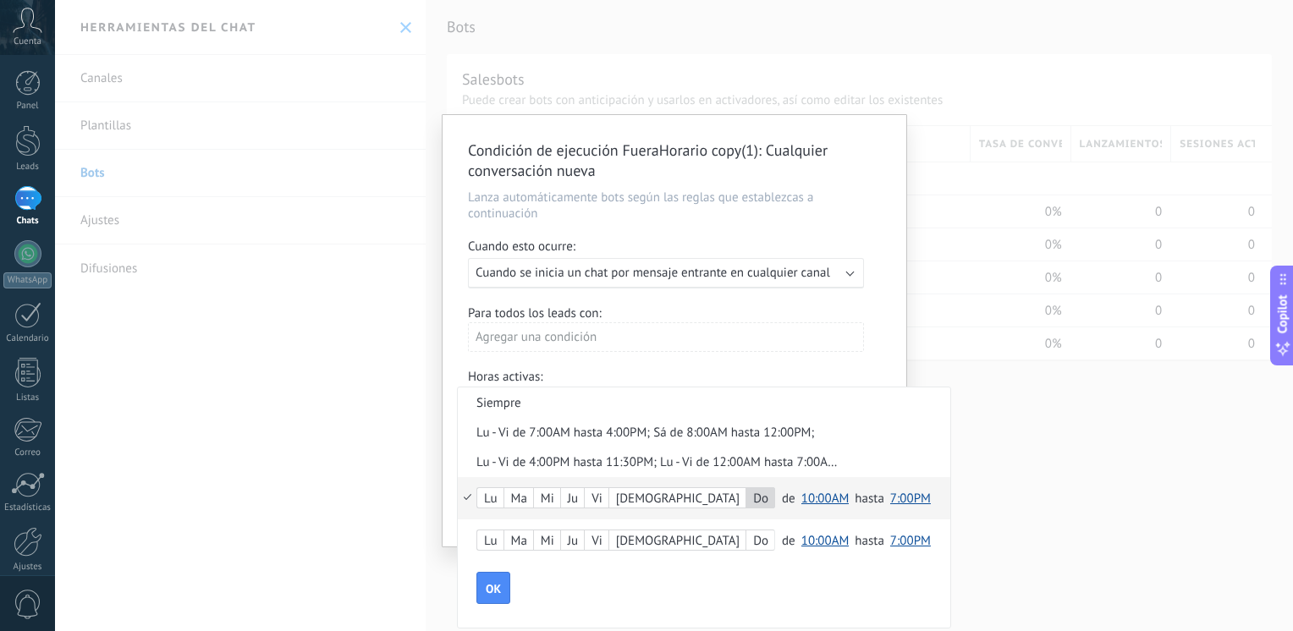
click at [801, 499] on span "10:00AM" at bounding box center [825, 499] width 48 height 16
click at [795, 350] on span "12:00AM" at bounding box center [827, 346] width 65 height 16
click at [890, 505] on span "7:00PM" at bounding box center [910, 499] width 41 height 16
click at [884, 499] on span "11:30PM" at bounding box center [913, 496] width 58 height 16
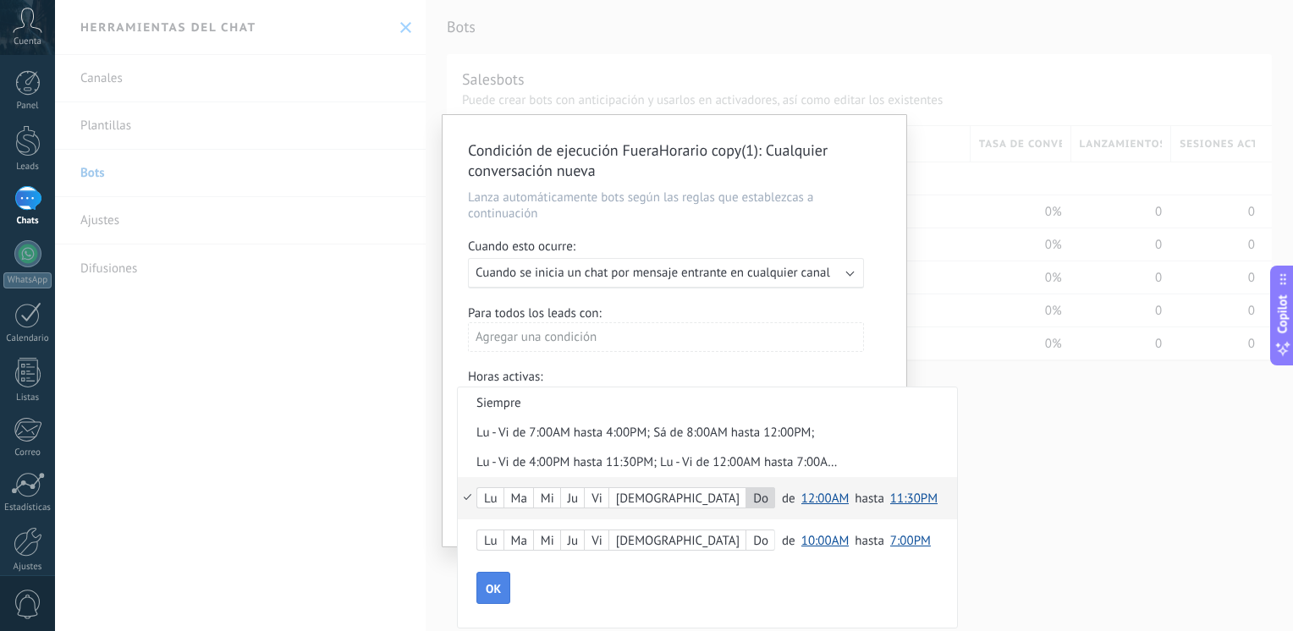
click at [493, 594] on span "OK" at bounding box center [493, 589] width 15 height 12
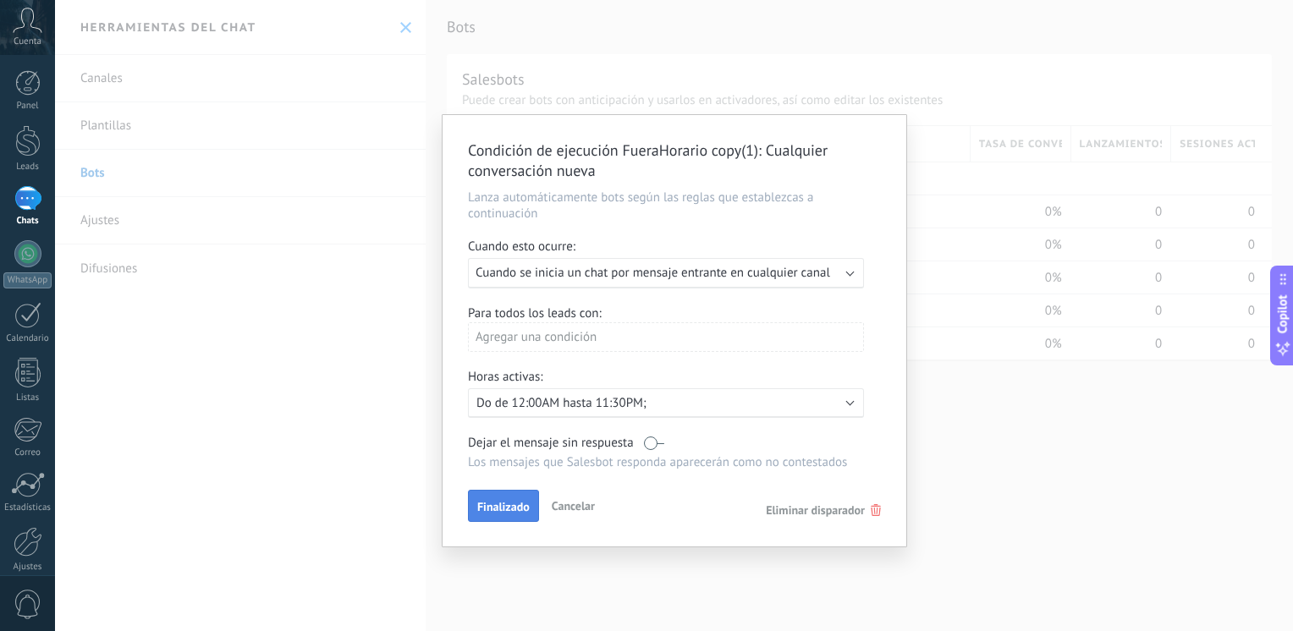
click at [496, 513] on span "Finalizado" at bounding box center [503, 507] width 52 height 12
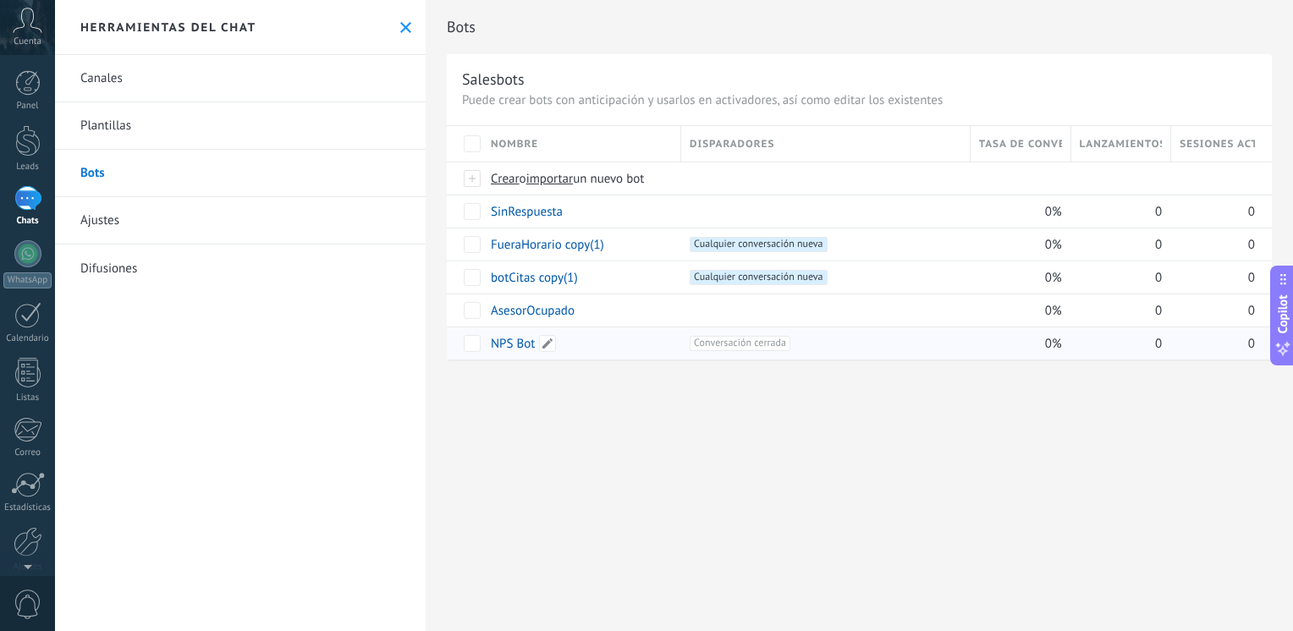
click at [508, 347] on link "NPS Bot" at bounding box center [513, 344] width 44 height 16
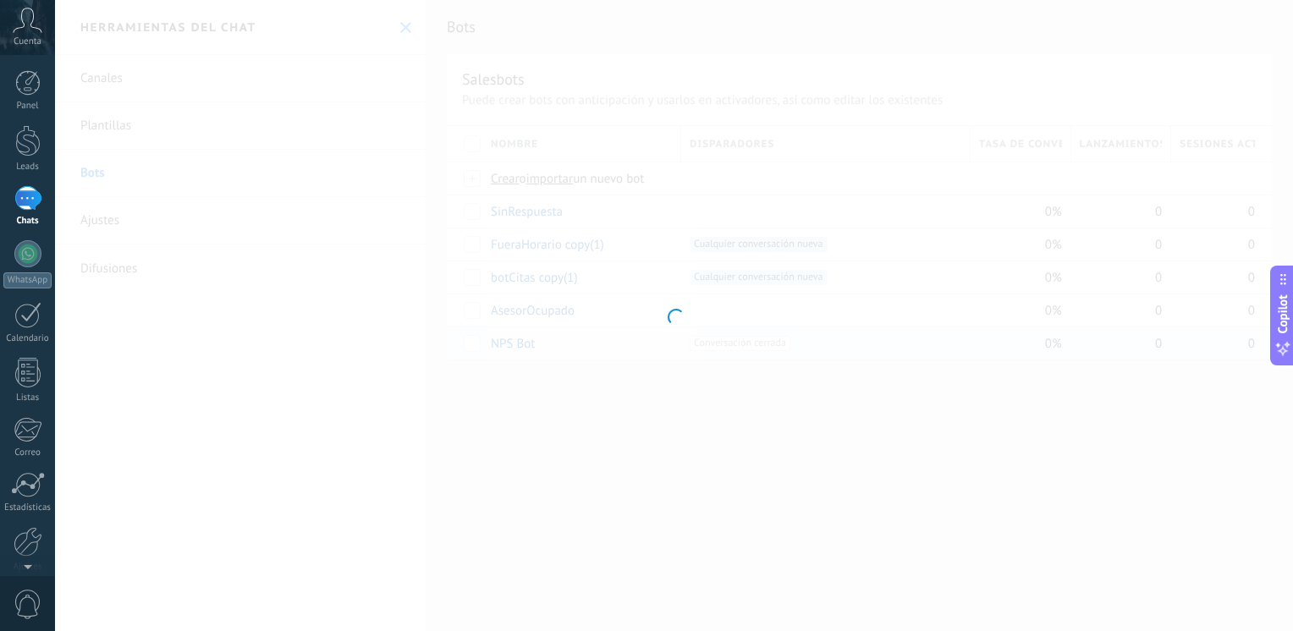
type input "*******"
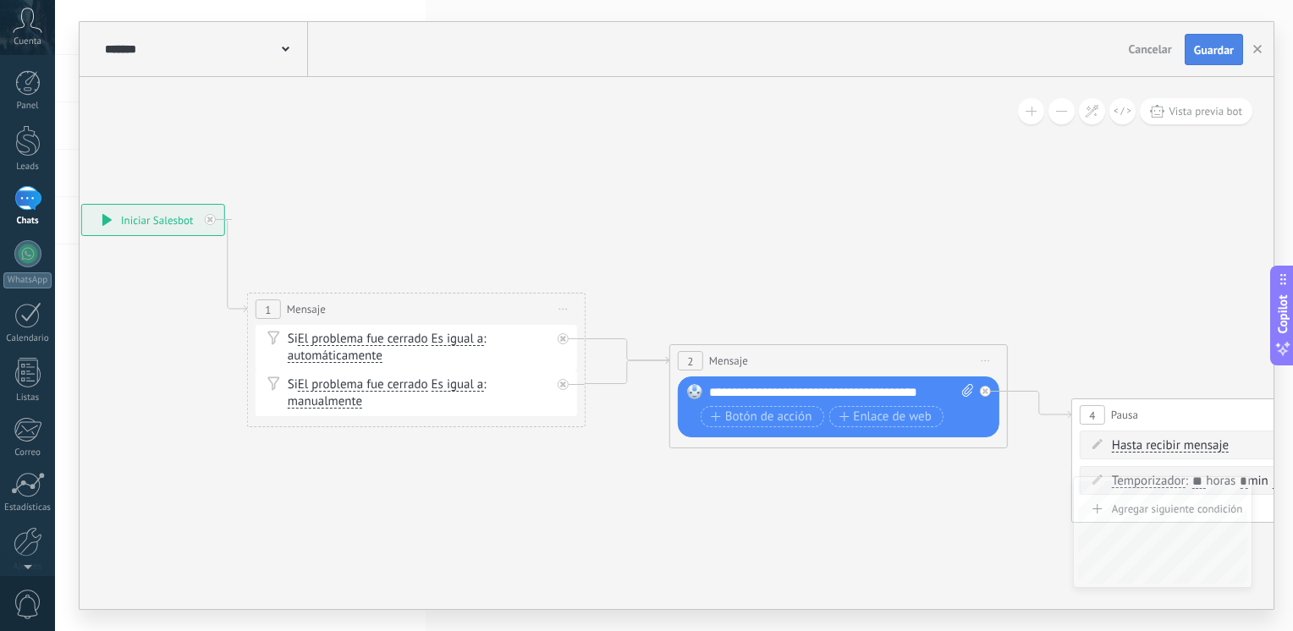
click at [1217, 50] on span "Guardar" at bounding box center [1214, 50] width 40 height 12
click at [1262, 40] on button "button" at bounding box center [1257, 49] width 25 height 30
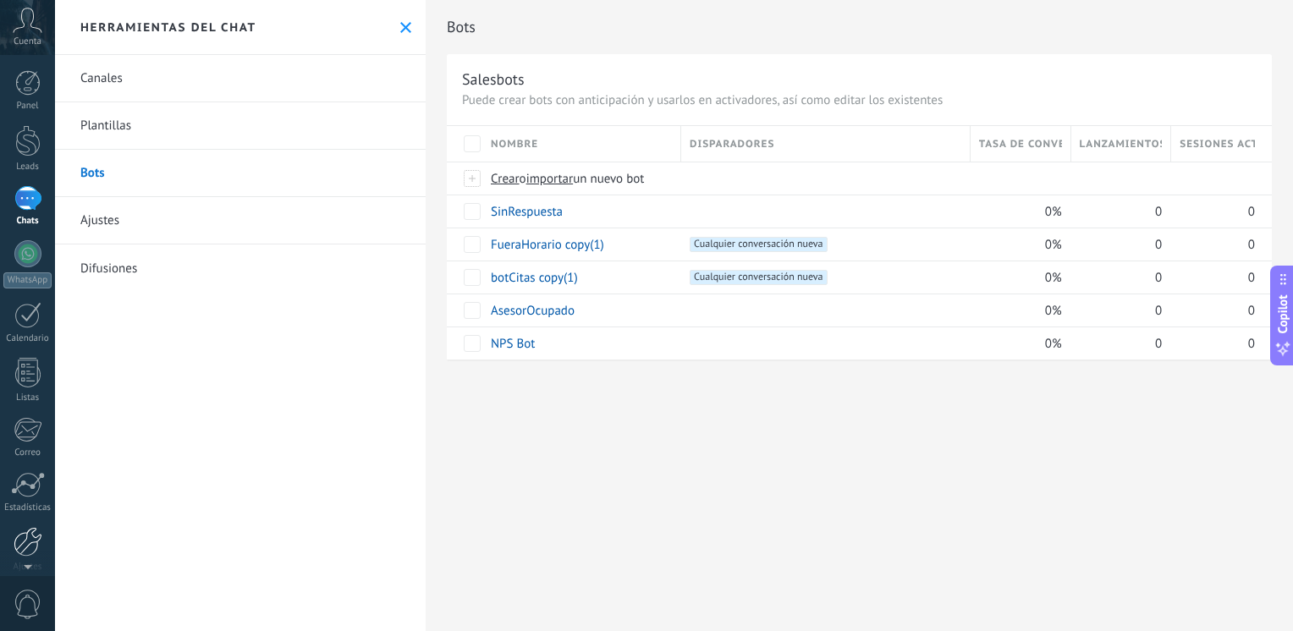
click at [19, 546] on div at bounding box center [28, 542] width 29 height 30
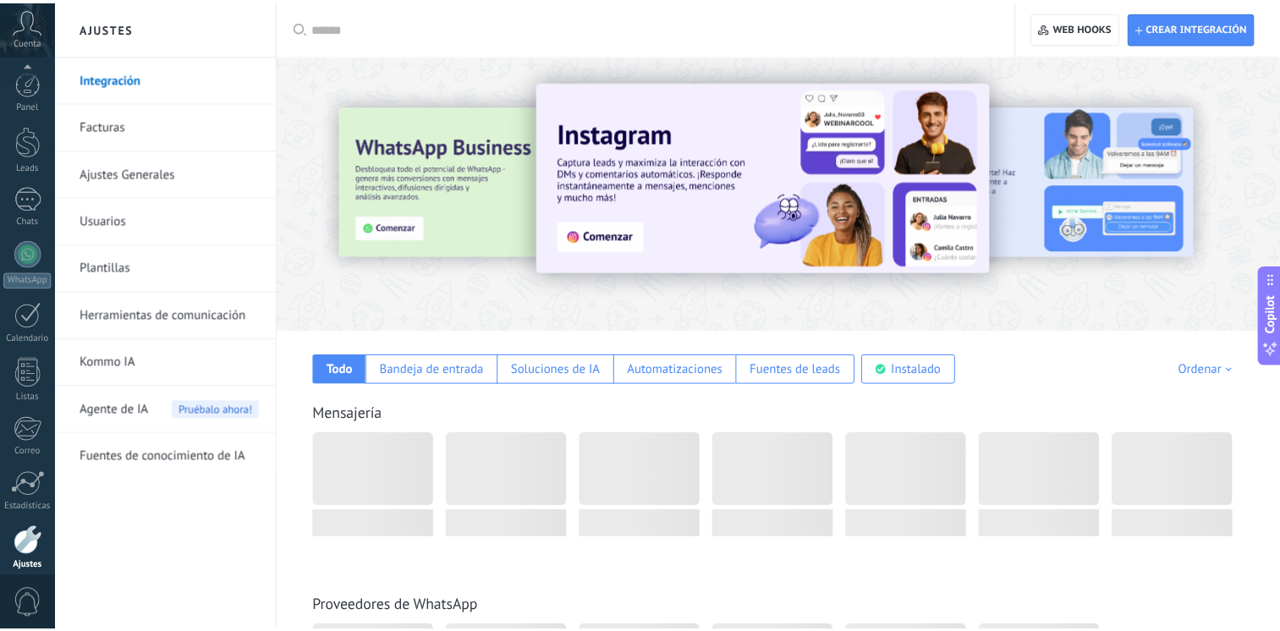
scroll to position [71, 0]
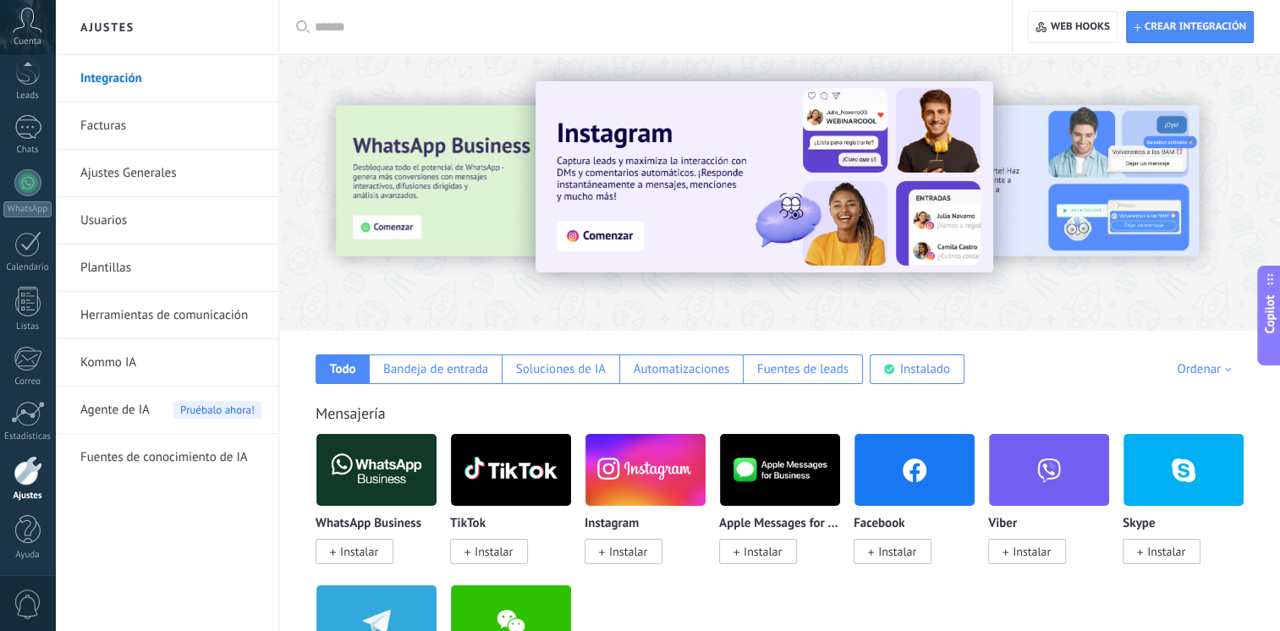
click at [134, 313] on link "Herramientas de comunicación" at bounding box center [170, 315] width 181 height 47
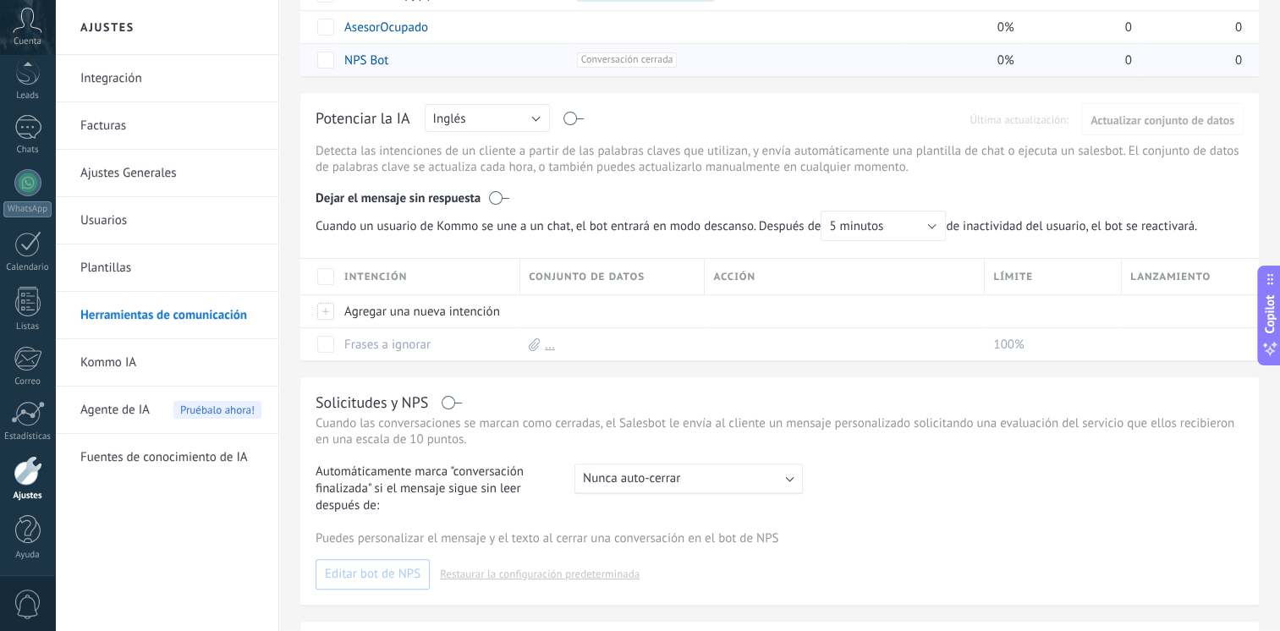
scroll to position [412, 0]
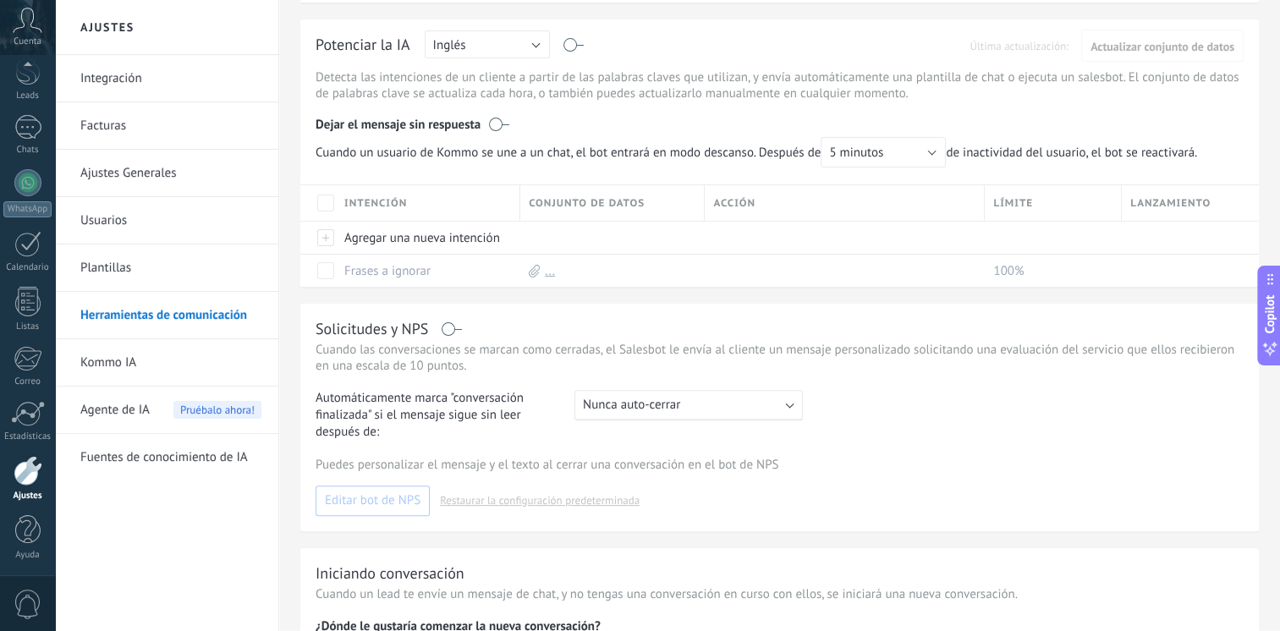
click at [454, 329] on label at bounding box center [452, 329] width 19 height 1
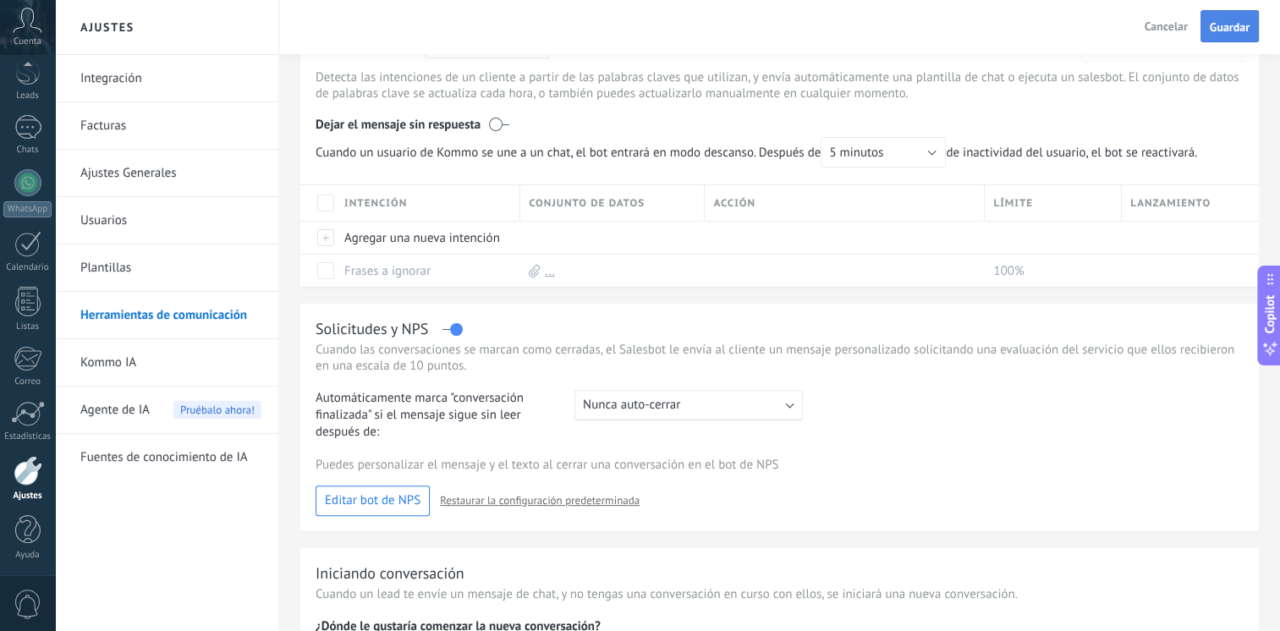
click at [1223, 21] on span "Guardar" at bounding box center [1230, 27] width 40 height 12
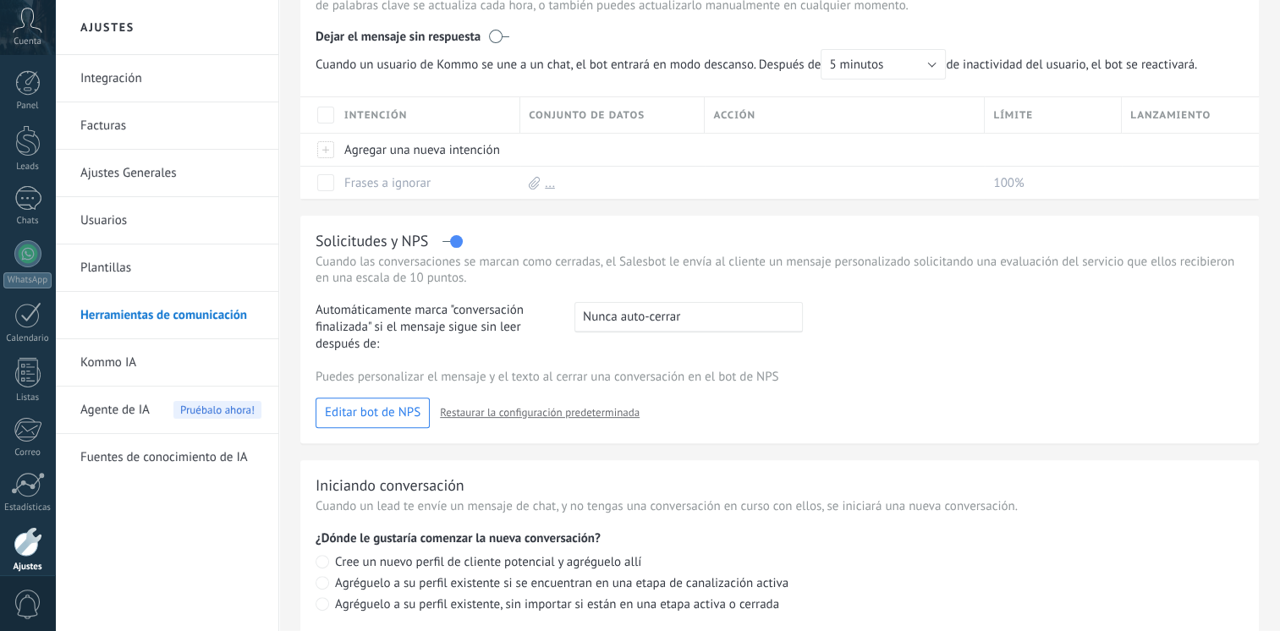
click at [684, 316] on div ": Nunca auto-cerrar" at bounding box center [688, 317] width 228 height 30
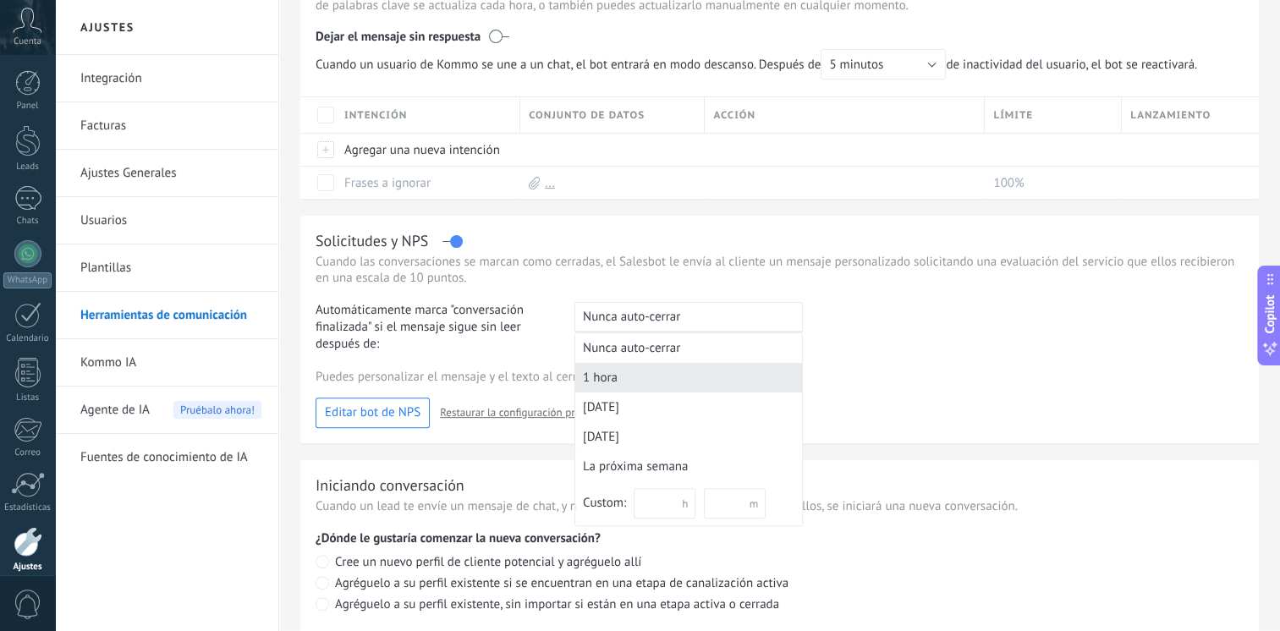
click at [606, 375] on div "1 hora" at bounding box center [688, 378] width 227 height 30
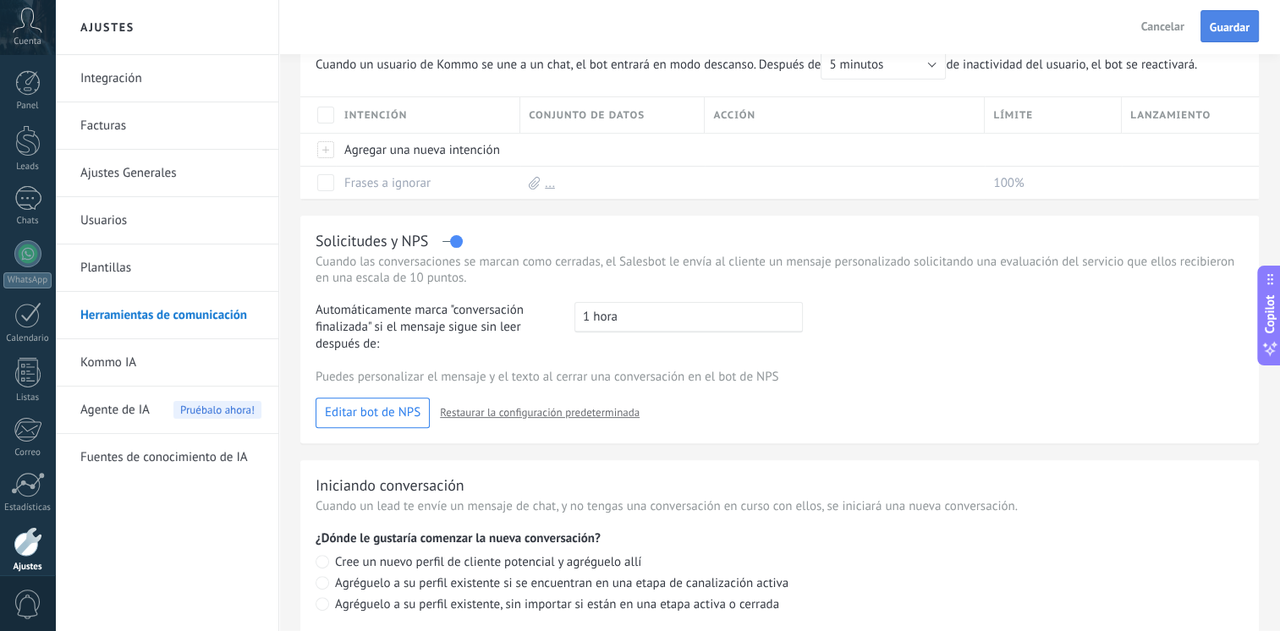
click at [1231, 25] on span "Guardar" at bounding box center [1230, 27] width 40 height 12
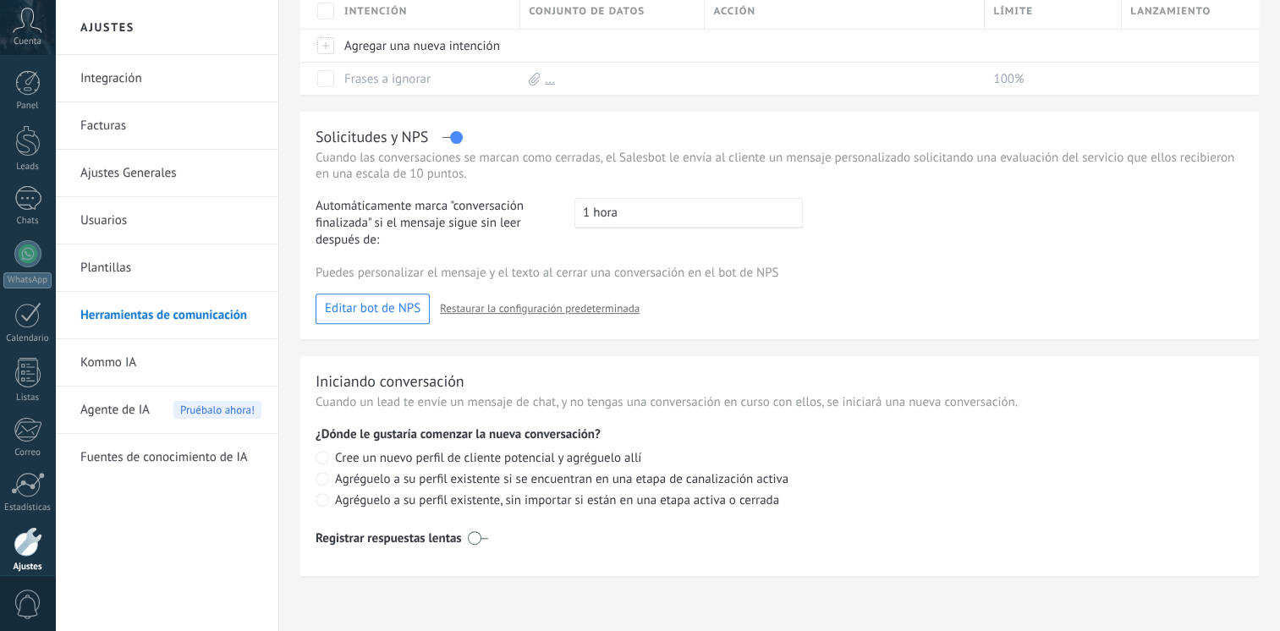
click at [449, 460] on span "Cree un nuevo perfil de cliente potencial y agréguelo allí" at bounding box center [488, 458] width 306 height 16
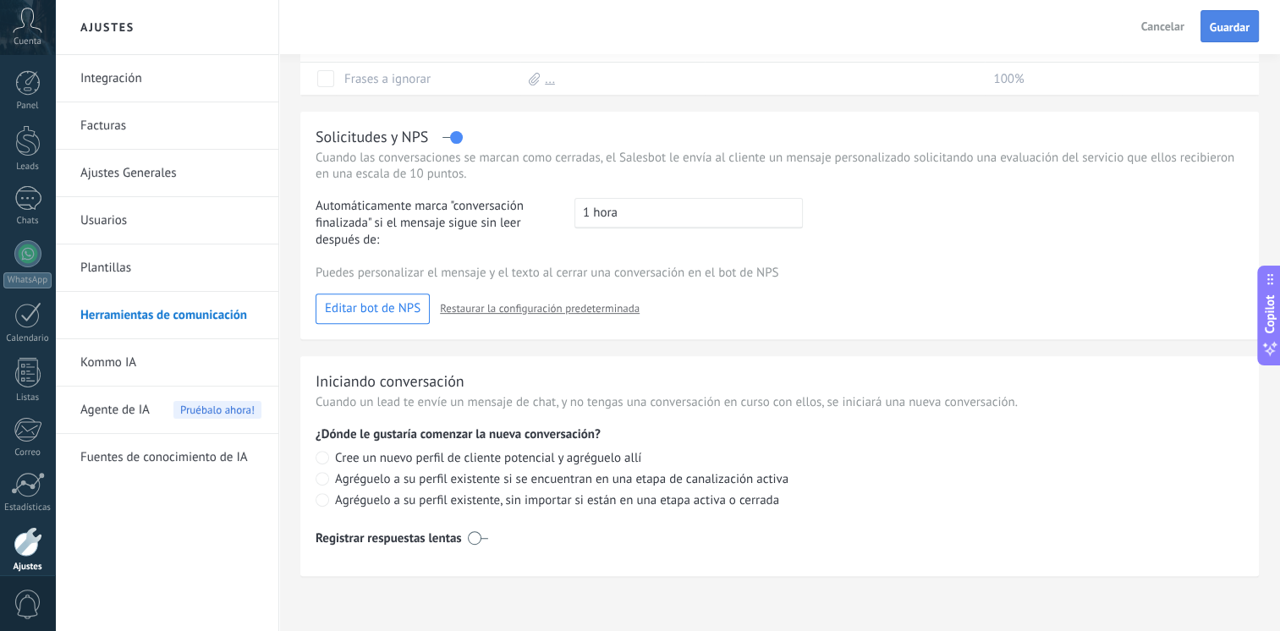
click at [1232, 25] on span "Guardar" at bounding box center [1230, 27] width 40 height 12
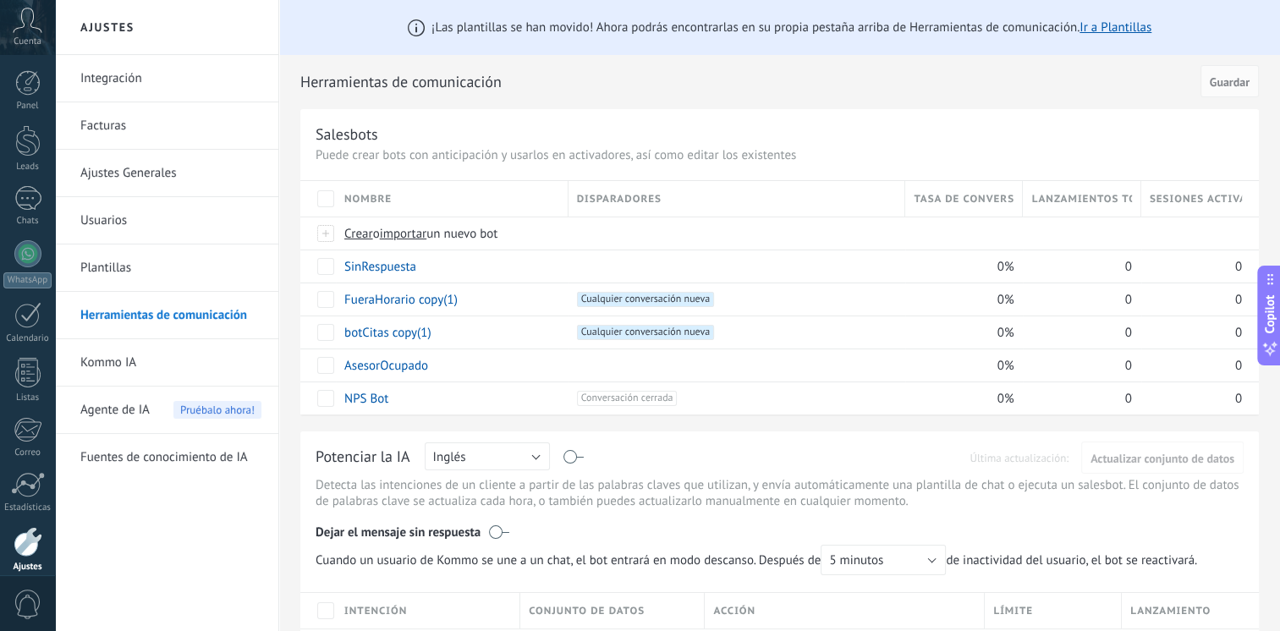
click at [102, 165] on link "Ajustes Generales" at bounding box center [170, 173] width 181 height 47
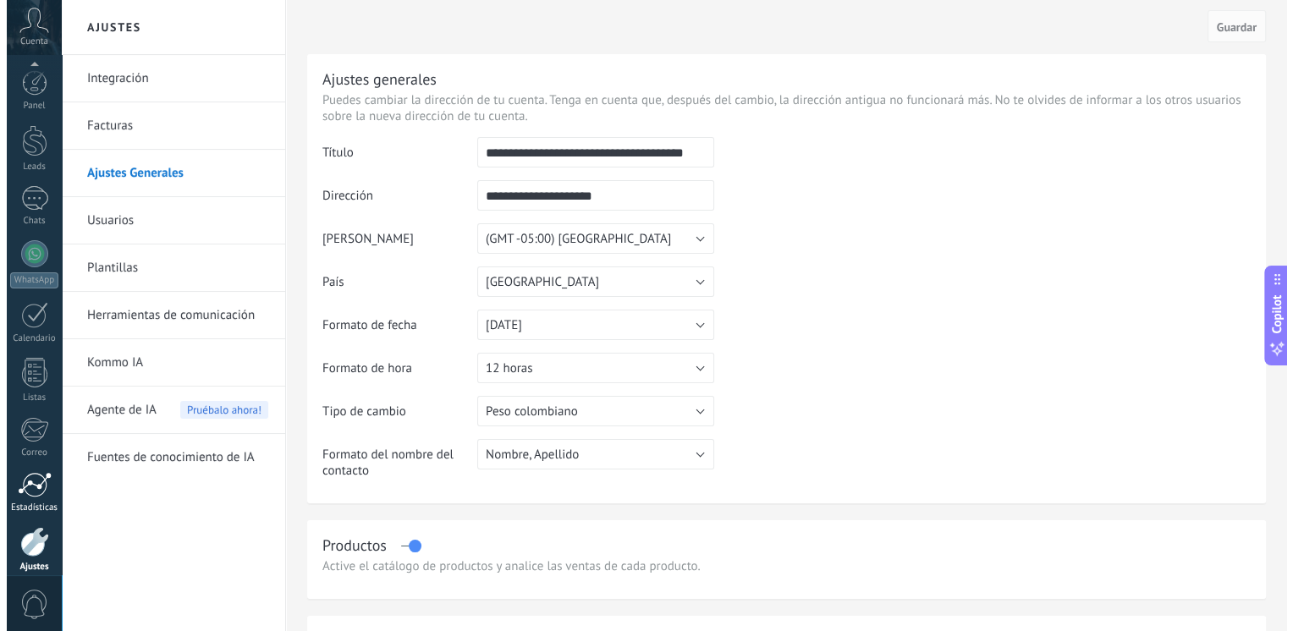
scroll to position [71, 0]
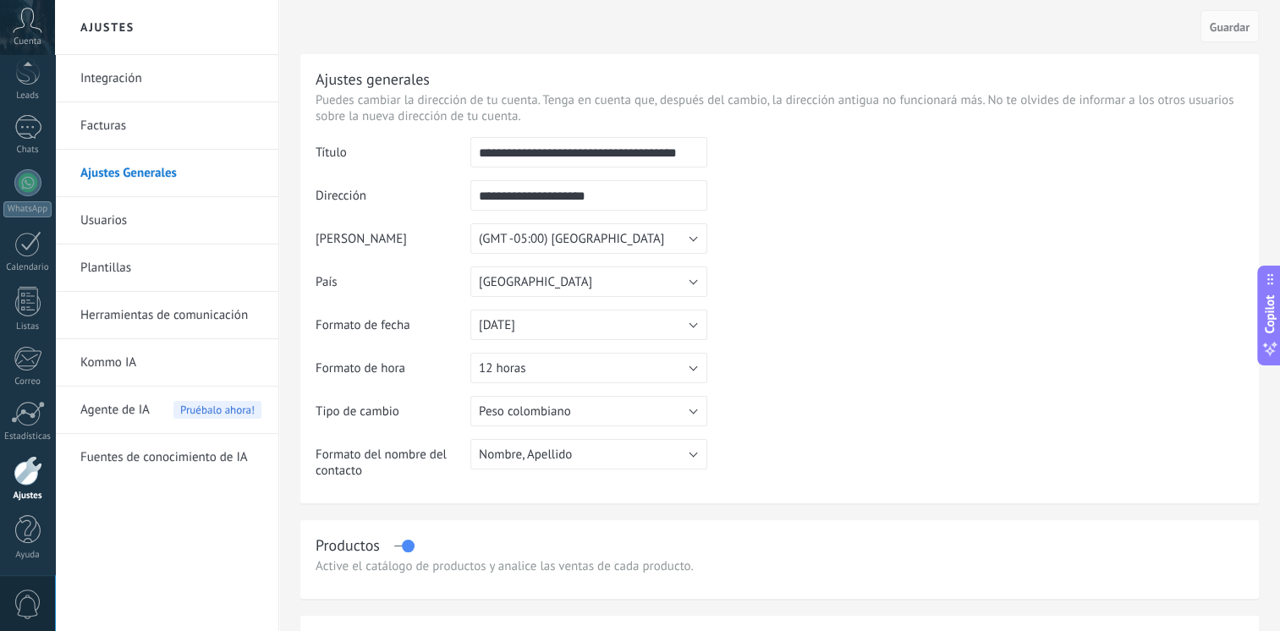
click at [118, 222] on link "Usuarios" at bounding box center [170, 220] width 181 height 47
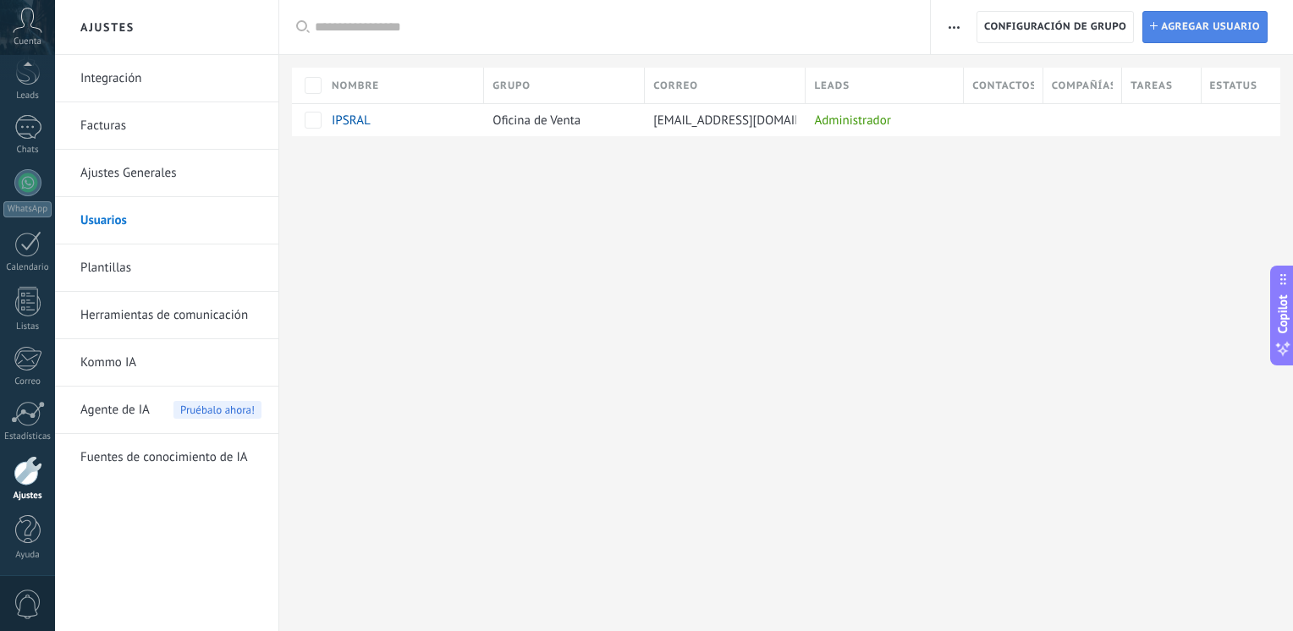
click at [1196, 13] on span "Agregar usuario" at bounding box center [1210, 27] width 99 height 30
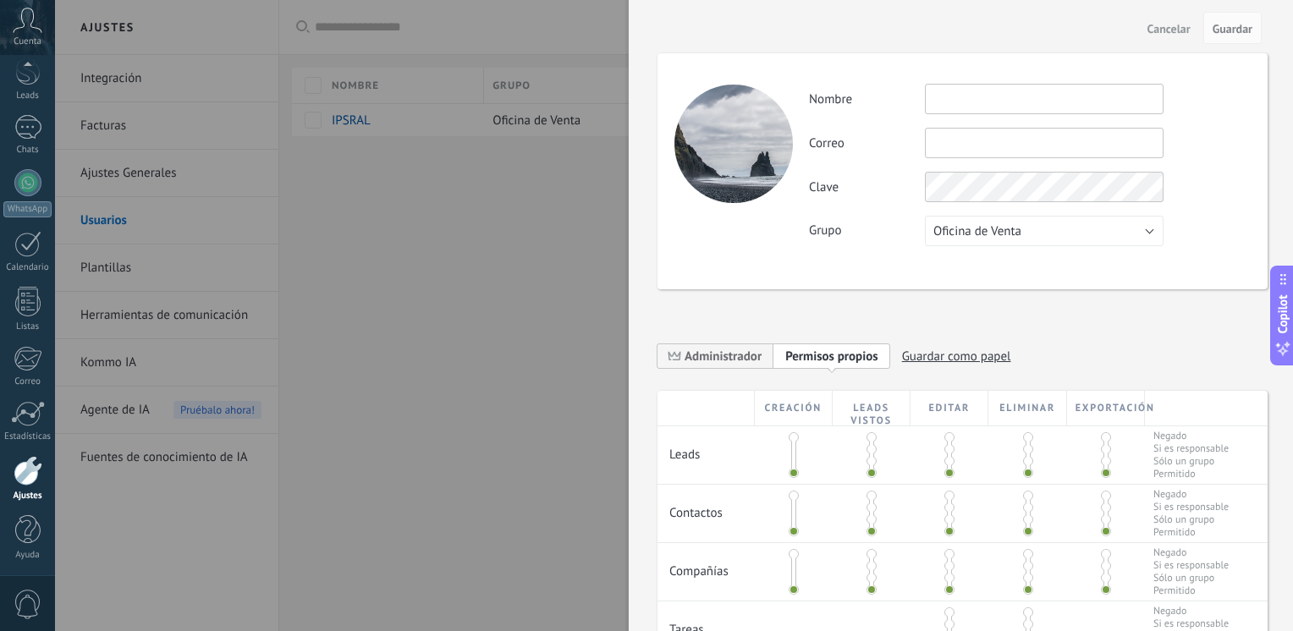
click at [1024, 97] on input "text" at bounding box center [1044, 99] width 239 height 30
type input "********"
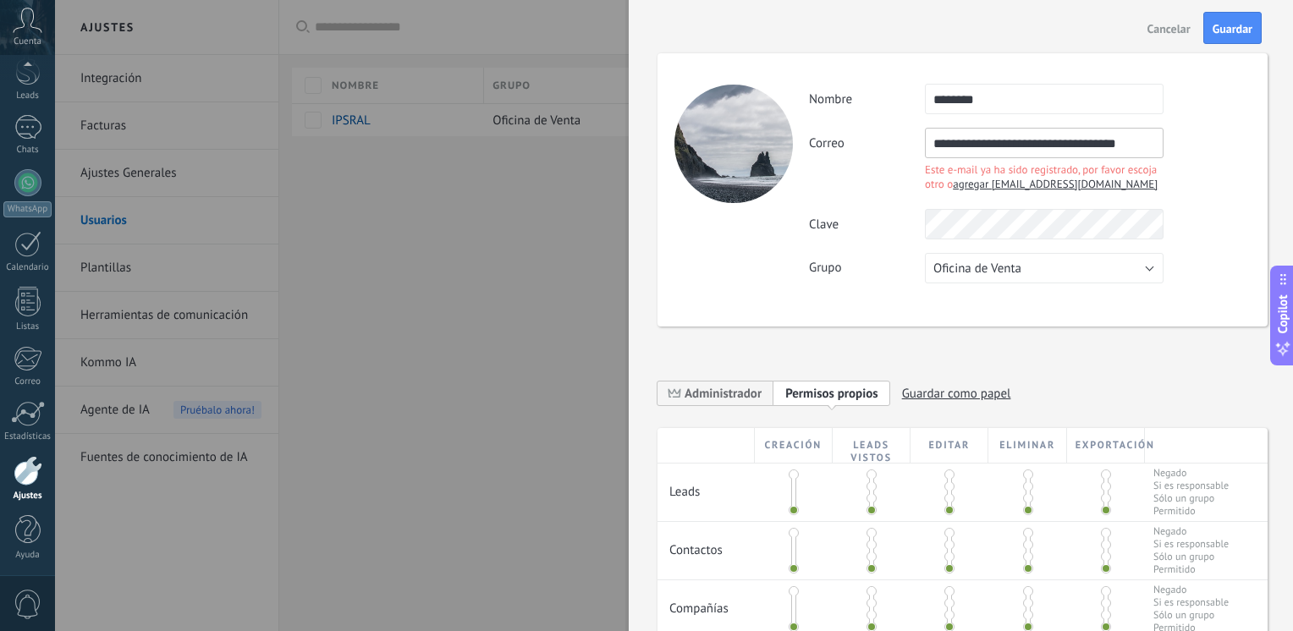
click at [1047, 142] on input "**********" at bounding box center [1044, 143] width 239 height 30
click at [998, 138] on input "**********" at bounding box center [1044, 143] width 239 height 30
type input "**********"
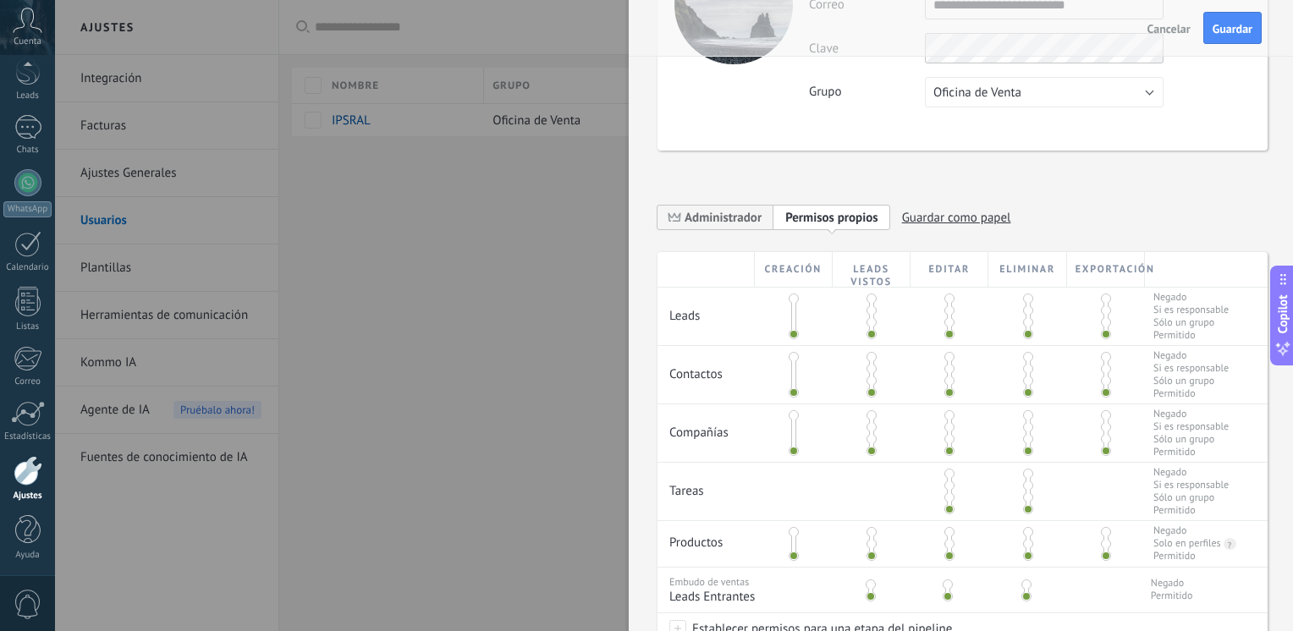
scroll to position [142, 0]
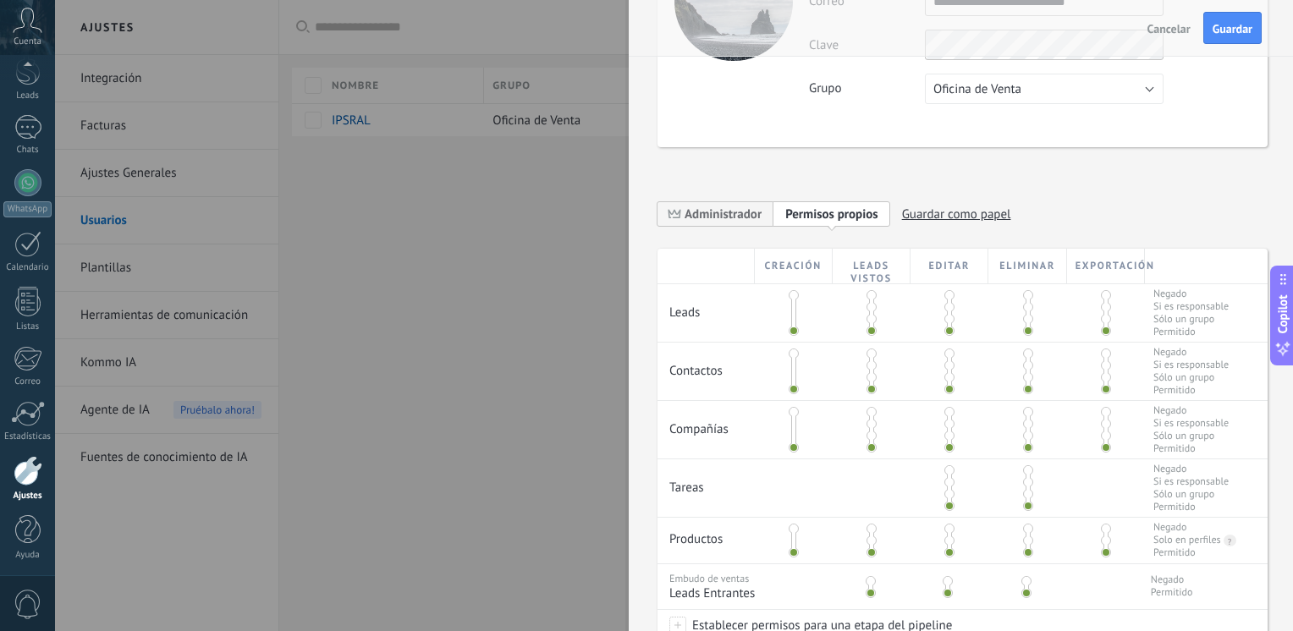
click at [1023, 293] on span at bounding box center [1028, 295] width 10 height 10
click at [1104, 299] on span at bounding box center [1106, 295] width 10 height 10
click at [1023, 355] on span at bounding box center [1028, 354] width 10 height 10
click at [1101, 353] on span at bounding box center [1106, 354] width 10 height 10
click at [1023, 410] on span at bounding box center [1028, 412] width 10 height 10
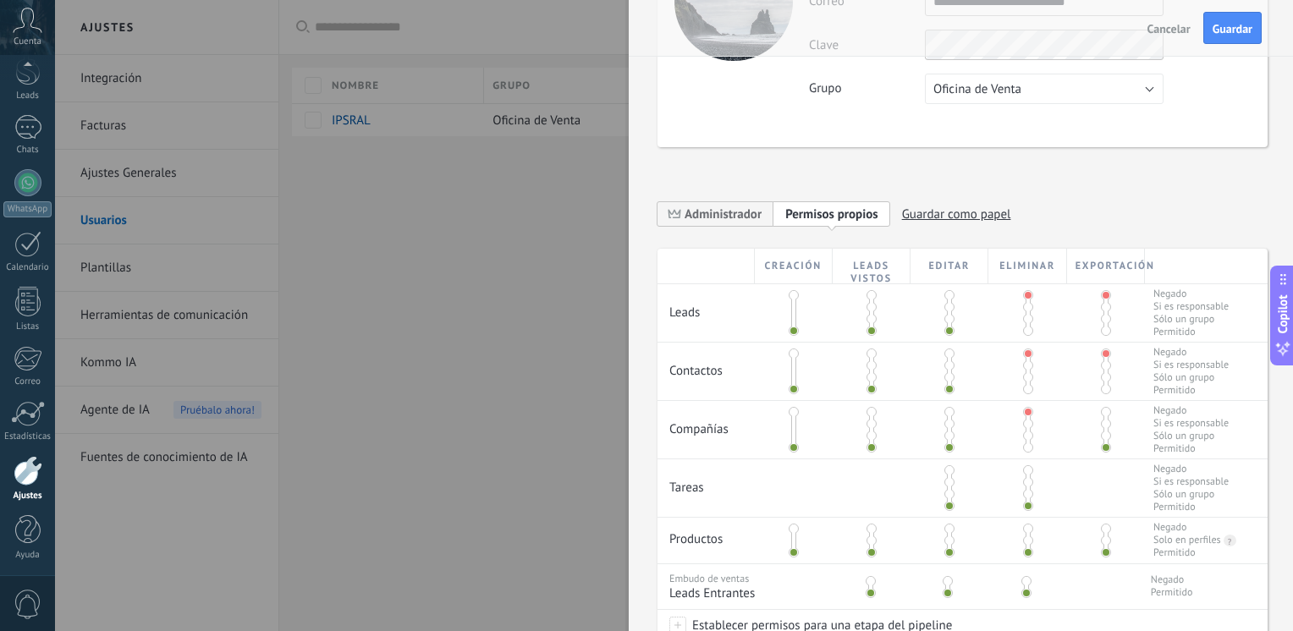
click at [1103, 413] on span at bounding box center [1106, 412] width 10 height 10
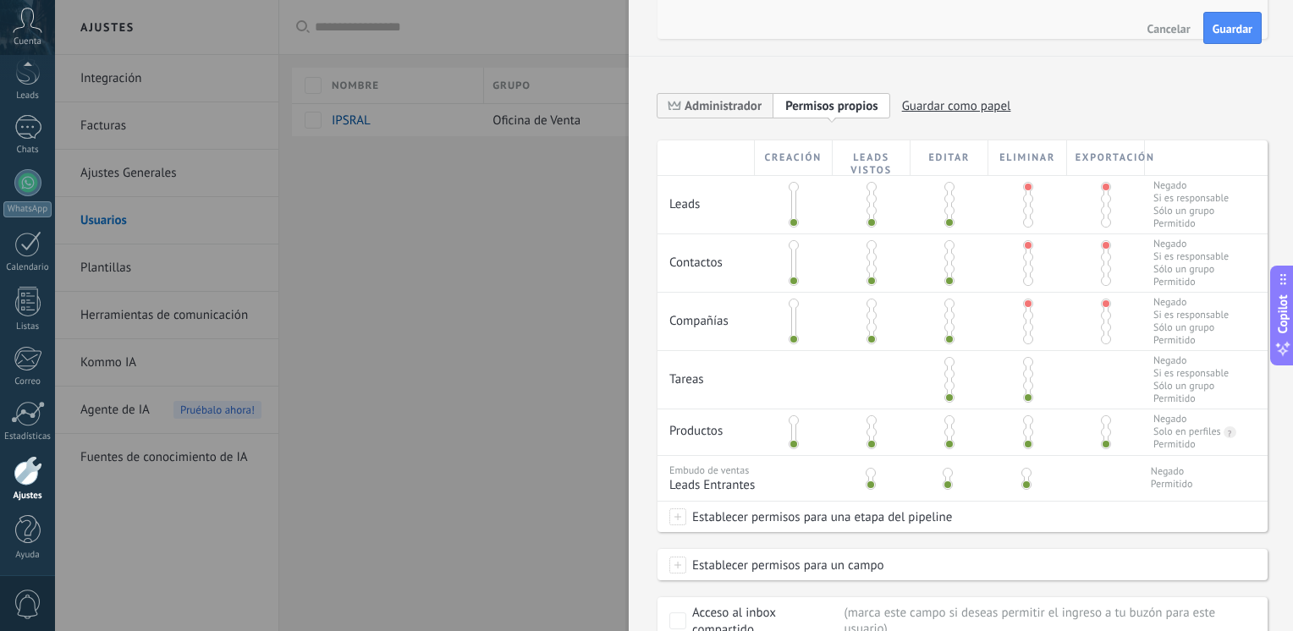
scroll to position [272, 0]
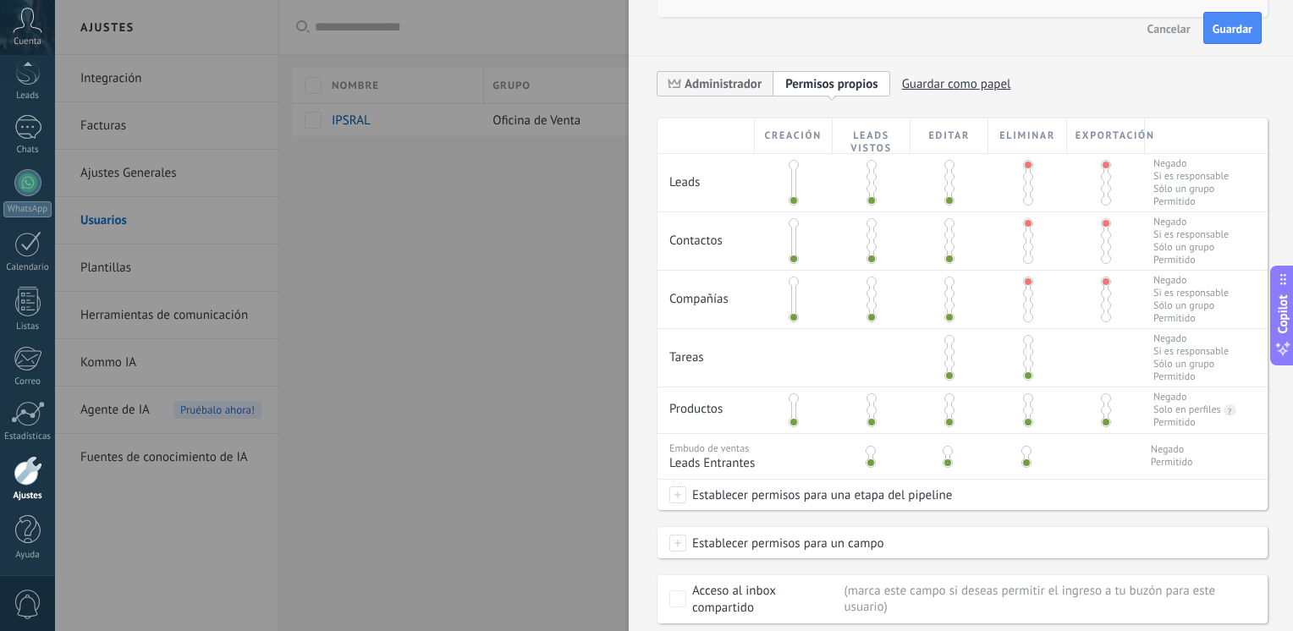
click at [1025, 337] on span at bounding box center [1028, 340] width 10 height 10
click at [1026, 399] on span at bounding box center [1028, 398] width 10 height 10
click at [1025, 454] on span at bounding box center [1026, 451] width 10 height 10
click at [1103, 401] on span at bounding box center [1106, 398] width 10 height 10
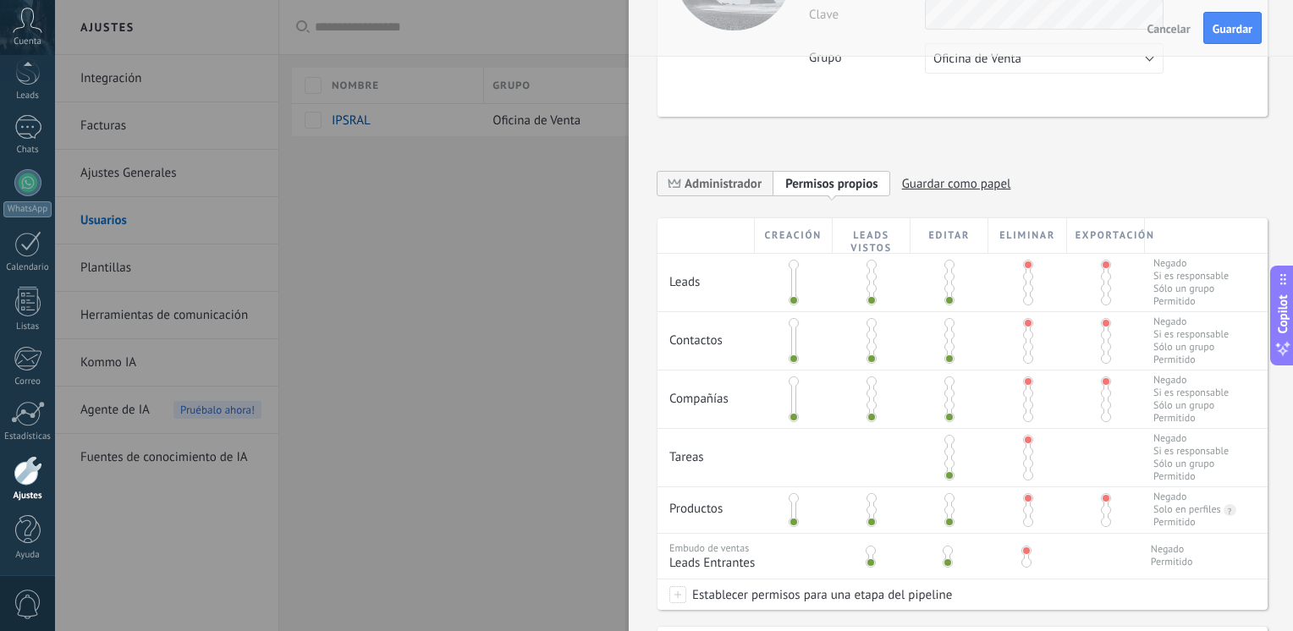
scroll to position [162, 0]
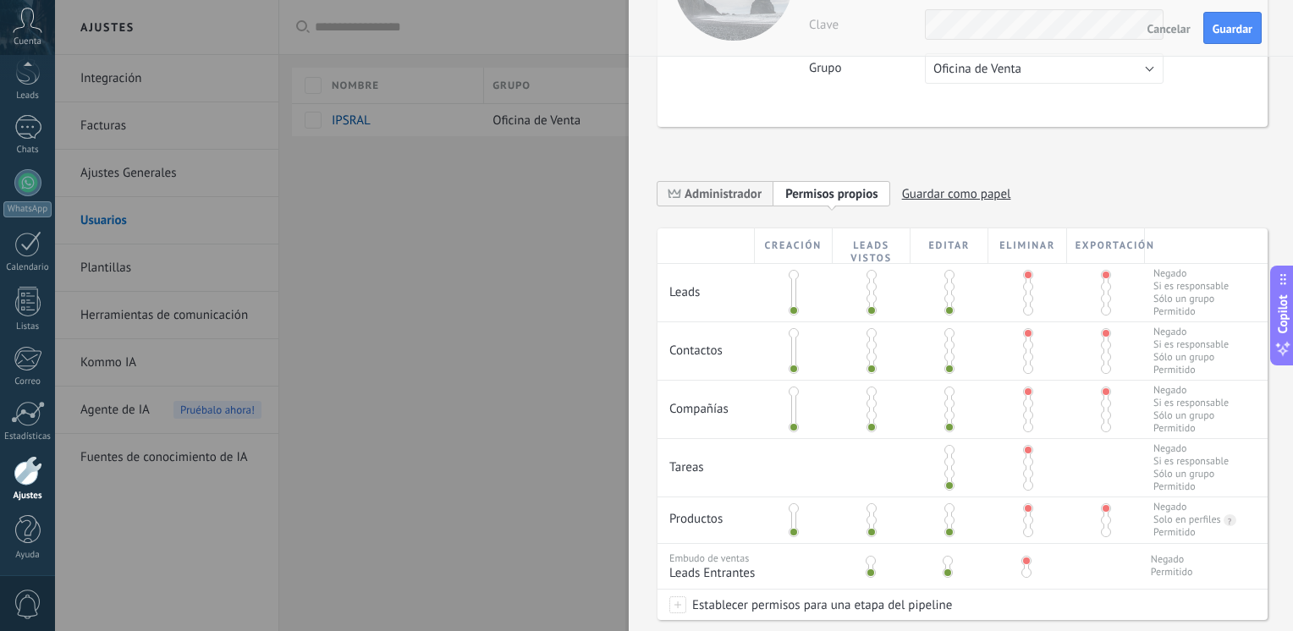
click at [924, 198] on span "Guardar como papel" at bounding box center [956, 194] width 109 height 26
type input "********"
click at [925, 189] on icon at bounding box center [919, 194] width 14 height 10
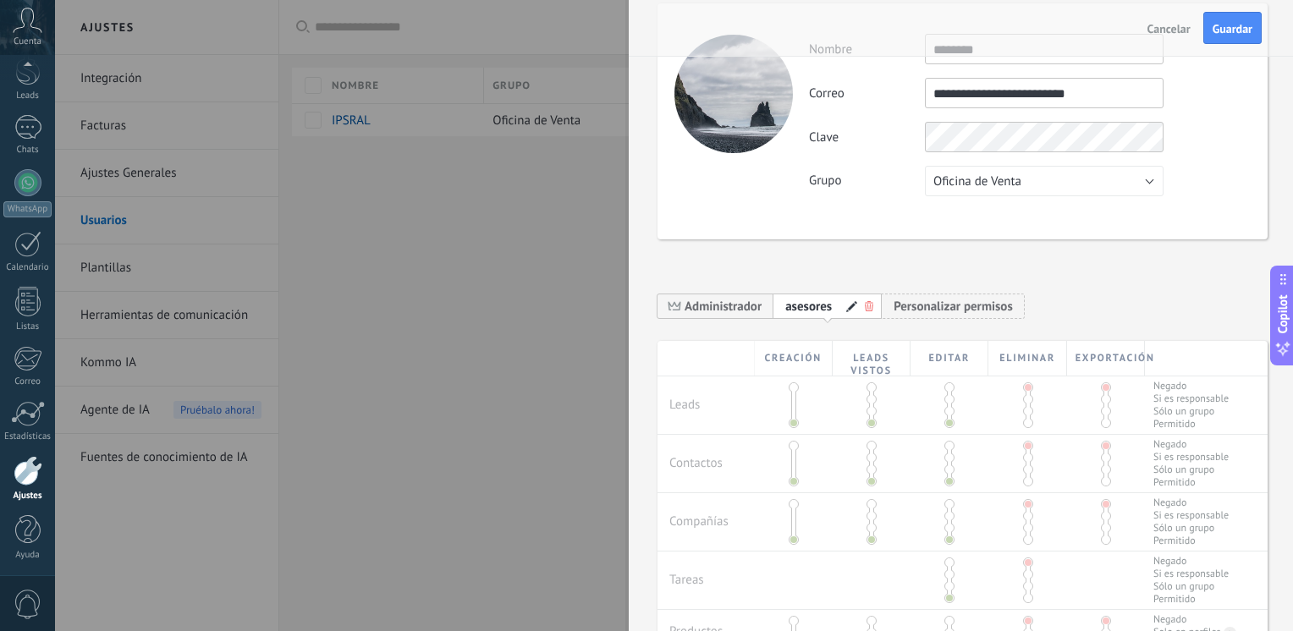
scroll to position [0, 0]
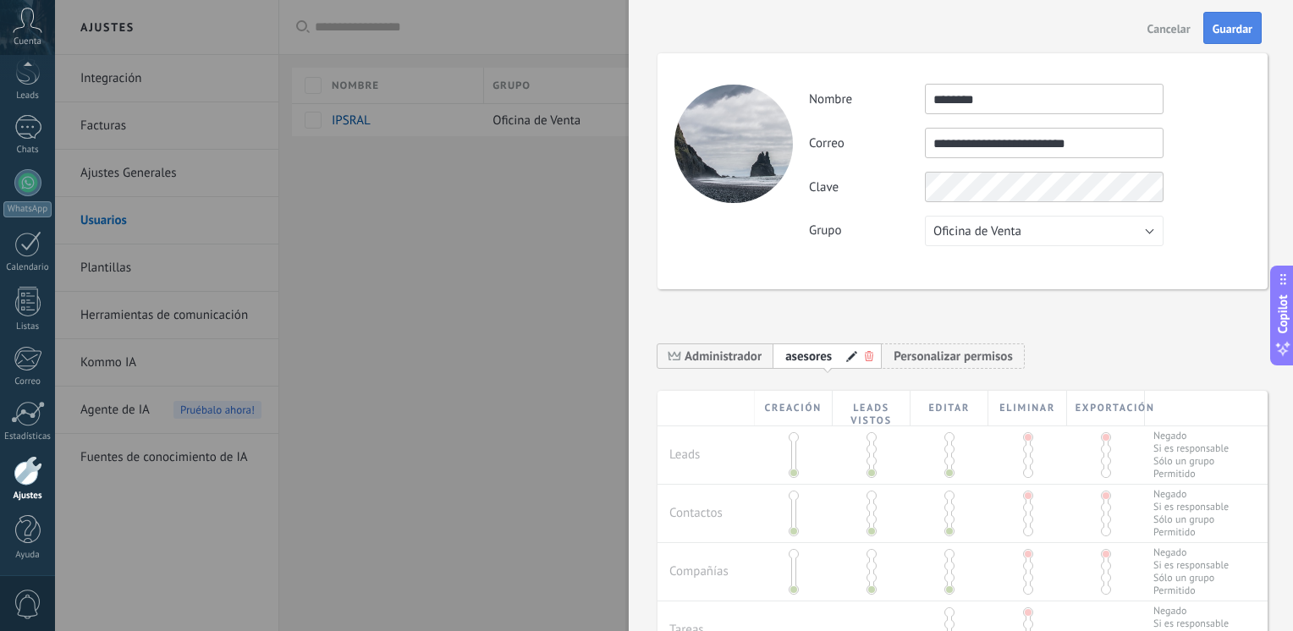
click at [1235, 25] on span "Guardar" at bounding box center [1232, 29] width 40 height 12
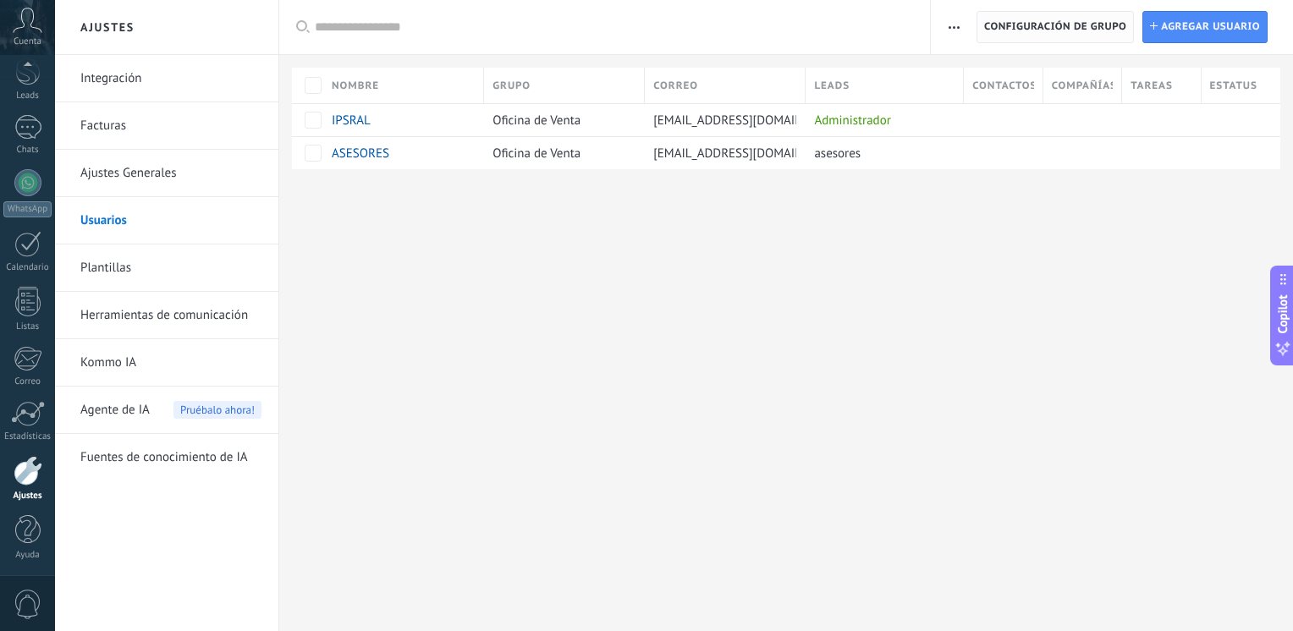
click at [1092, 30] on span "Configuración de grupo" at bounding box center [1055, 27] width 142 height 30
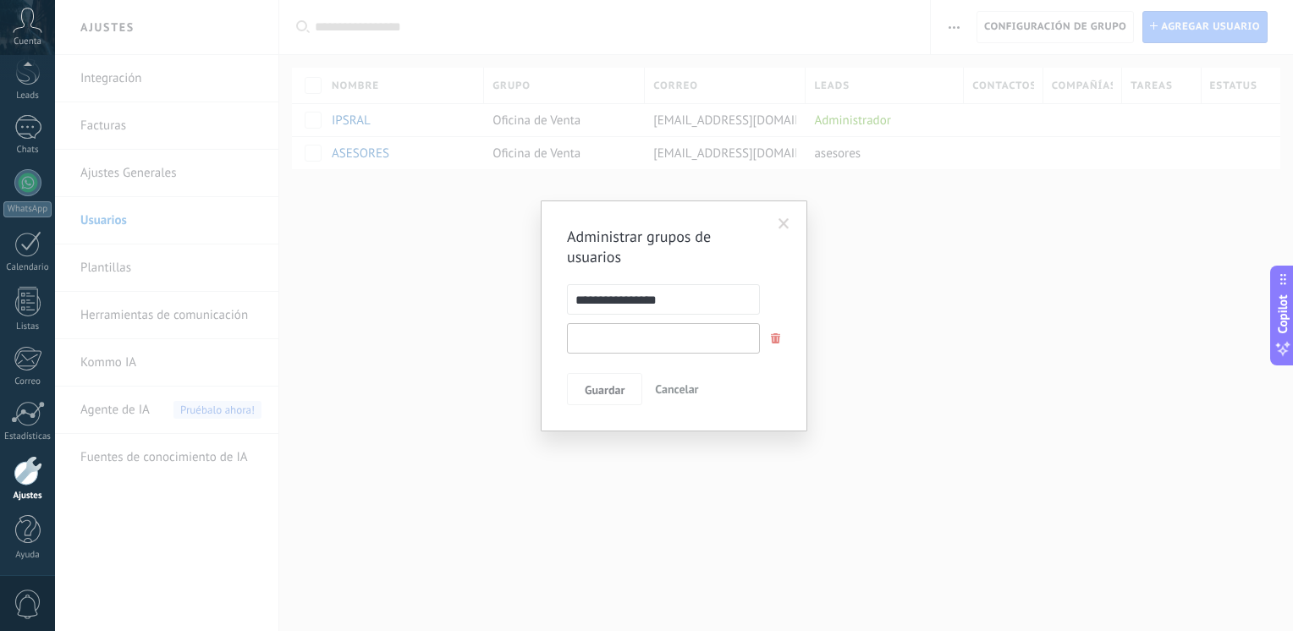
click at [589, 333] on input "text" at bounding box center [663, 338] width 193 height 30
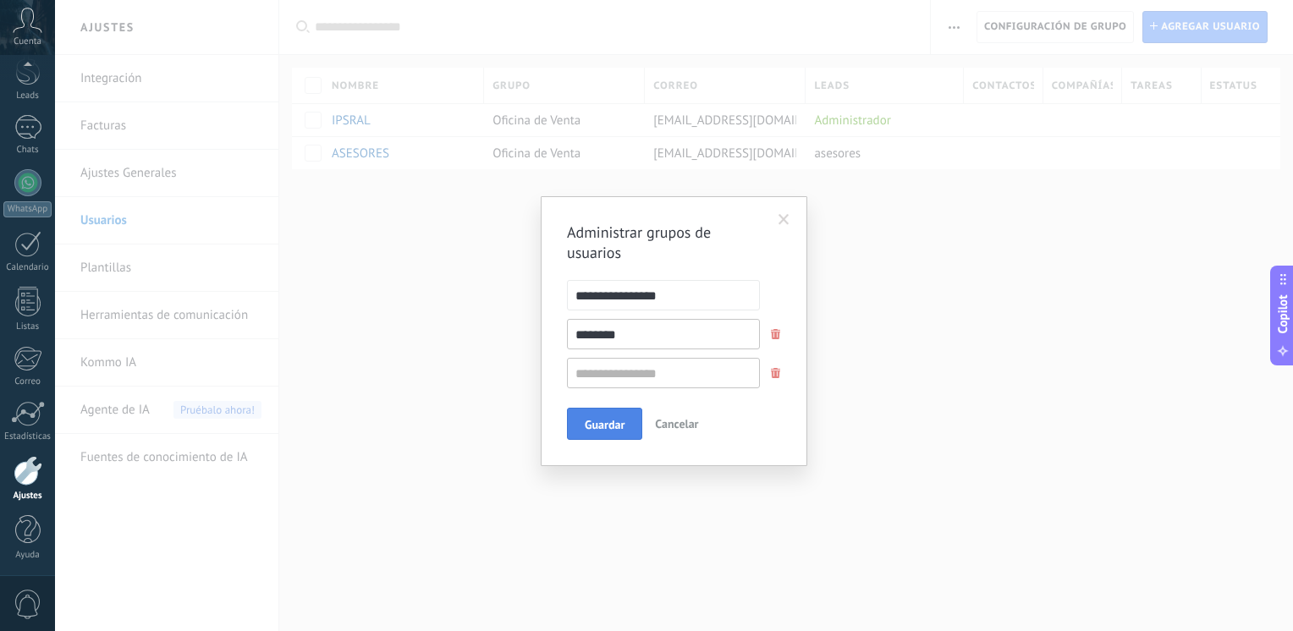
type input "********"
click at [598, 431] on span "Guardar" at bounding box center [605, 425] width 40 height 12
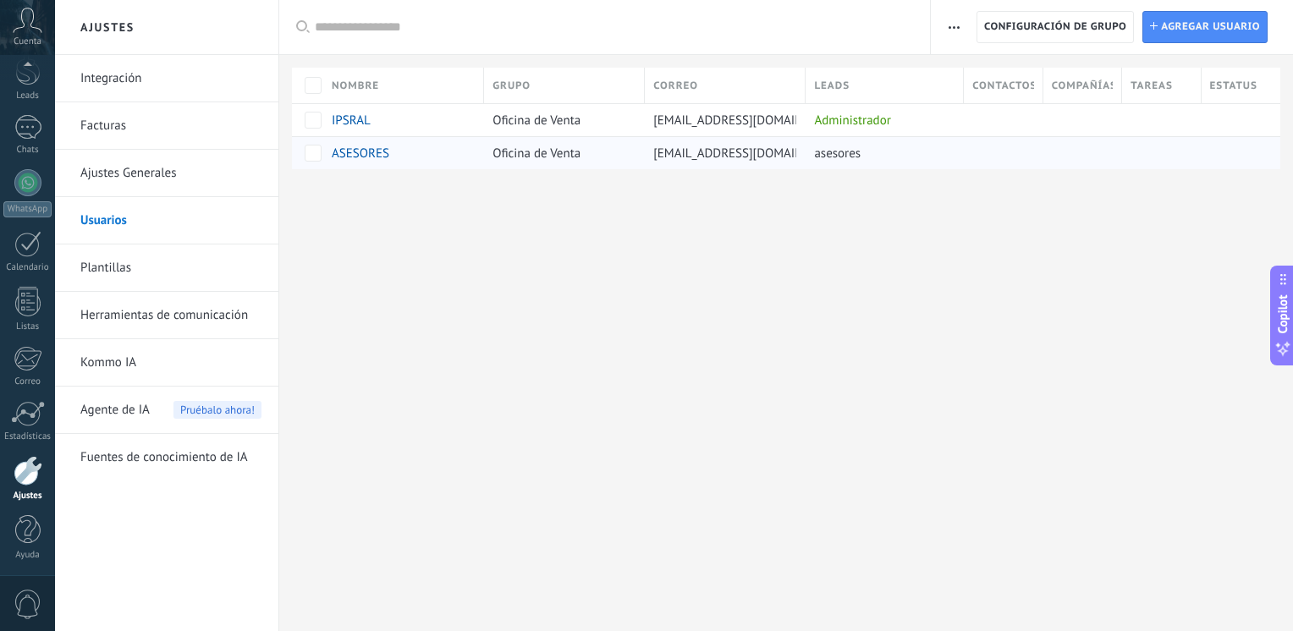
click at [1015, 151] on div at bounding box center [999, 149] width 70 height 24
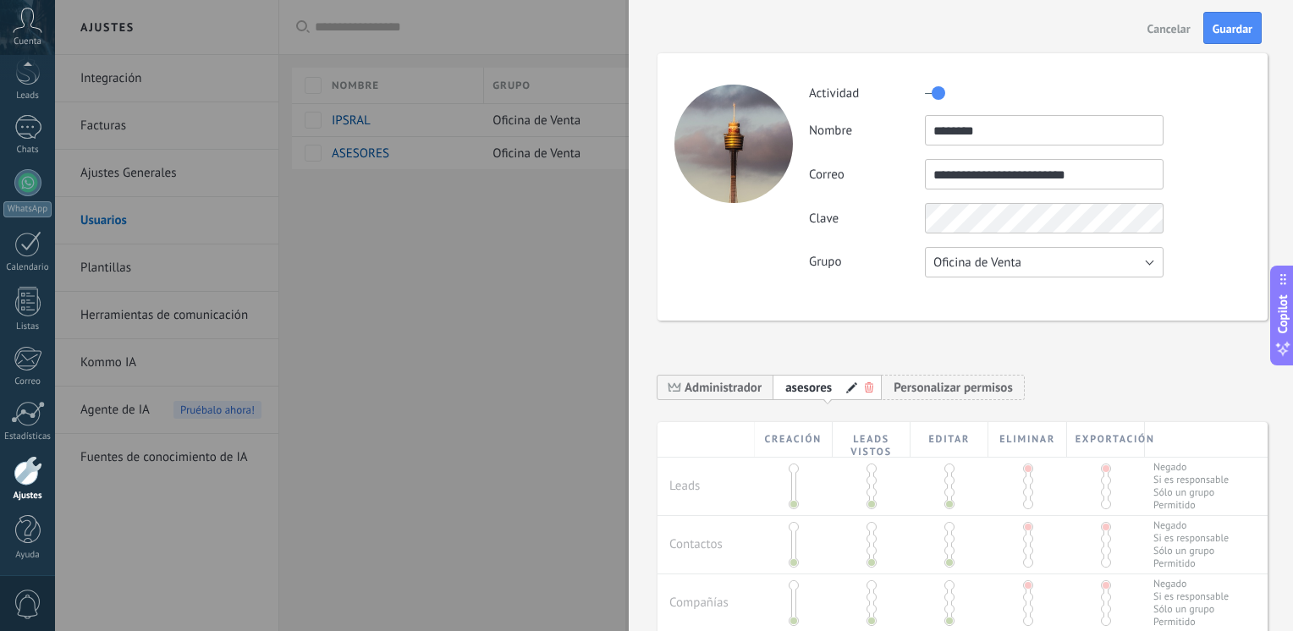
click at [1054, 266] on button "Oficina de Venta" at bounding box center [1044, 262] width 239 height 30
click at [965, 297] on span "asesores" at bounding box center [1036, 291] width 243 height 16
click at [1108, 180] on input "**********" at bounding box center [1044, 174] width 239 height 30
click at [1239, 29] on span "Guardar" at bounding box center [1232, 29] width 40 height 12
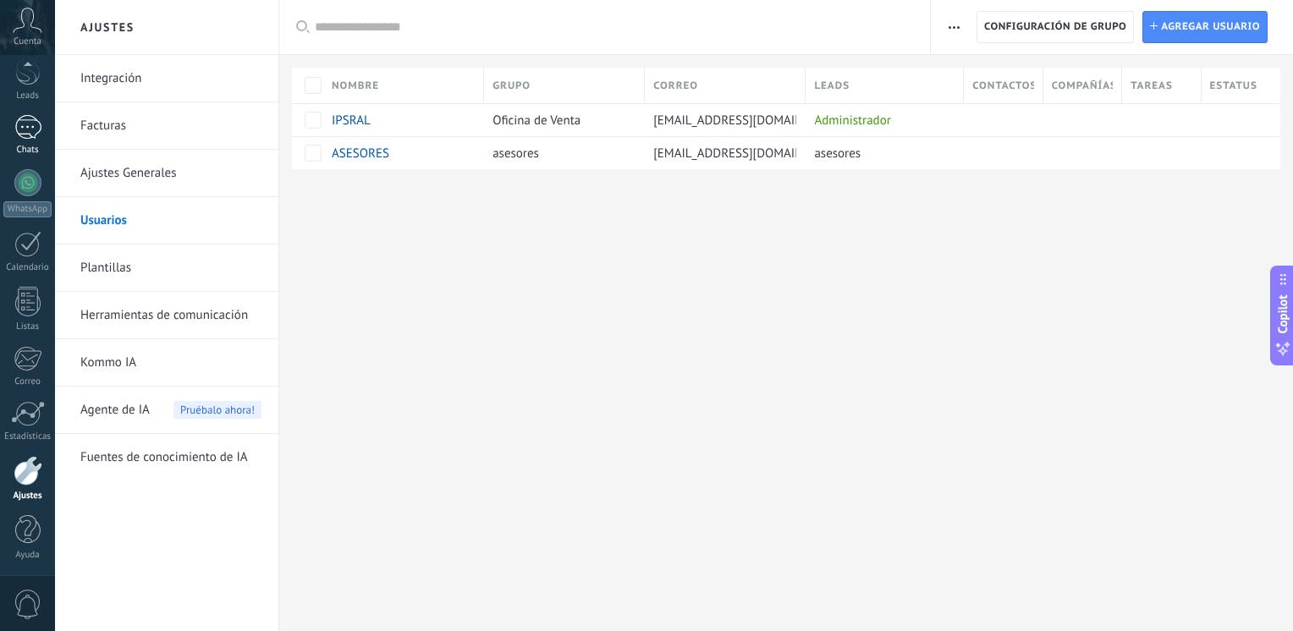
click at [16, 127] on div at bounding box center [27, 127] width 27 height 25
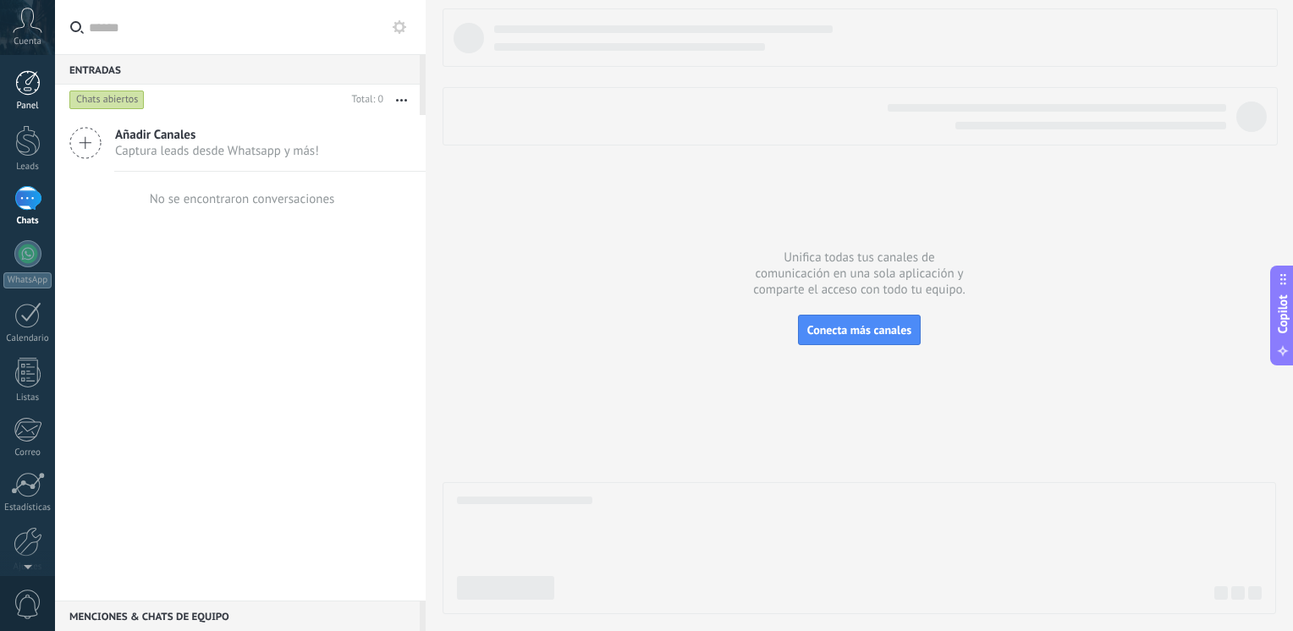
click at [33, 85] on div at bounding box center [27, 82] width 25 height 25
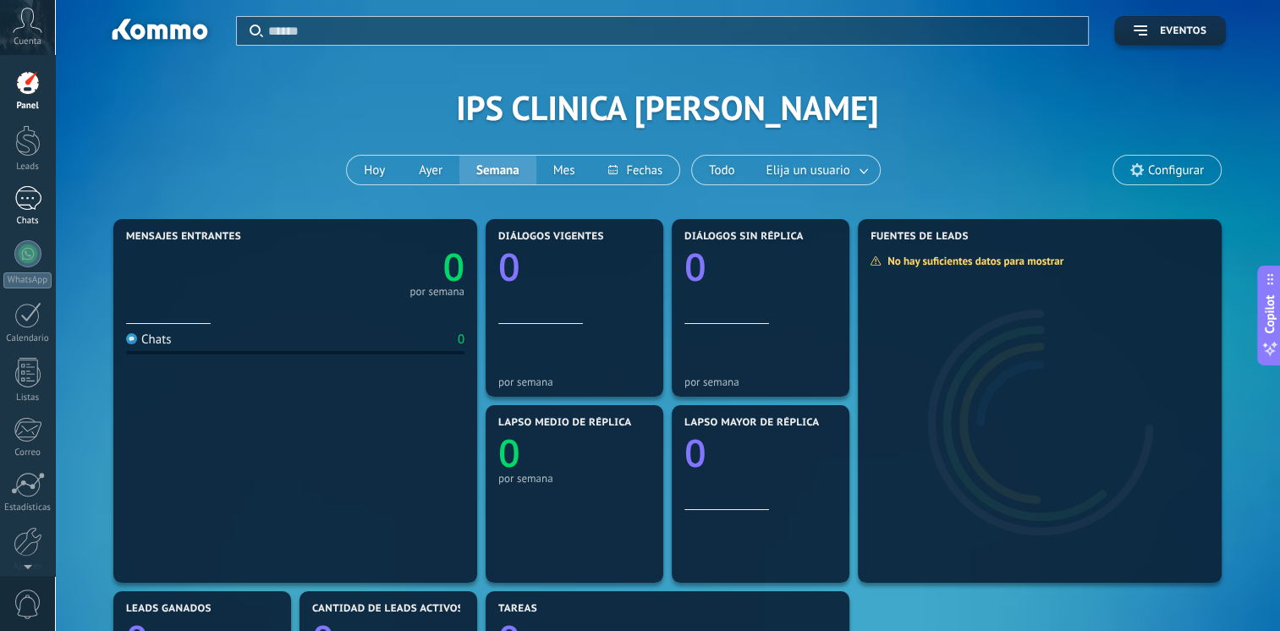
click at [25, 211] on link "Chats" at bounding box center [27, 206] width 55 height 41
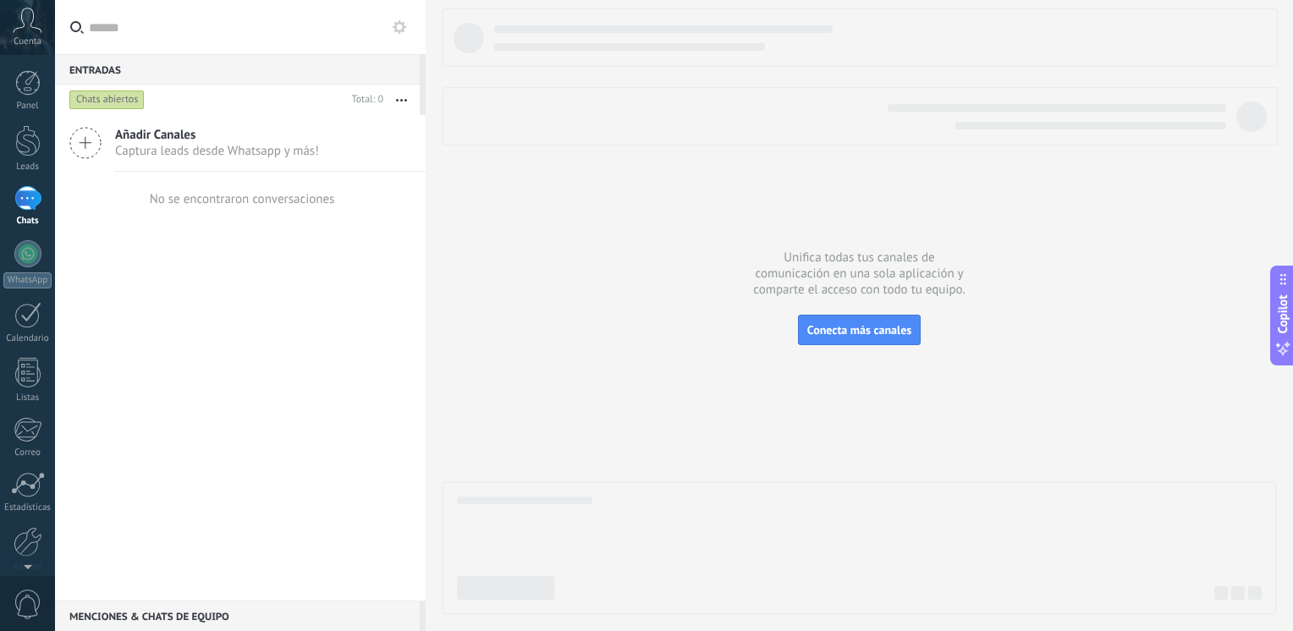
click at [399, 30] on use at bounding box center [400, 27] width 14 height 14
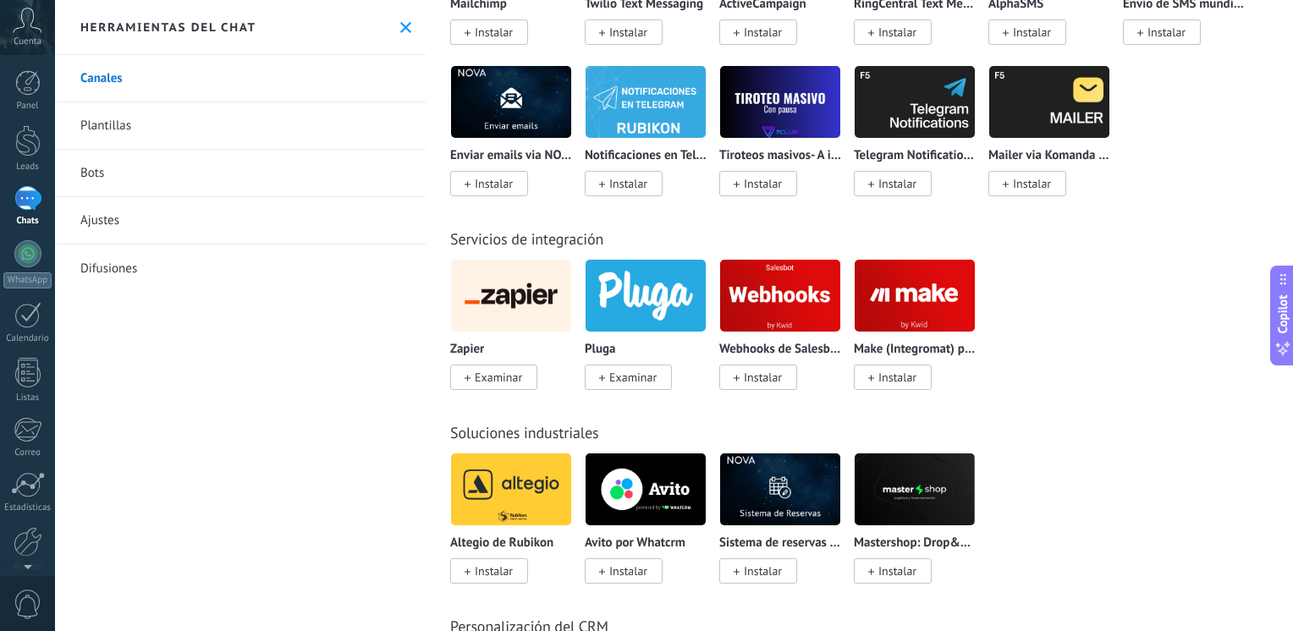
scroll to position [3774, 0]
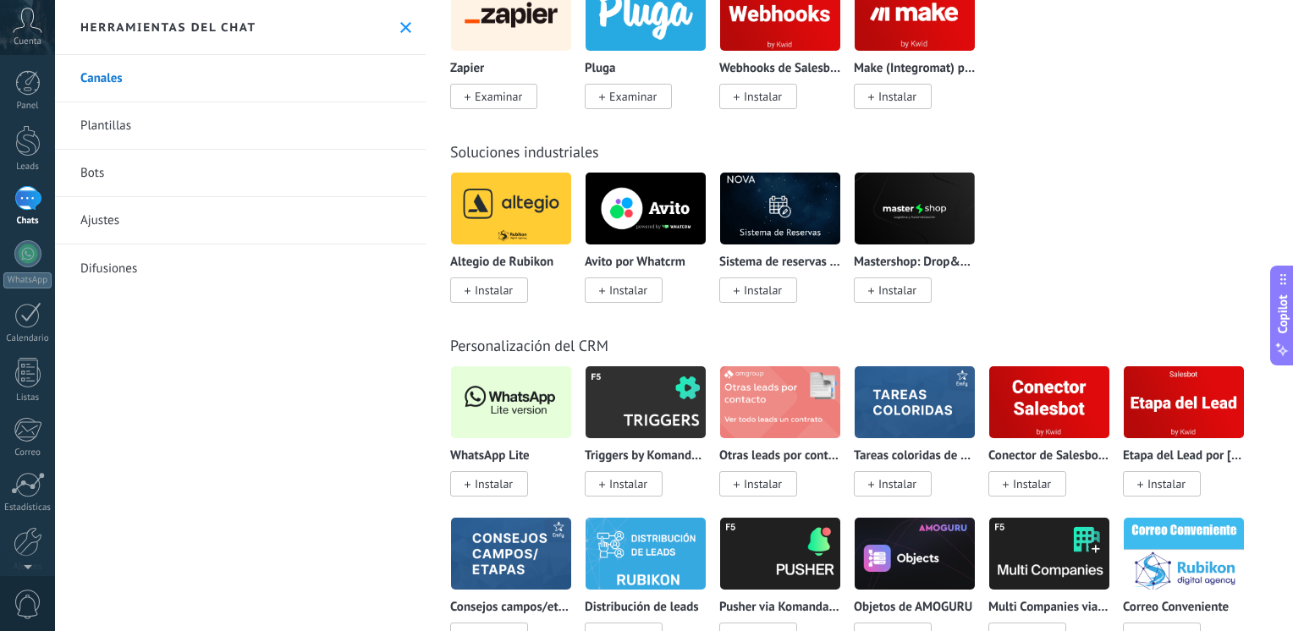
click at [514, 425] on img at bounding box center [511, 402] width 120 height 82
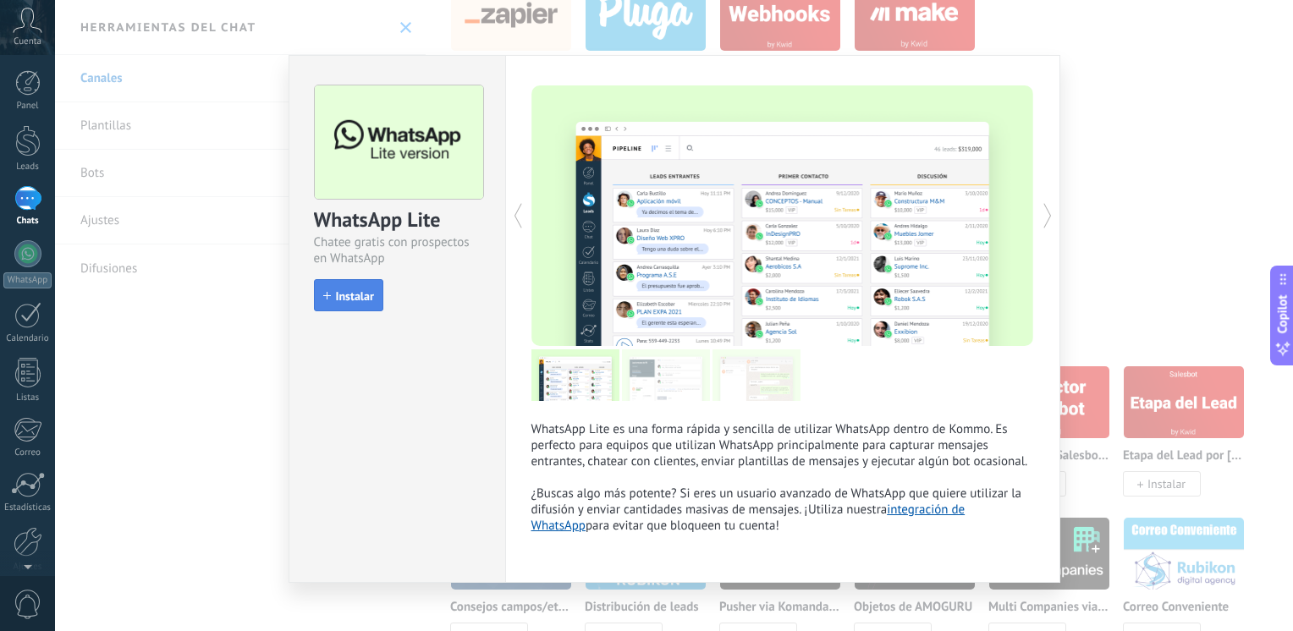
click at [357, 295] on span "Instalar" at bounding box center [355, 296] width 38 height 12
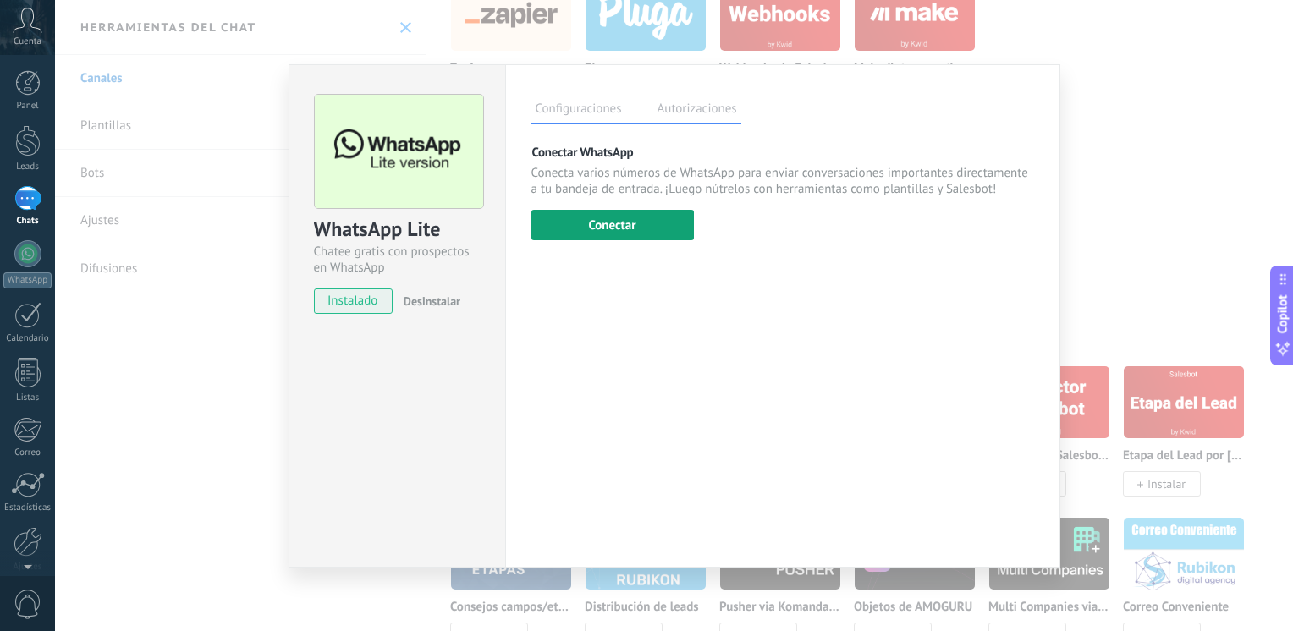
click at [635, 234] on button "Conectar" at bounding box center [612, 225] width 162 height 30
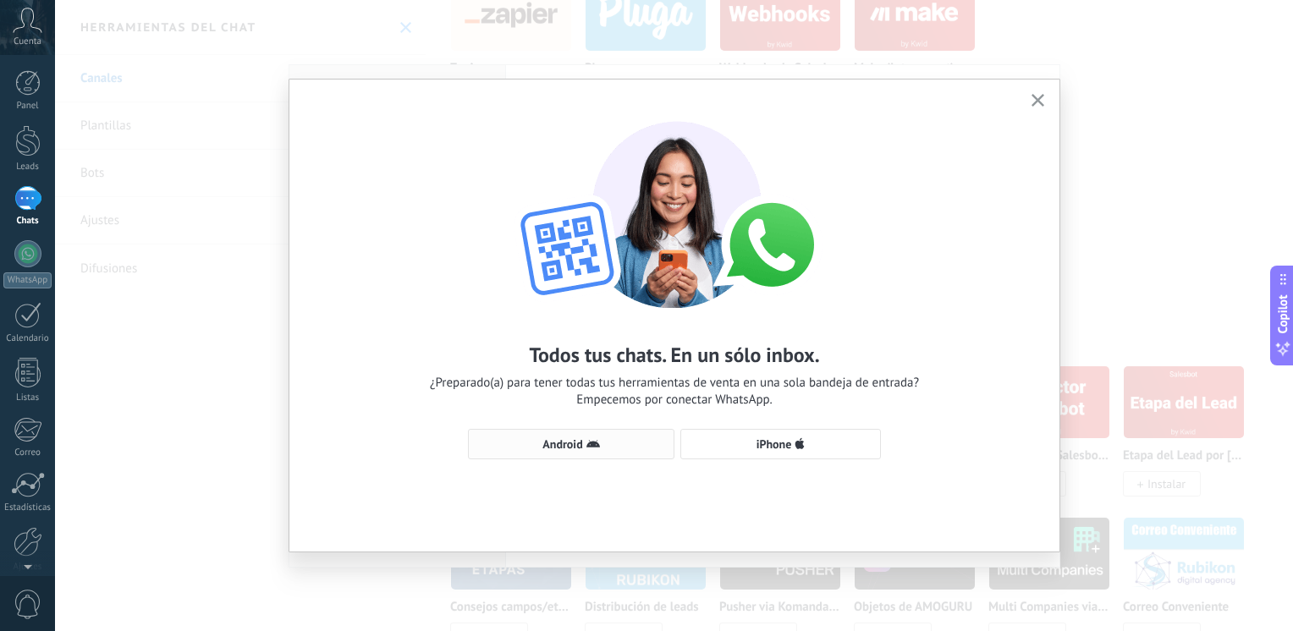
click at [588, 448] on icon "button" at bounding box center [593, 444] width 14 height 14
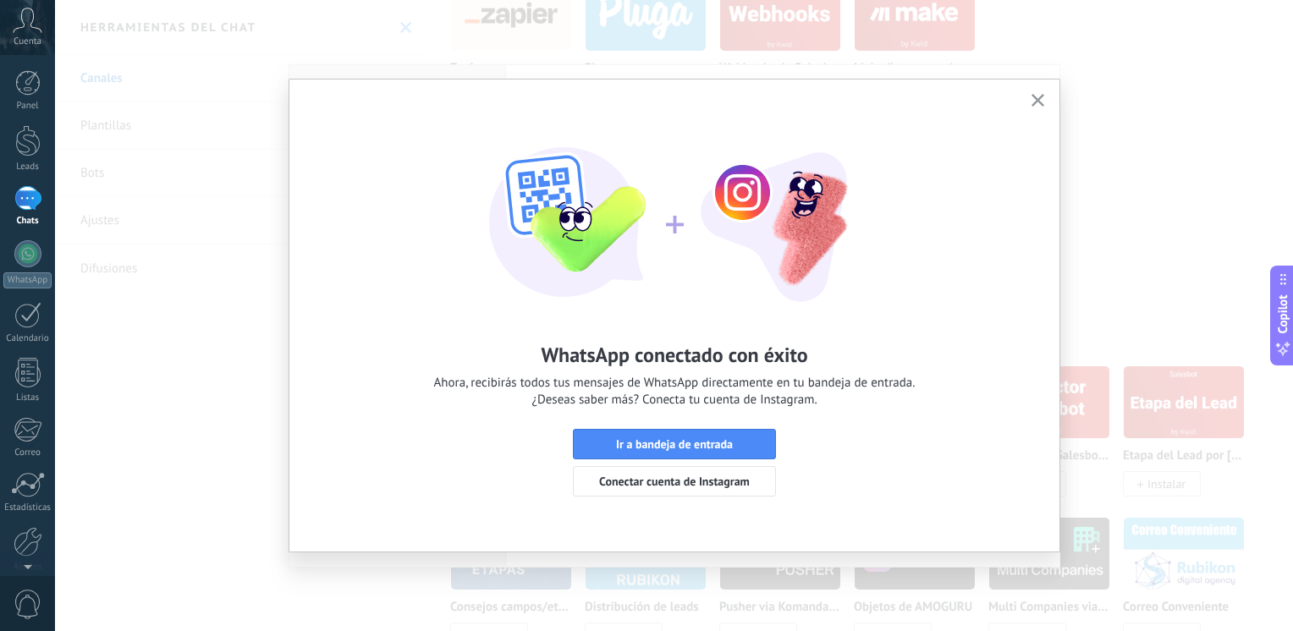
click at [588, 448] on span "Ir a bandeja de entrada" at bounding box center [674, 444] width 184 height 12
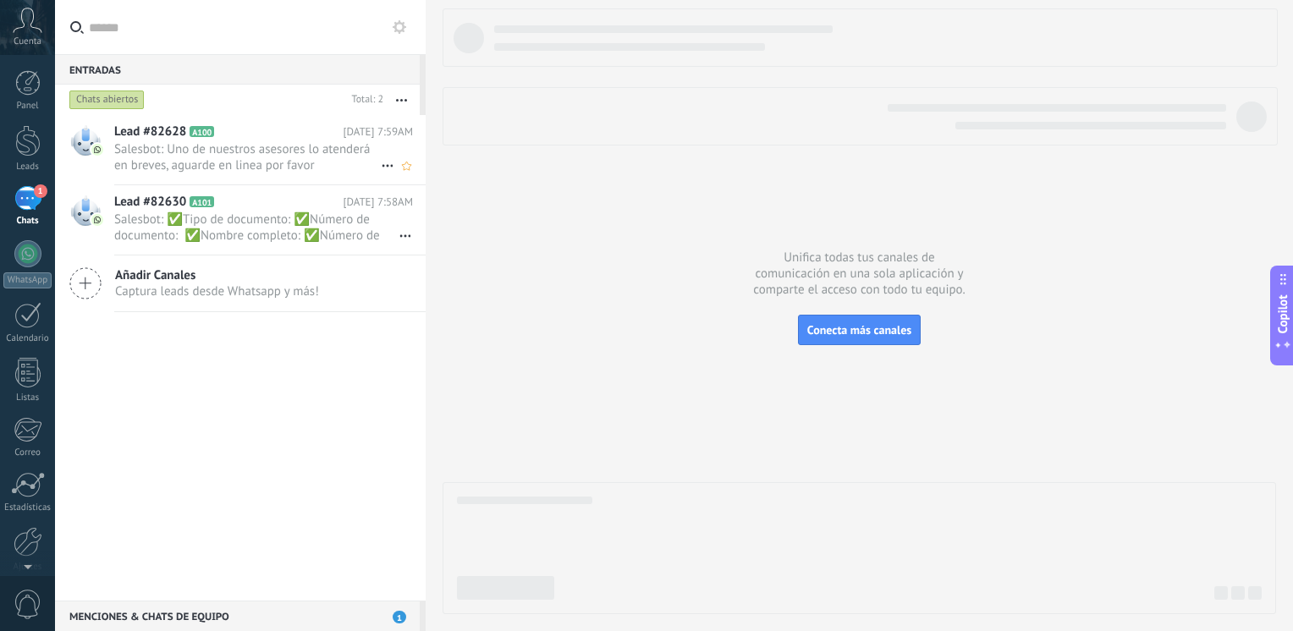
click at [263, 160] on span "Salesbot: Uno de nuestros asesores lo atenderá en breves, aguarde en linea por …" at bounding box center [247, 157] width 267 height 32
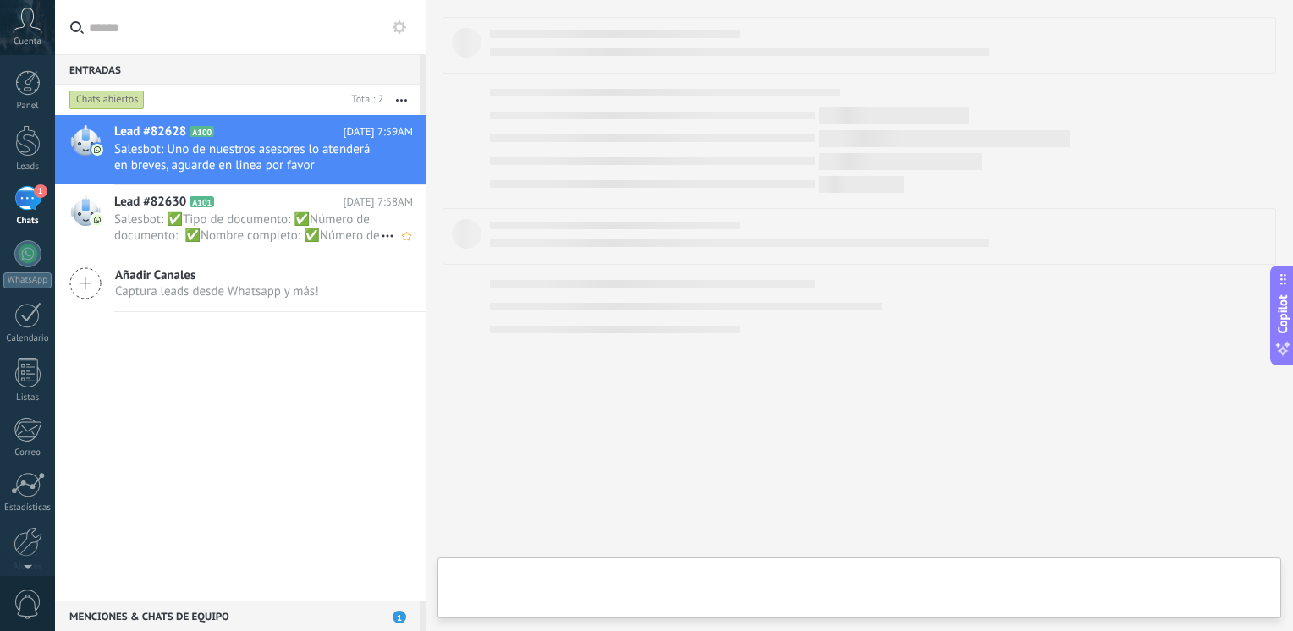
click at [214, 235] on span "Salesbot: ✅Tipo de documento: ✅Número de documento: ✅Nombre completo: ✅Número d…" at bounding box center [247, 228] width 267 height 32
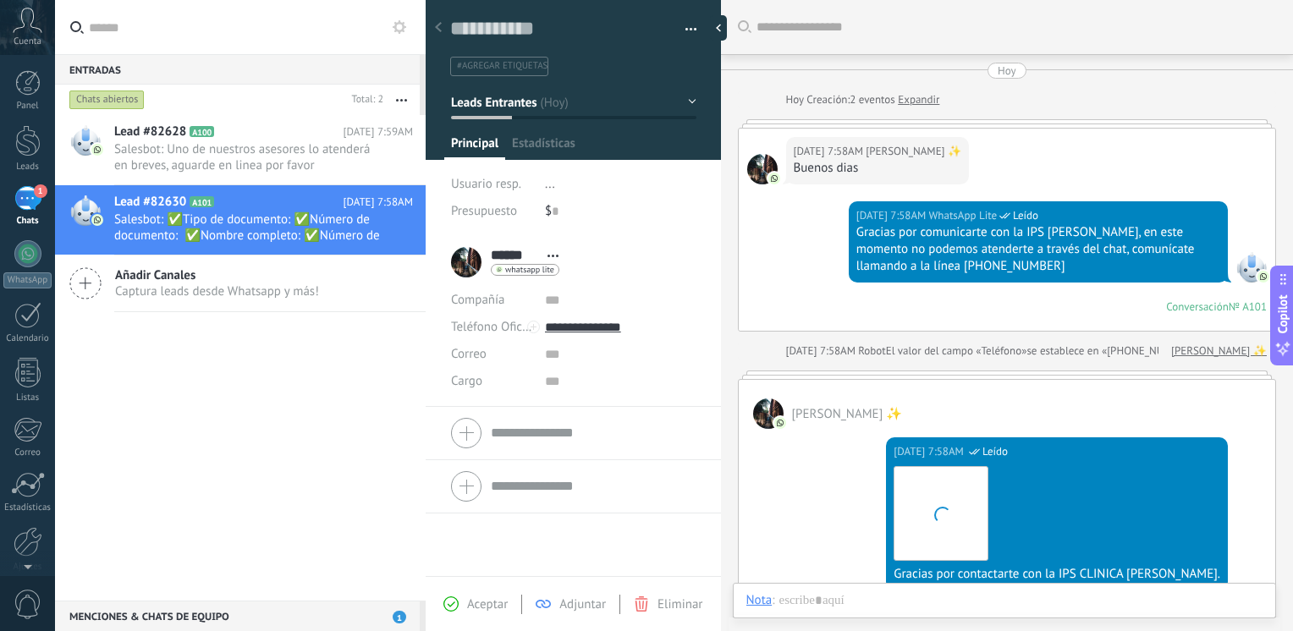
click at [157, 416] on div "Lead #82628 A100 [DATE] 7:59AM Salesbot: Uno de nuestros asesores lo atenderá e…" at bounding box center [240, 358] width 371 height 486
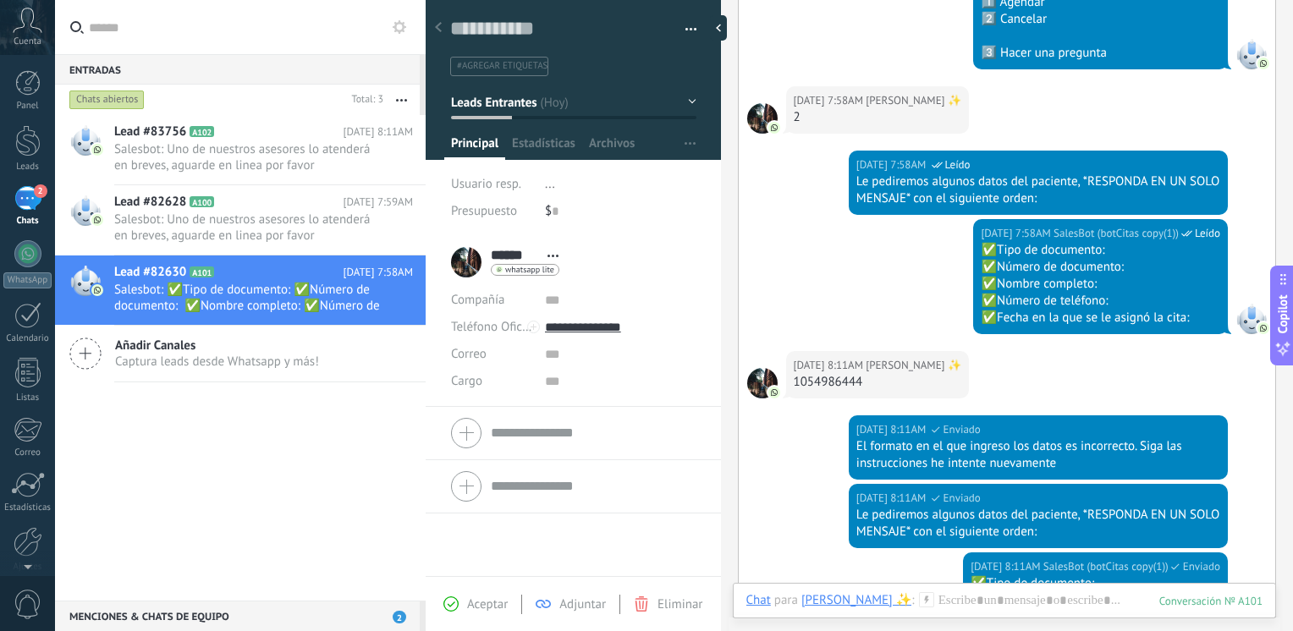
scroll to position [1009, 0]
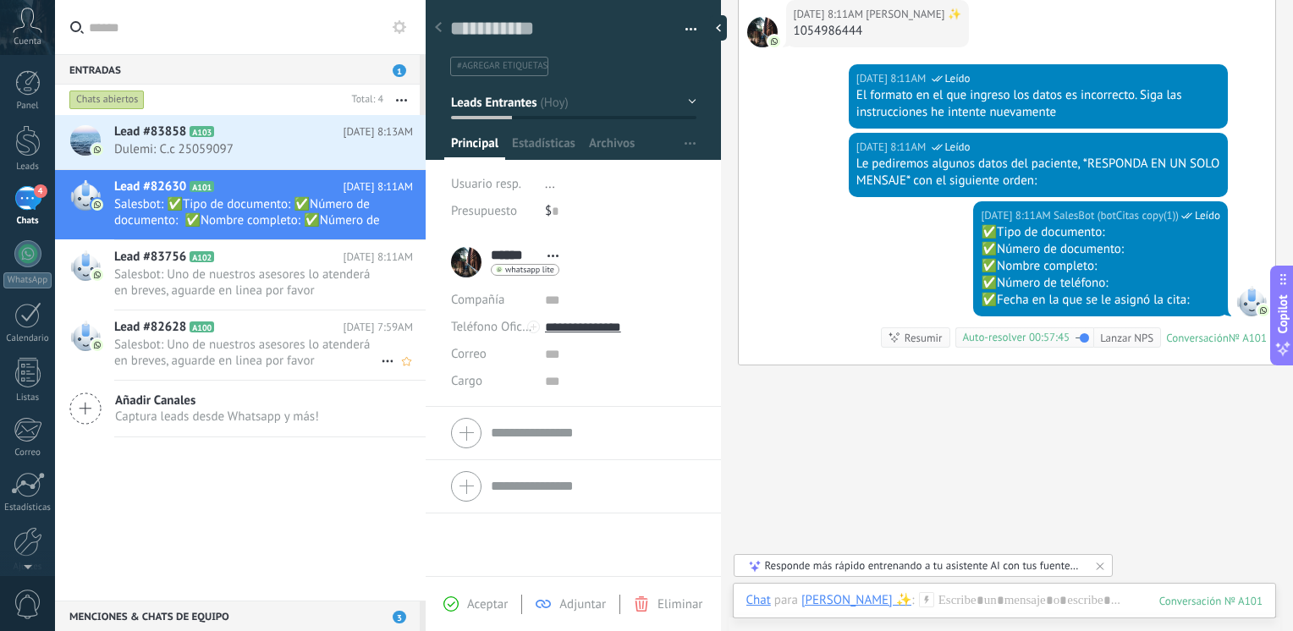
click at [284, 349] on span "Salesbot: Uno de nuestros asesores lo atenderá en breves, aguarde en linea por …" at bounding box center [247, 353] width 267 height 32
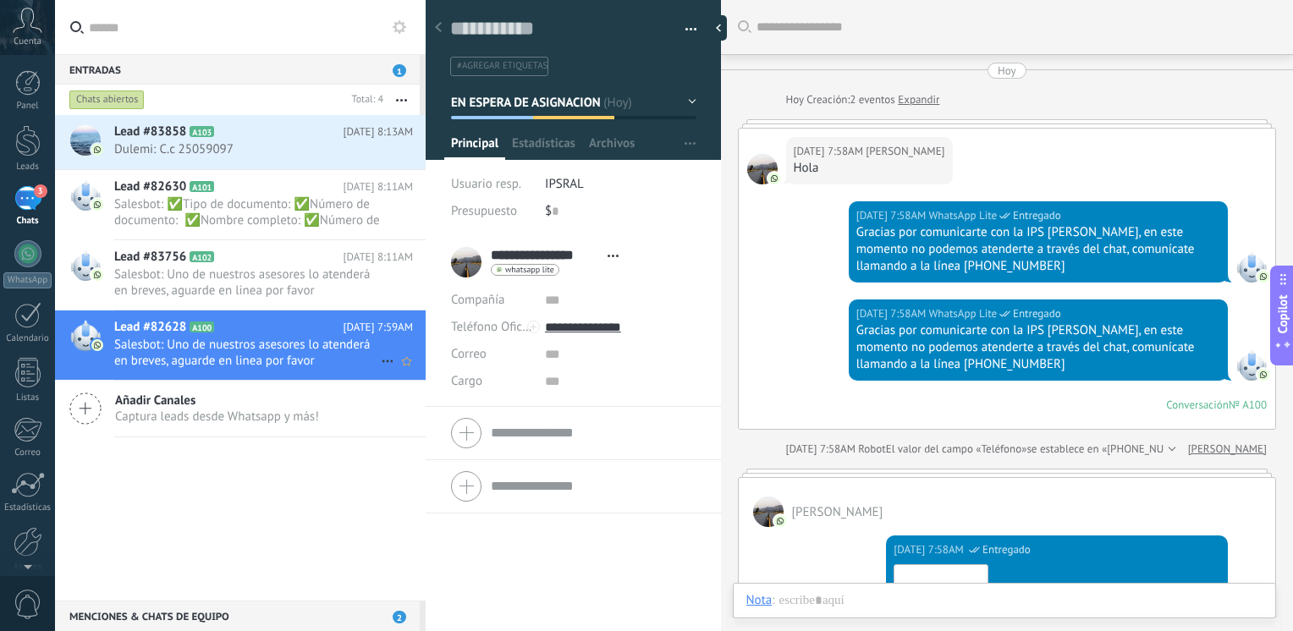
scroll to position [1659, 0]
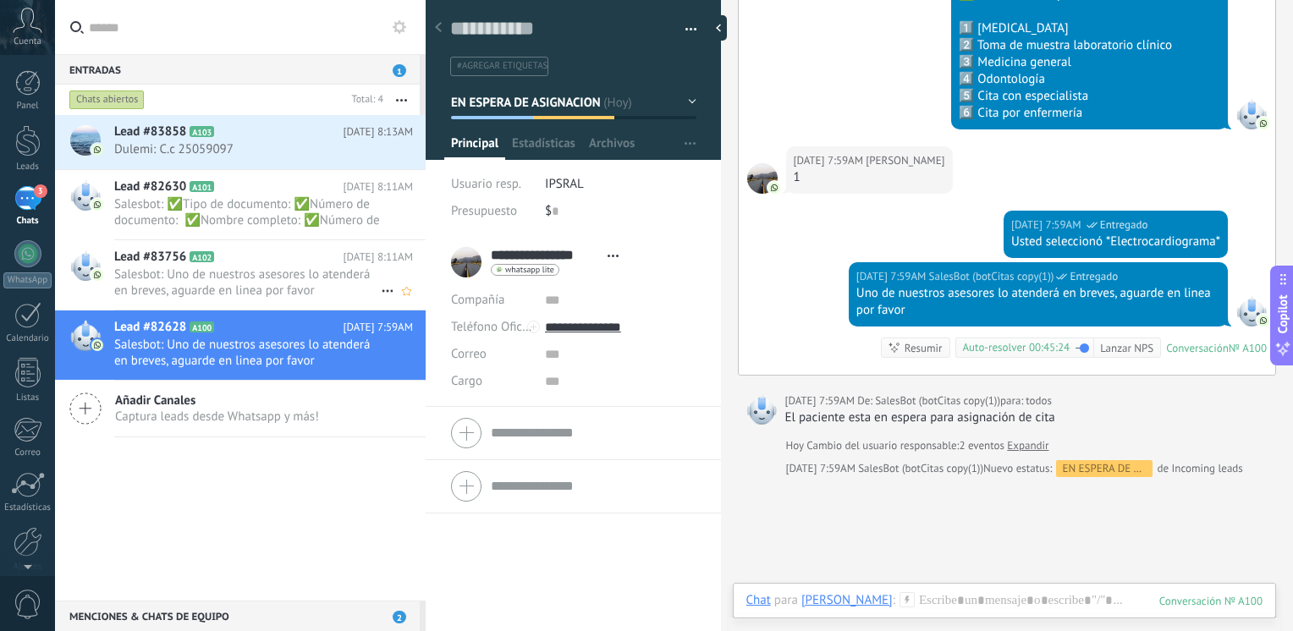
click at [267, 272] on span "Salesbot: Uno de nuestros asesores lo atenderá en breves, aguarde en linea por …" at bounding box center [247, 283] width 267 height 32
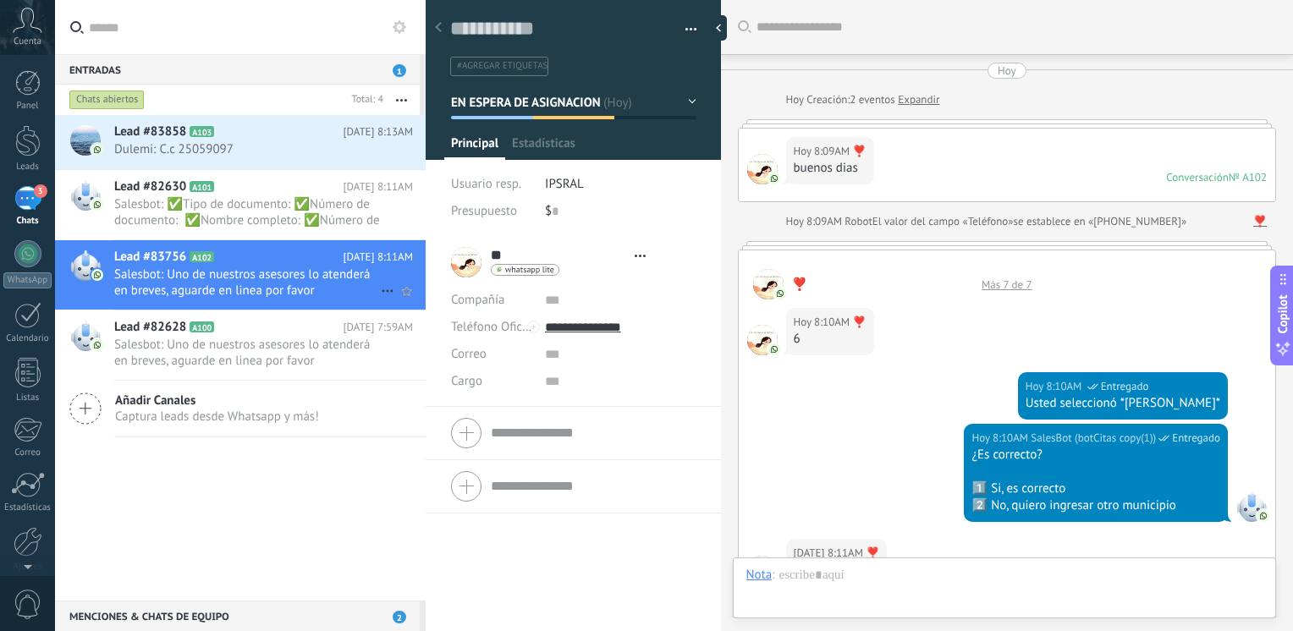
type textarea "**********"
